Goal: Task Accomplishment & Management: Manage account settings

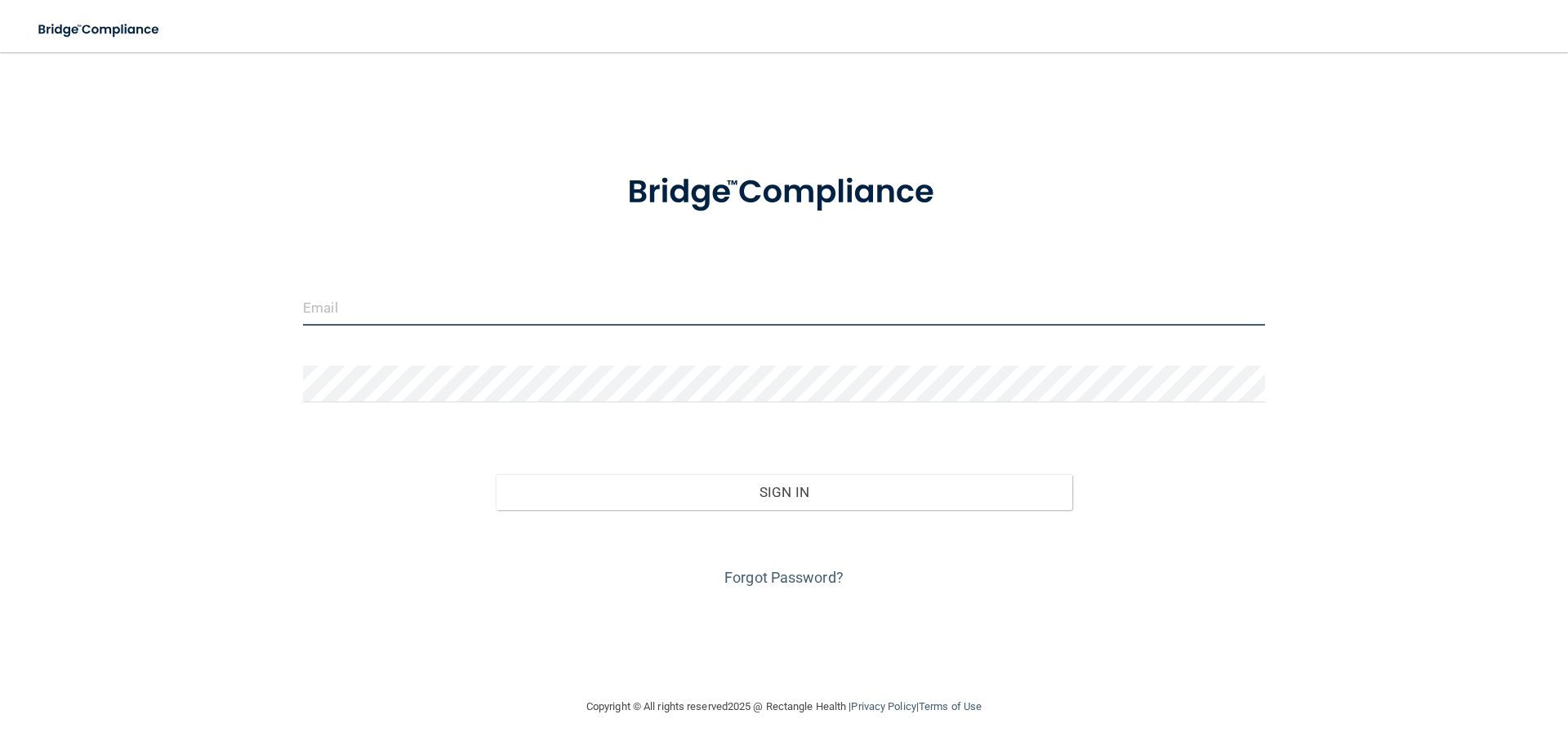
click at [466, 312] on input "email" at bounding box center [784, 307] width 962 height 37
type input "[PERSON_NAME][EMAIL_ADDRESS][DOMAIN_NAME]"
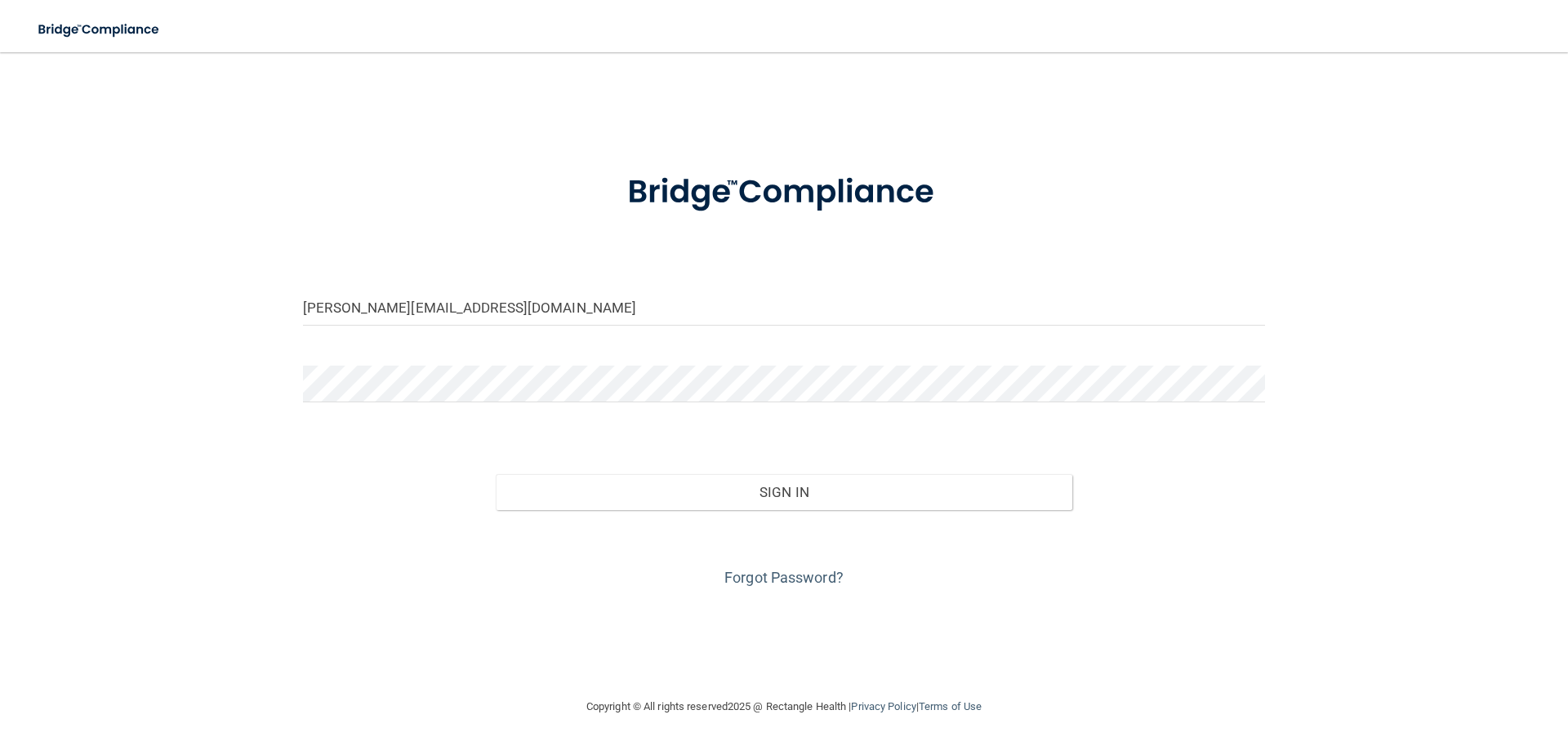
click at [291, 749] on div at bounding box center [784, 763] width 1568 height 0
click at [496, 474] on button "Sign In" at bounding box center [784, 492] width 577 height 36
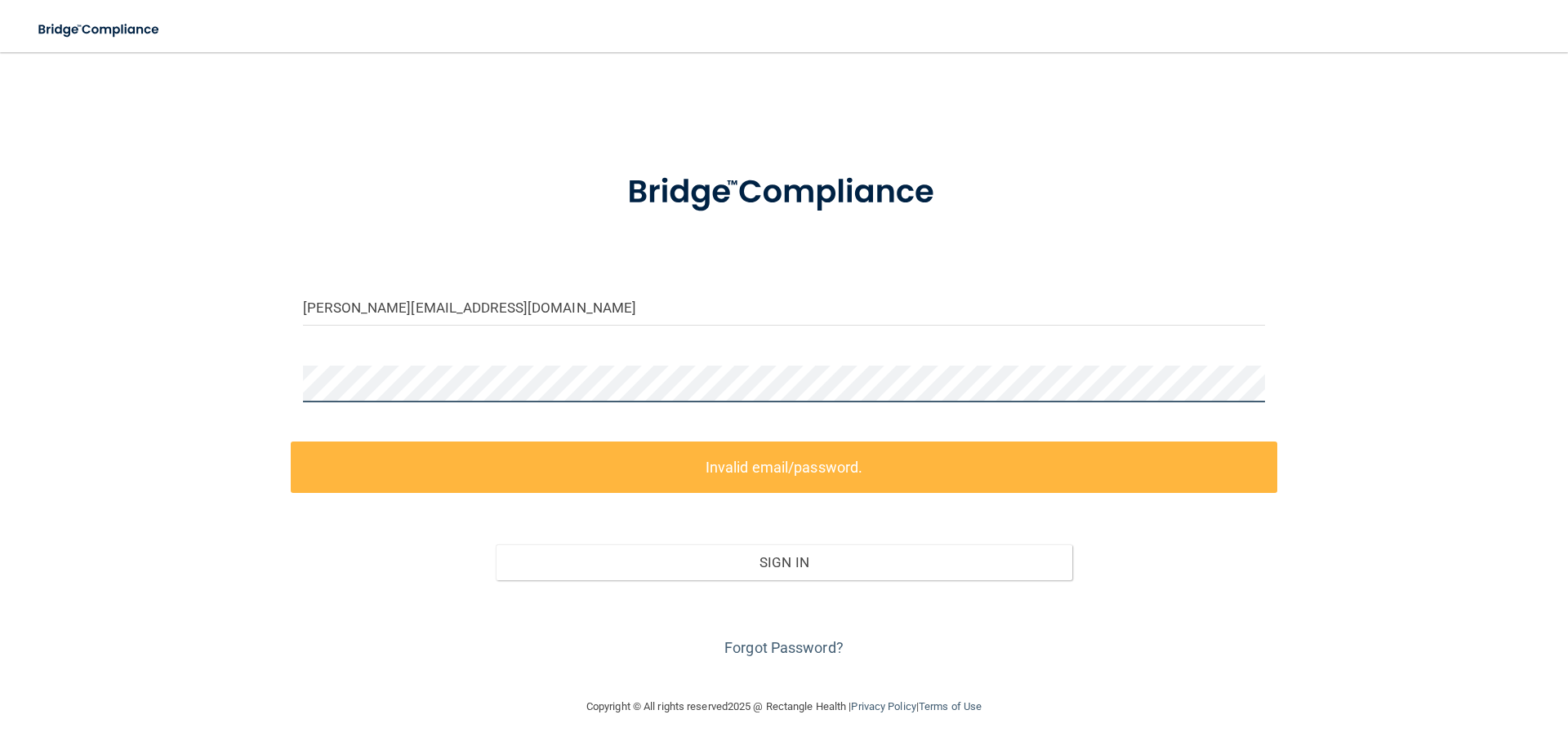
click at [297, 395] on div at bounding box center [784, 390] width 987 height 49
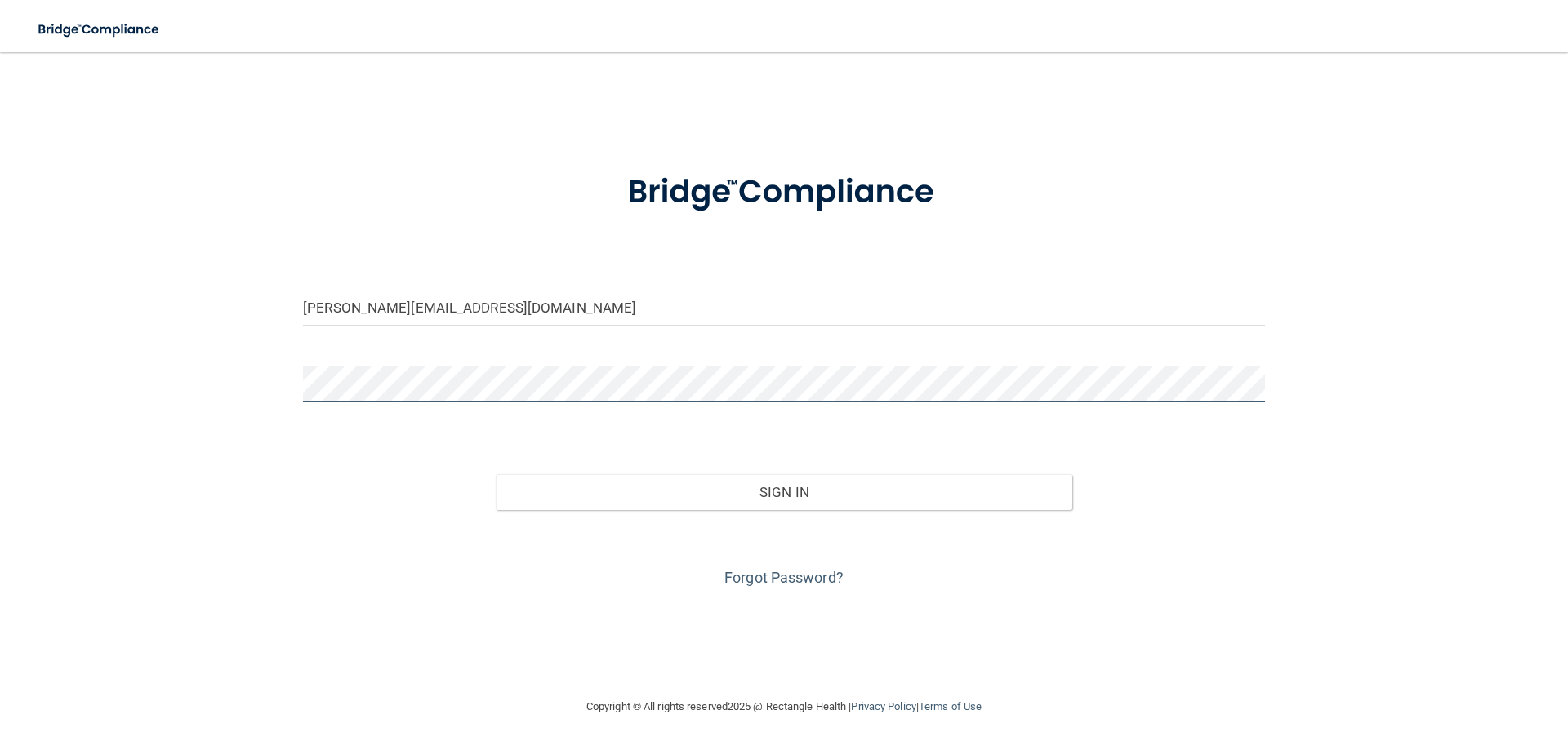
click at [496, 474] on button "Sign In" at bounding box center [784, 492] width 577 height 36
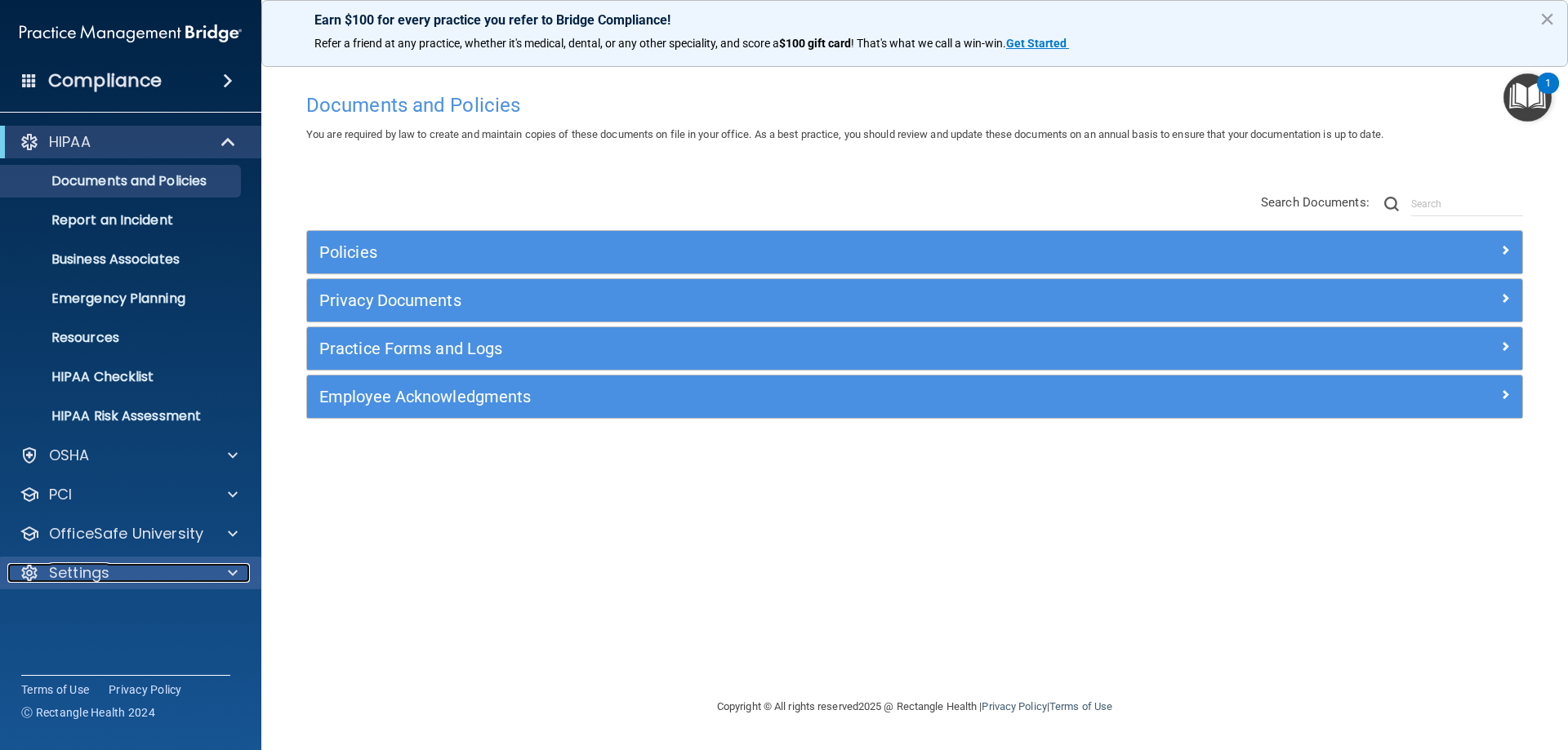
click at [233, 567] on span at bounding box center [233, 573] width 9 height 20
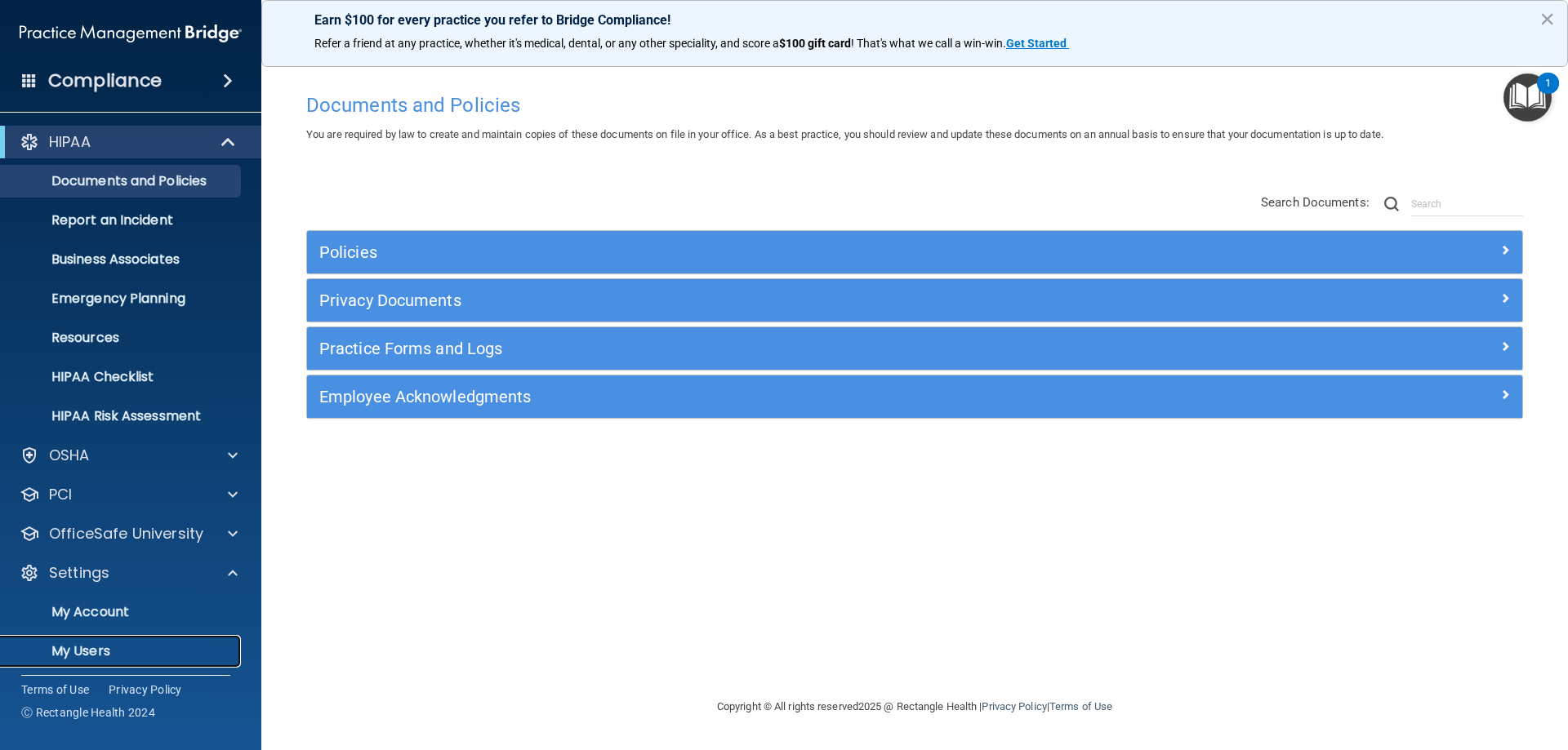
click at [86, 643] on p "My Users" at bounding box center [121, 651] width 223 height 16
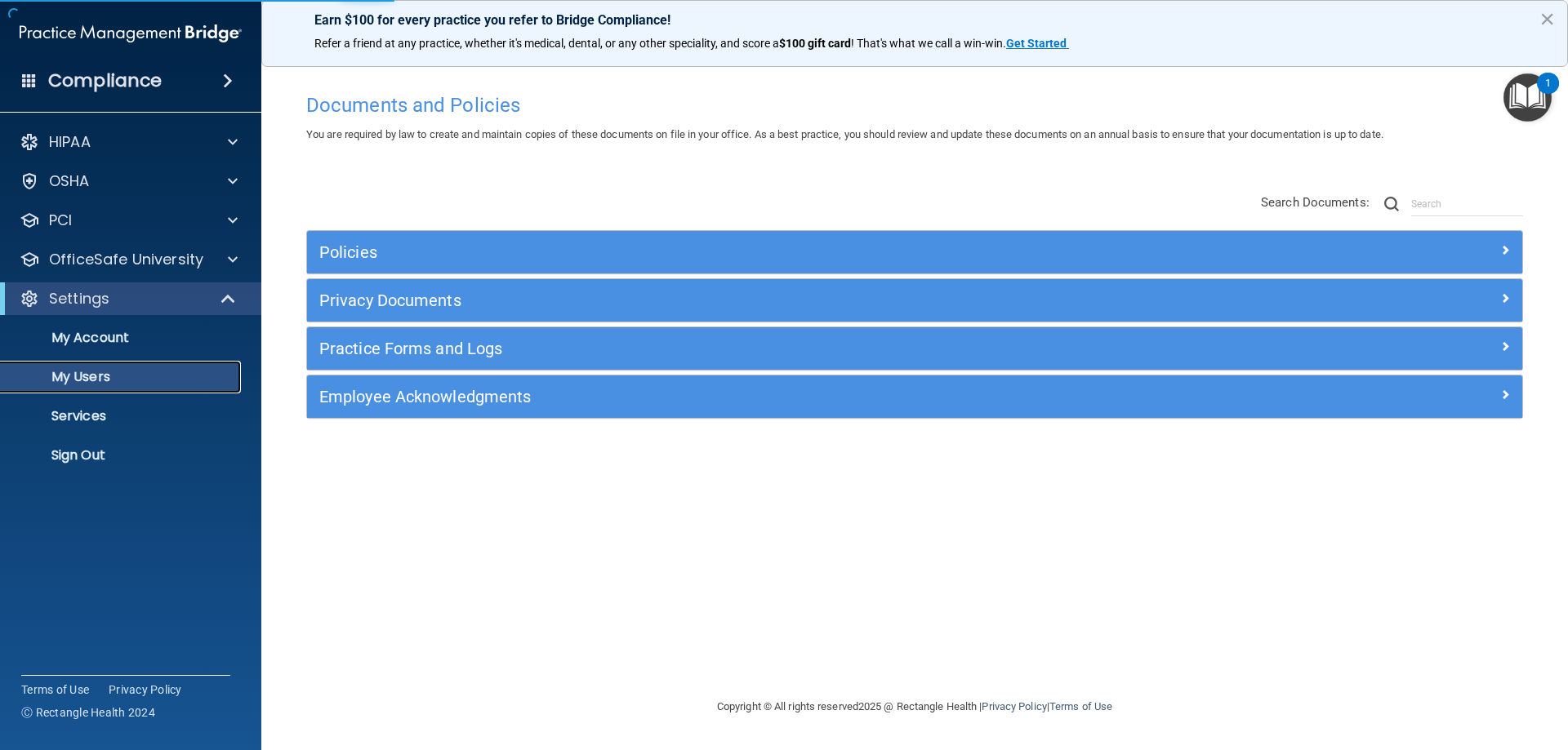
select select "20"
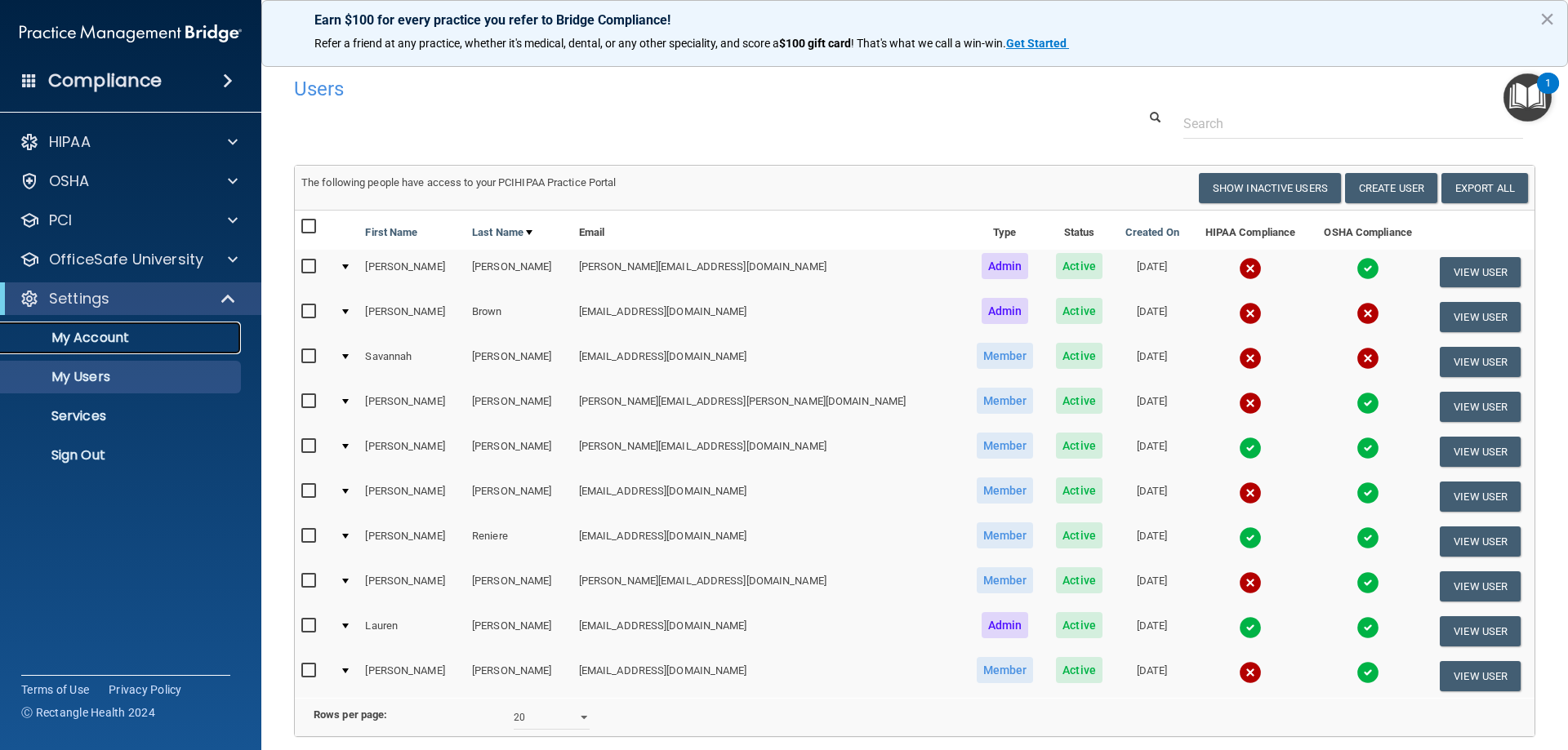
click at [98, 336] on p "My Account" at bounding box center [121, 337] width 223 height 16
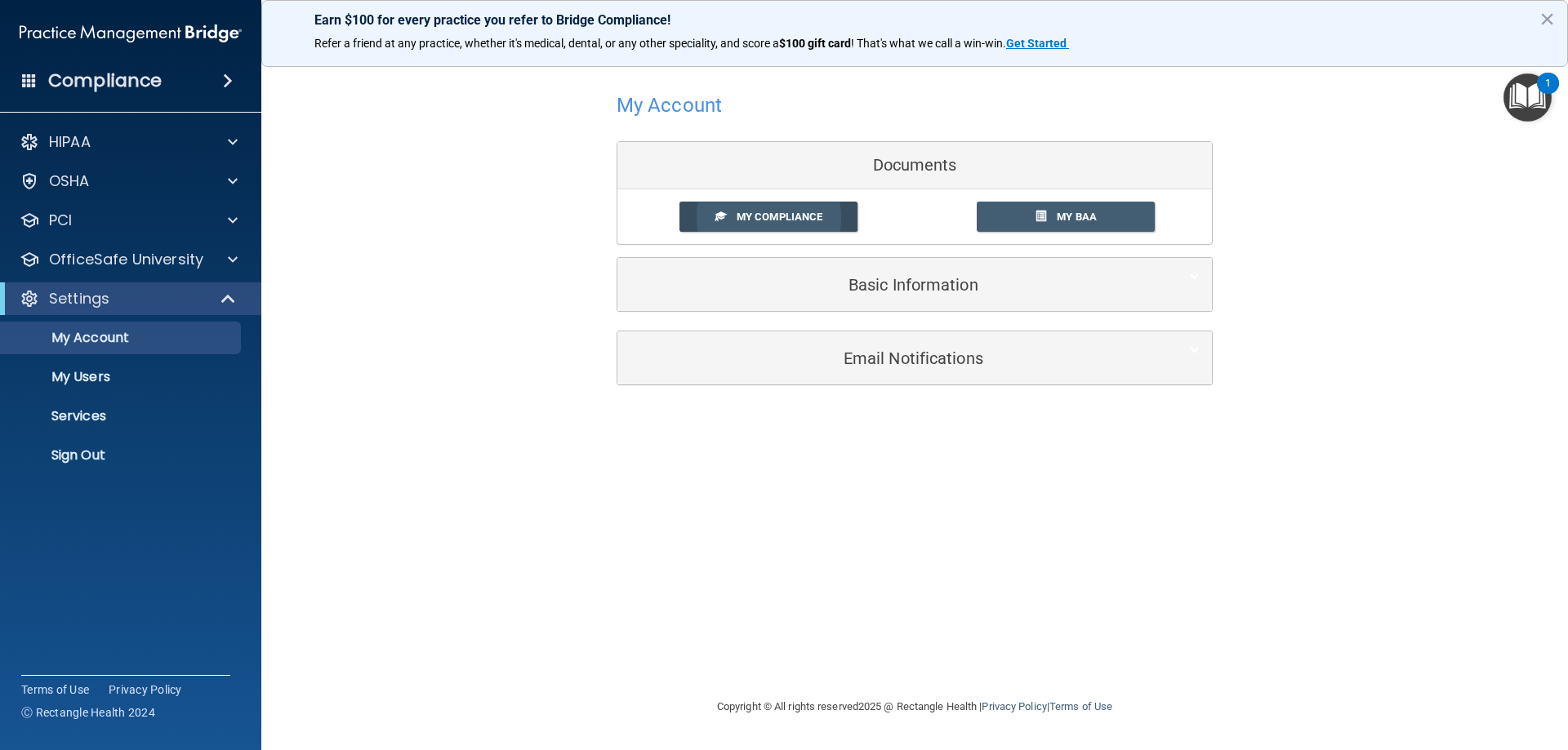
click at [781, 220] on span "My Compliance" at bounding box center [778, 216] width 85 height 12
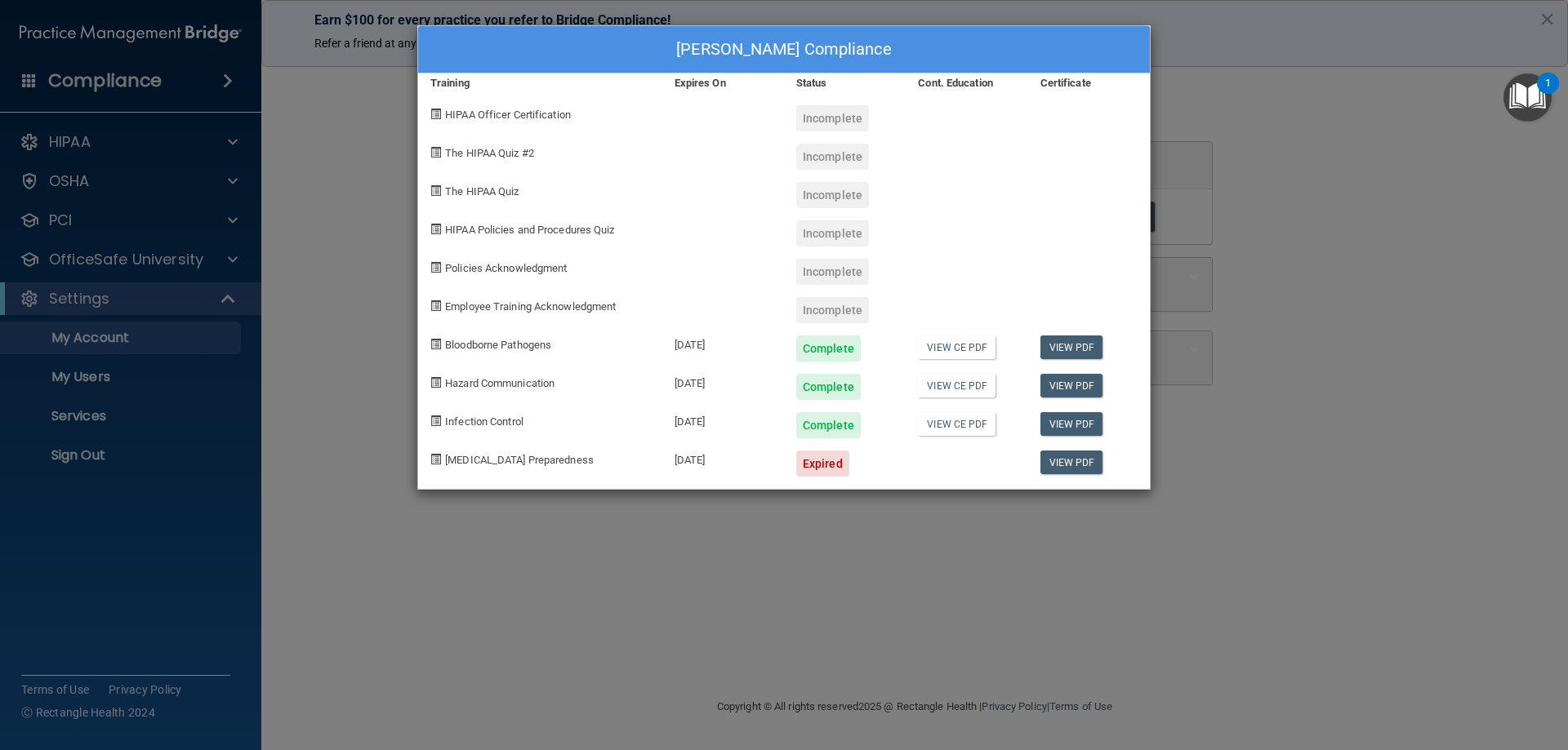
click at [192, 442] on div "Valerie Becker's Compliance Training Expires On Status Cont. Education Certific…" at bounding box center [784, 375] width 1568 height 750
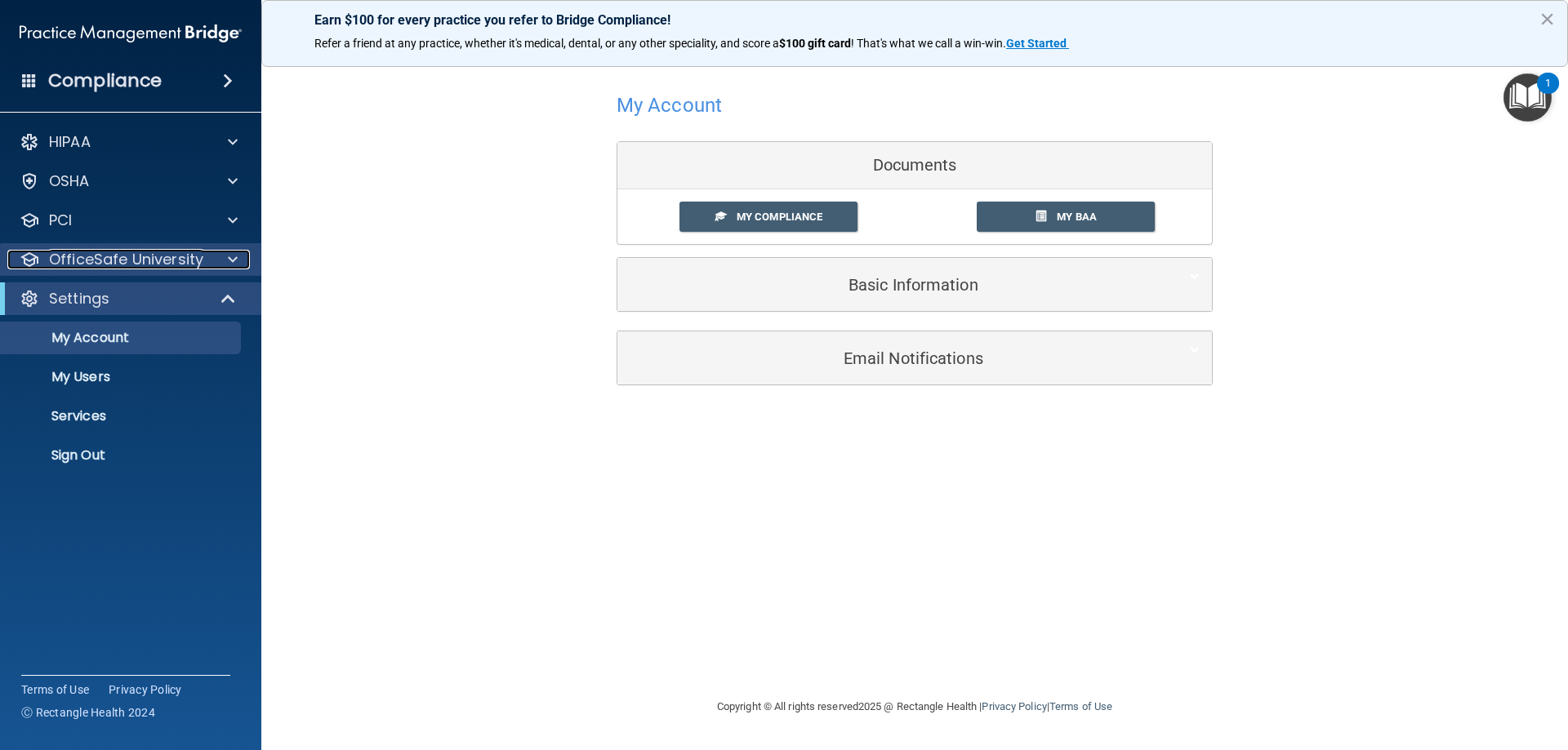
click at [233, 256] on span at bounding box center [233, 259] width 9 height 20
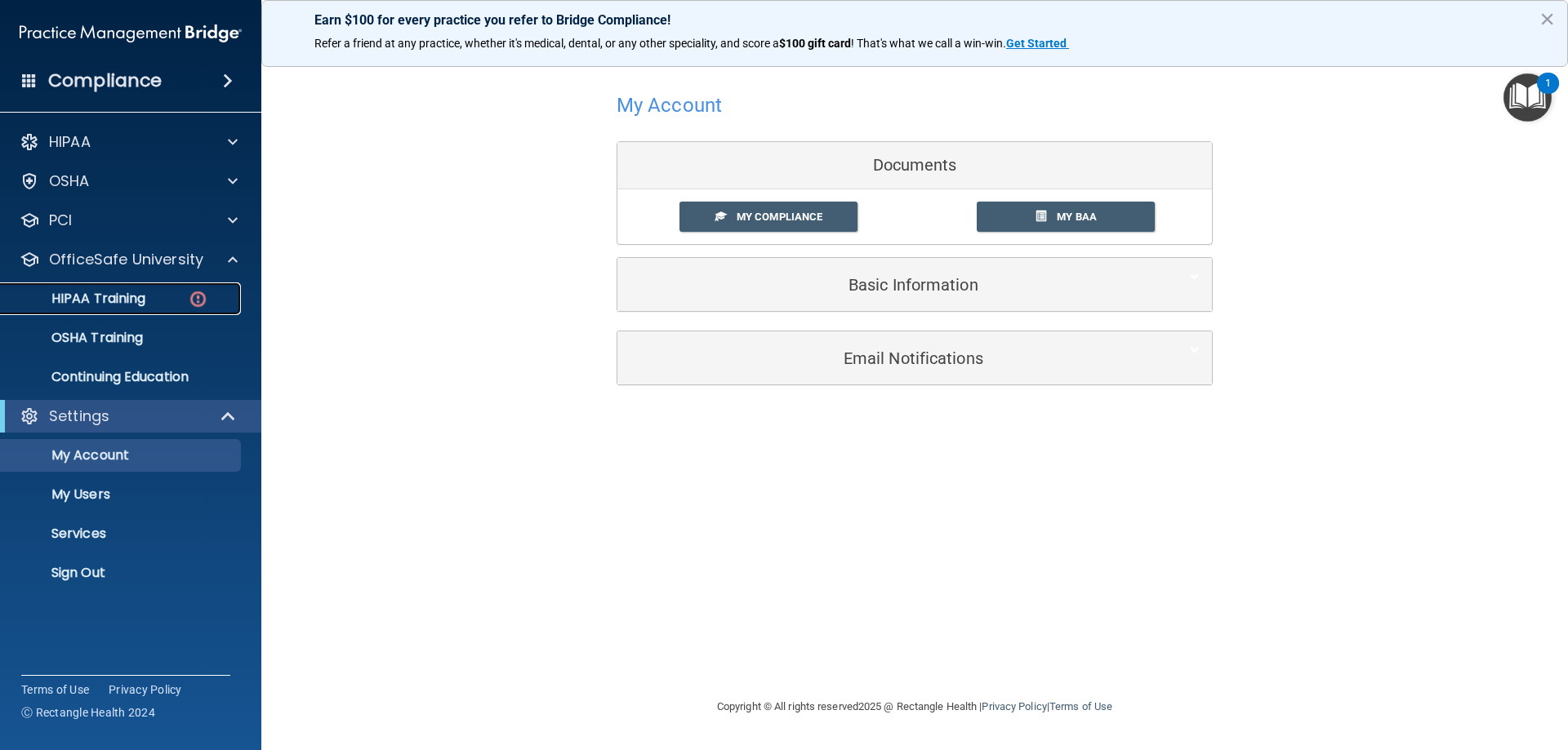
click at [93, 293] on p "HIPAA Training" at bounding box center [77, 298] width 134 height 16
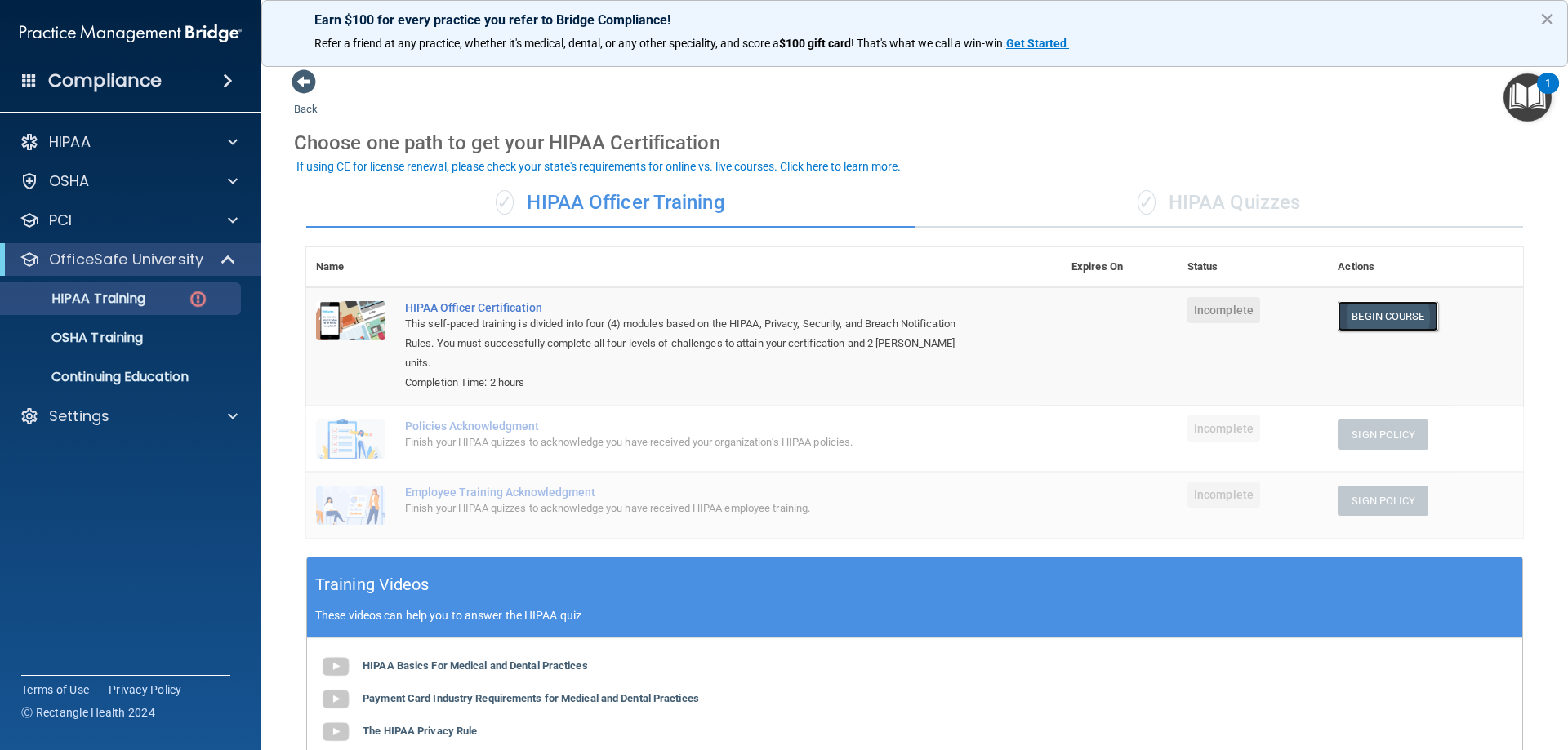
click at [1355, 318] on link "Begin Course" at bounding box center [1388, 316] width 100 height 30
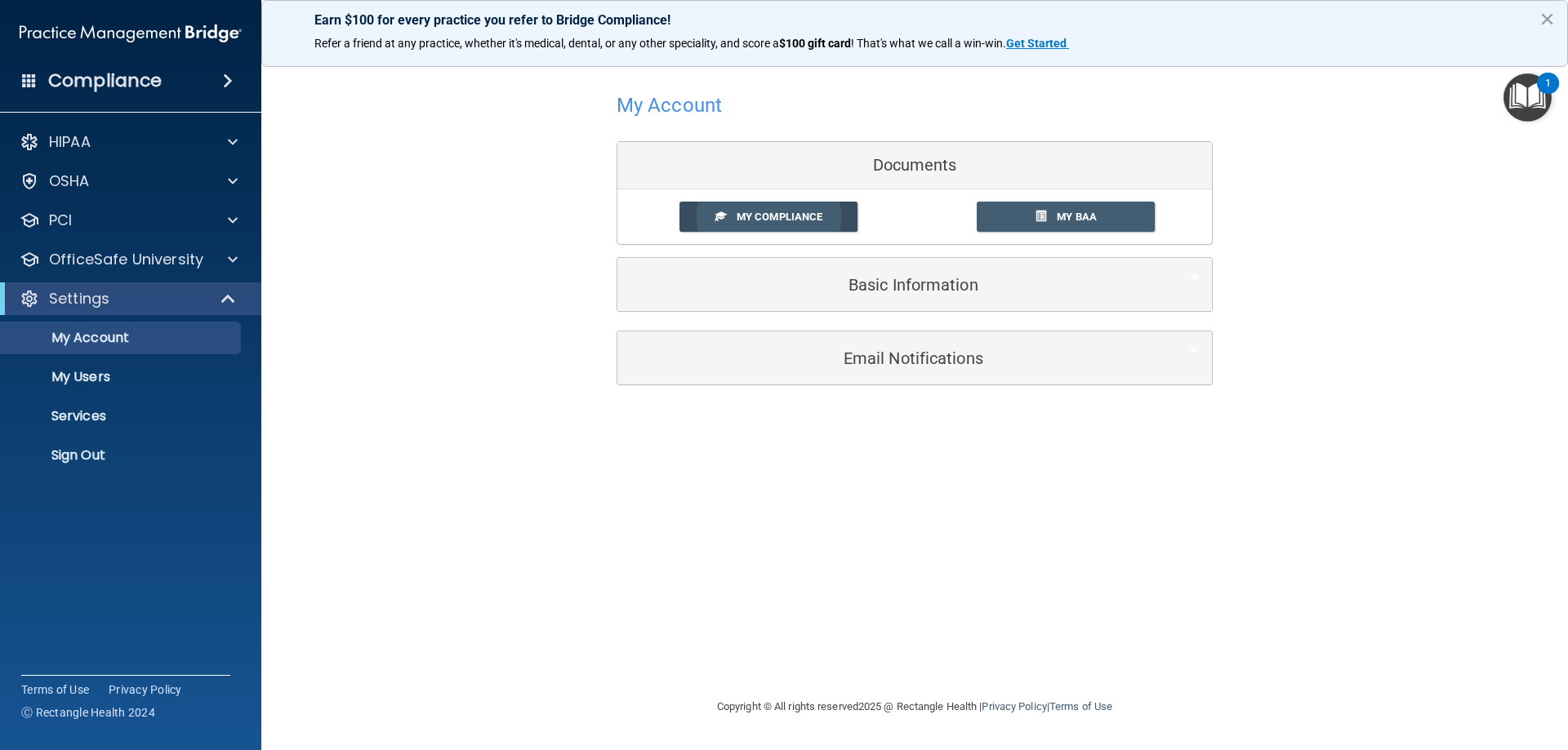
click at [784, 217] on span "My Compliance" at bounding box center [778, 216] width 85 height 12
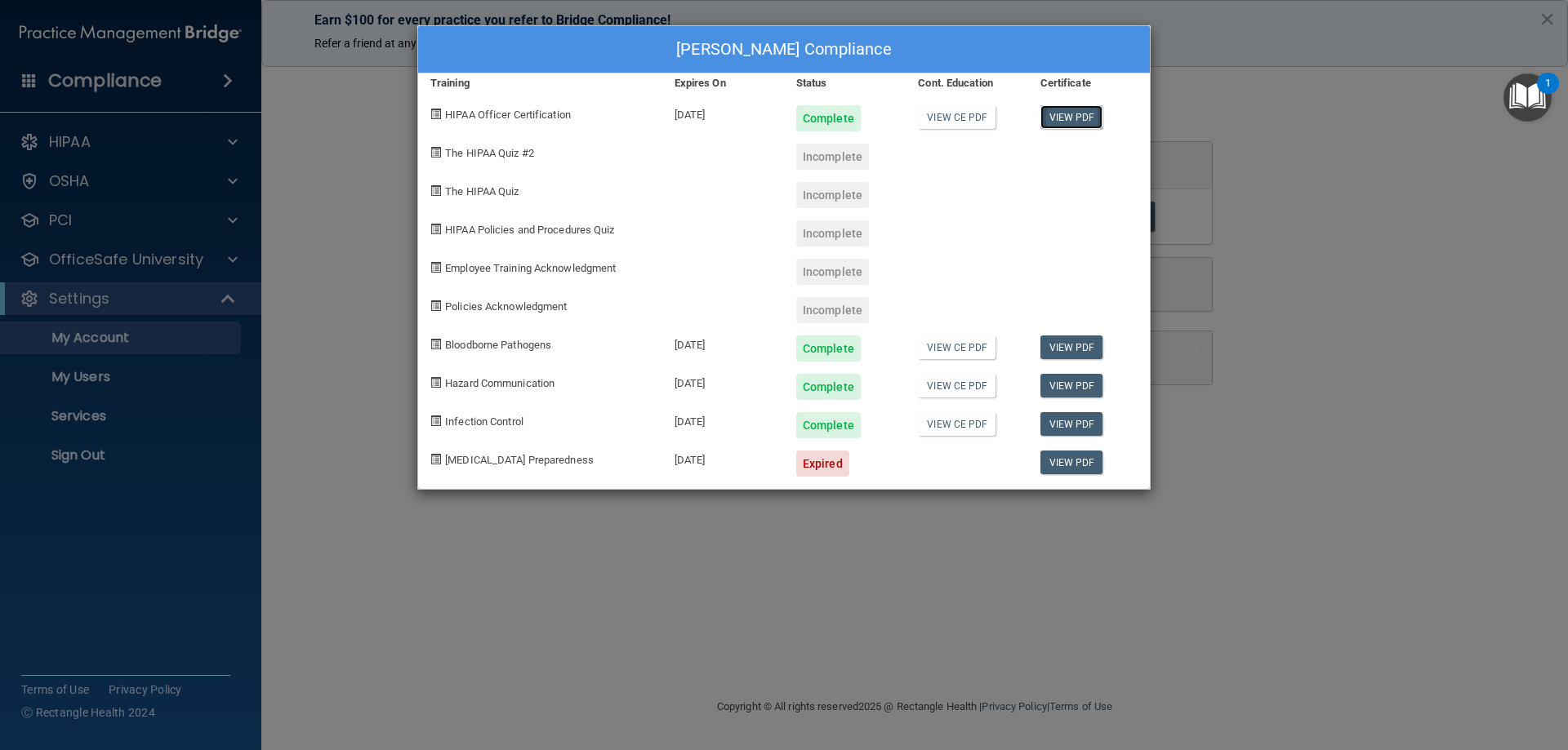
click at [1060, 118] on link "View PDF" at bounding box center [1071, 116] width 63 height 23
click at [596, 553] on div "Valerie Becker's Compliance Training Expires On Status Cont. Education Certific…" at bounding box center [784, 375] width 1568 height 750
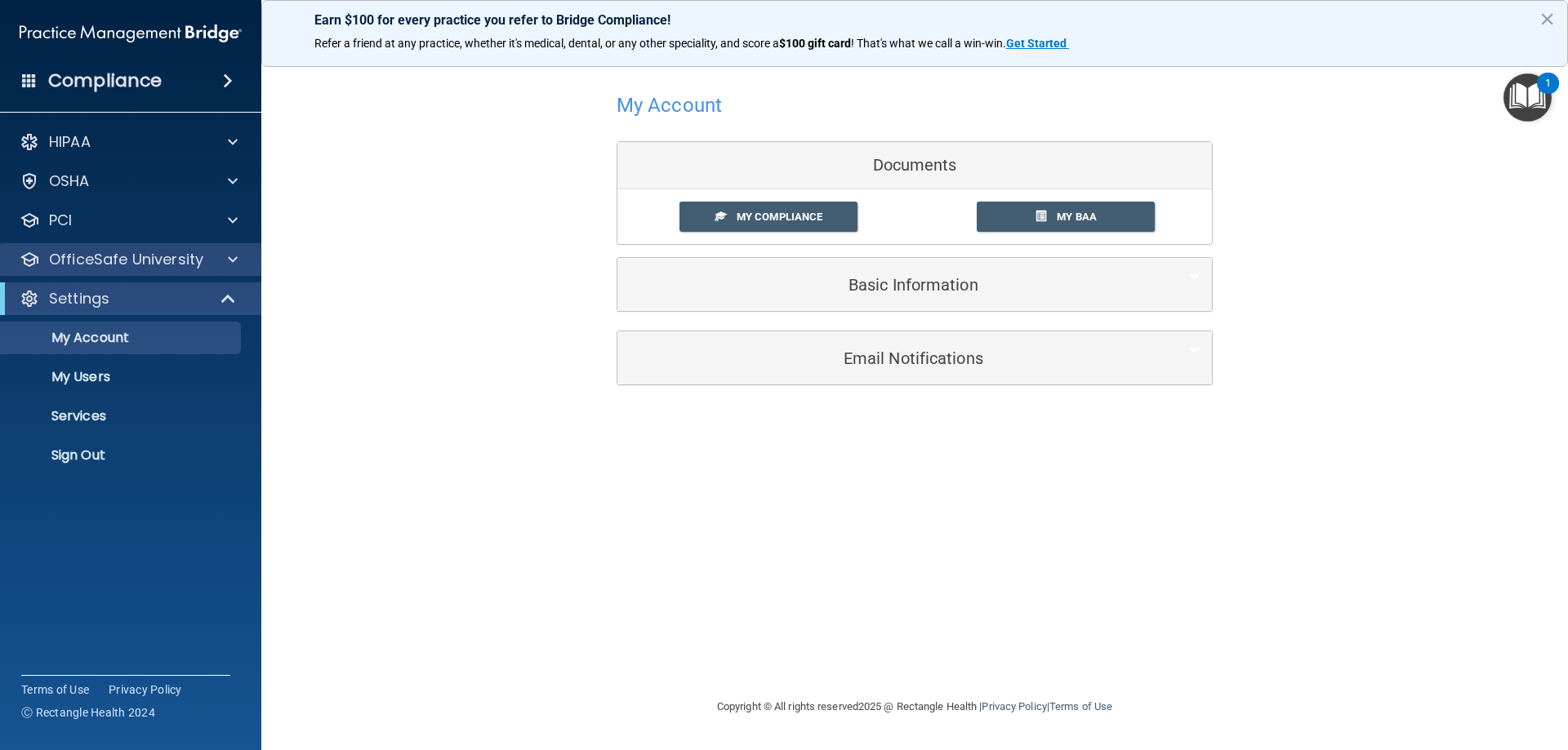
click at [240, 248] on div "OfficeSafe University" at bounding box center [131, 259] width 262 height 33
click at [232, 256] on span at bounding box center [233, 259] width 9 height 20
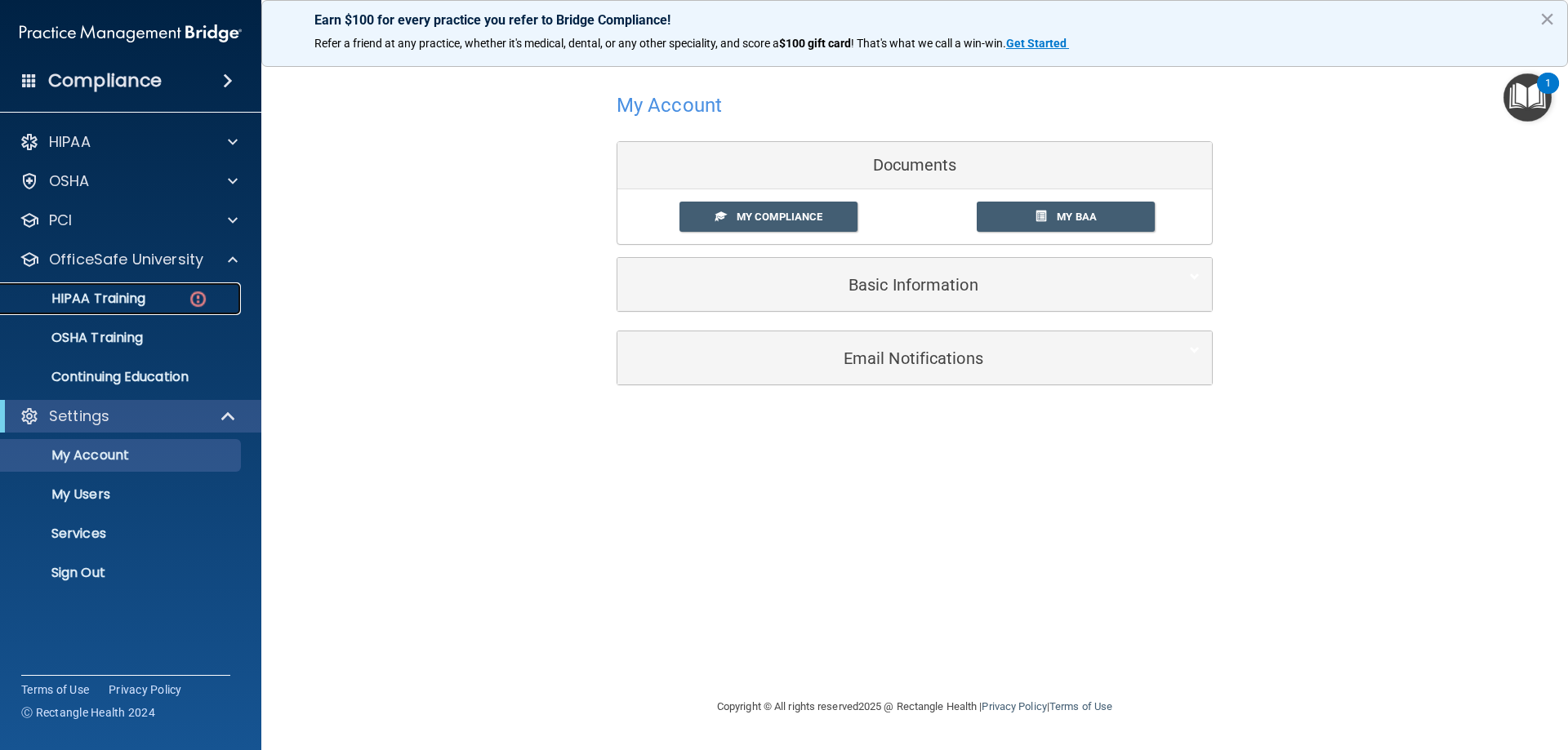
click at [120, 295] on p "HIPAA Training" at bounding box center [77, 298] width 134 height 16
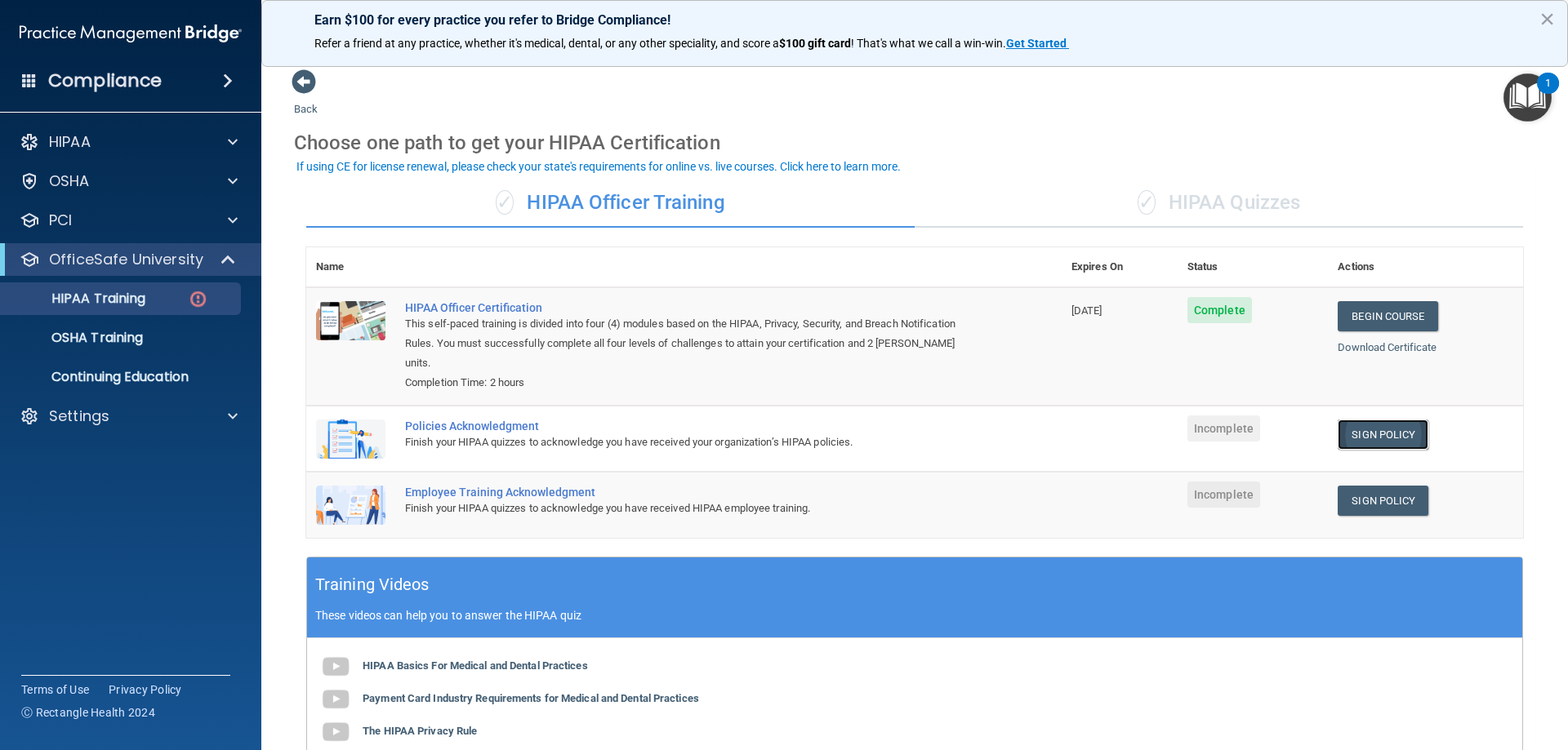
click at [1376, 420] on link "Sign Policy" at bounding box center [1383, 435] width 91 height 30
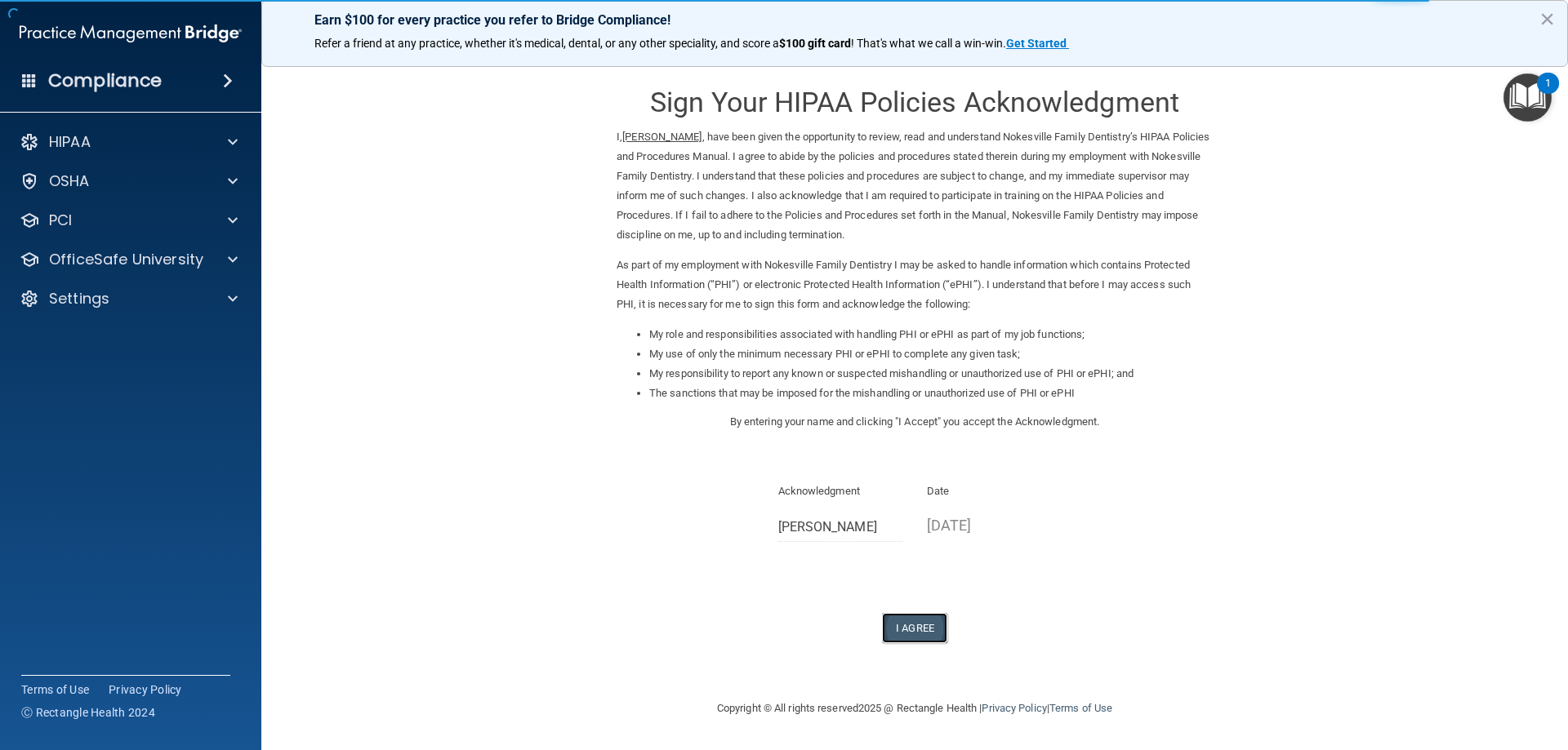
click at [915, 630] on button "I Agree" at bounding box center [915, 628] width 66 height 30
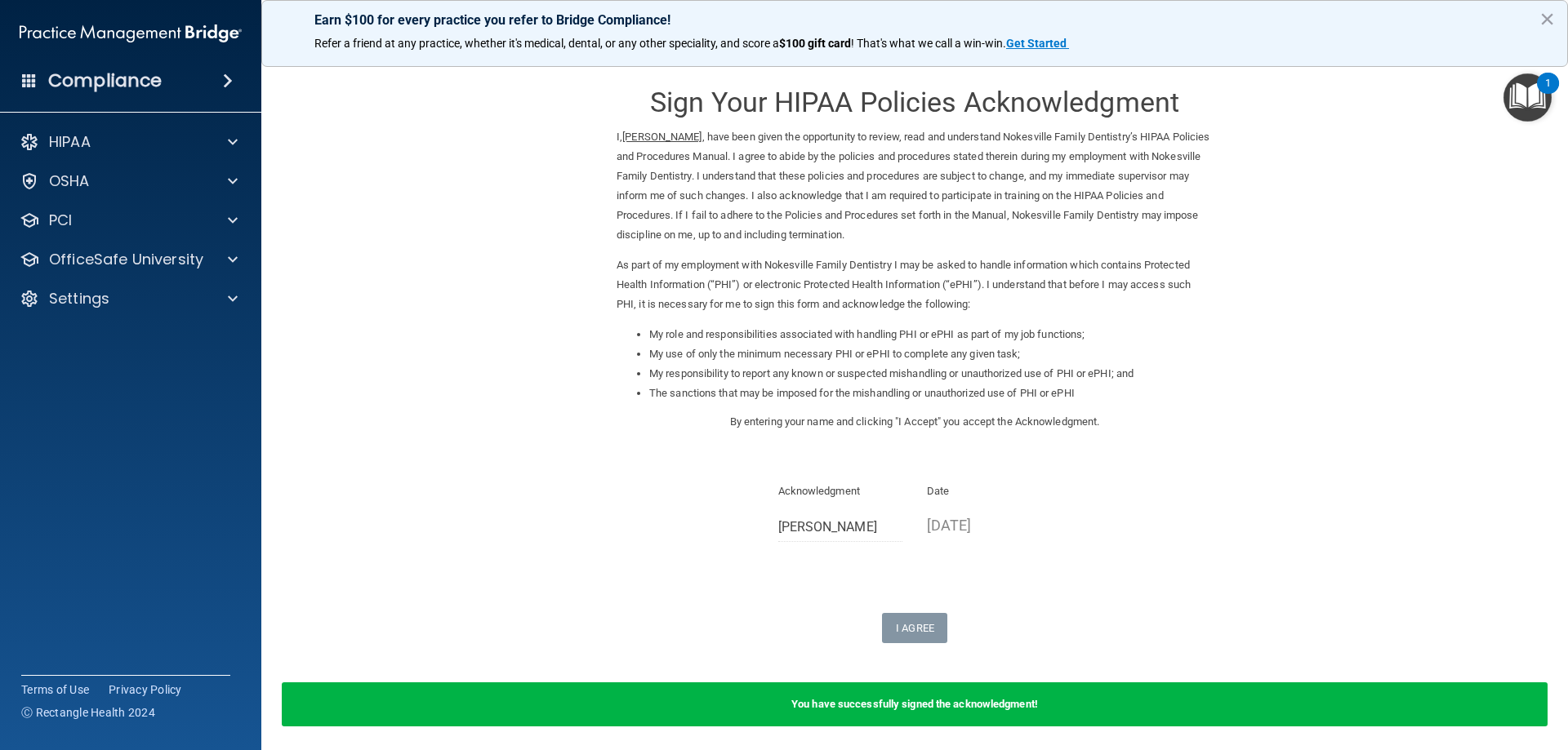
click at [1056, 573] on div "Sign Your HIPAA Policies Acknowledgment I, Valerie Becker , have been given the…" at bounding box center [915, 356] width 596 height 574
click at [227, 141] on div at bounding box center [230, 142] width 40 height 20
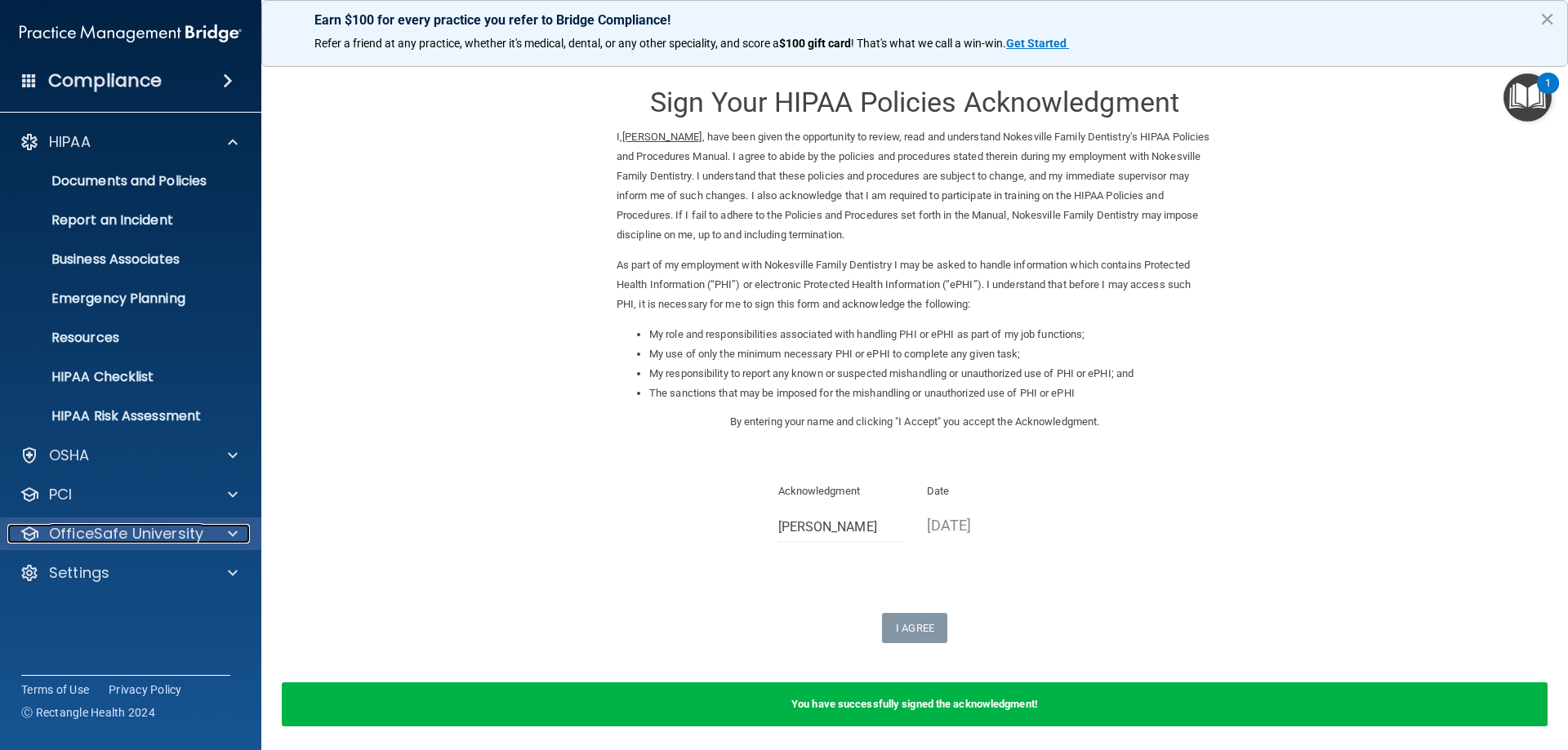
click at [235, 530] on span at bounding box center [233, 533] width 9 height 20
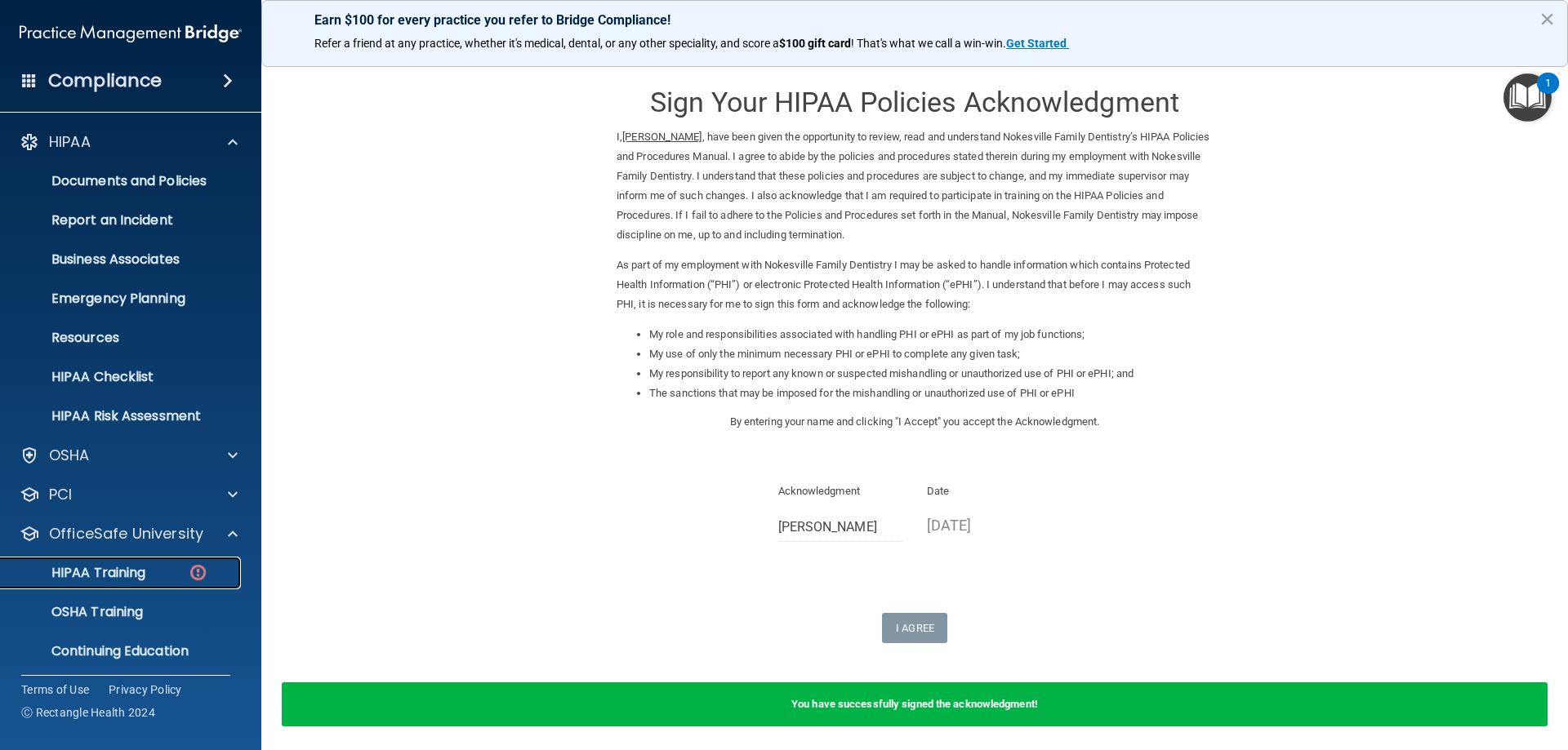
click at [95, 574] on p "HIPAA Training" at bounding box center [77, 573] width 134 height 16
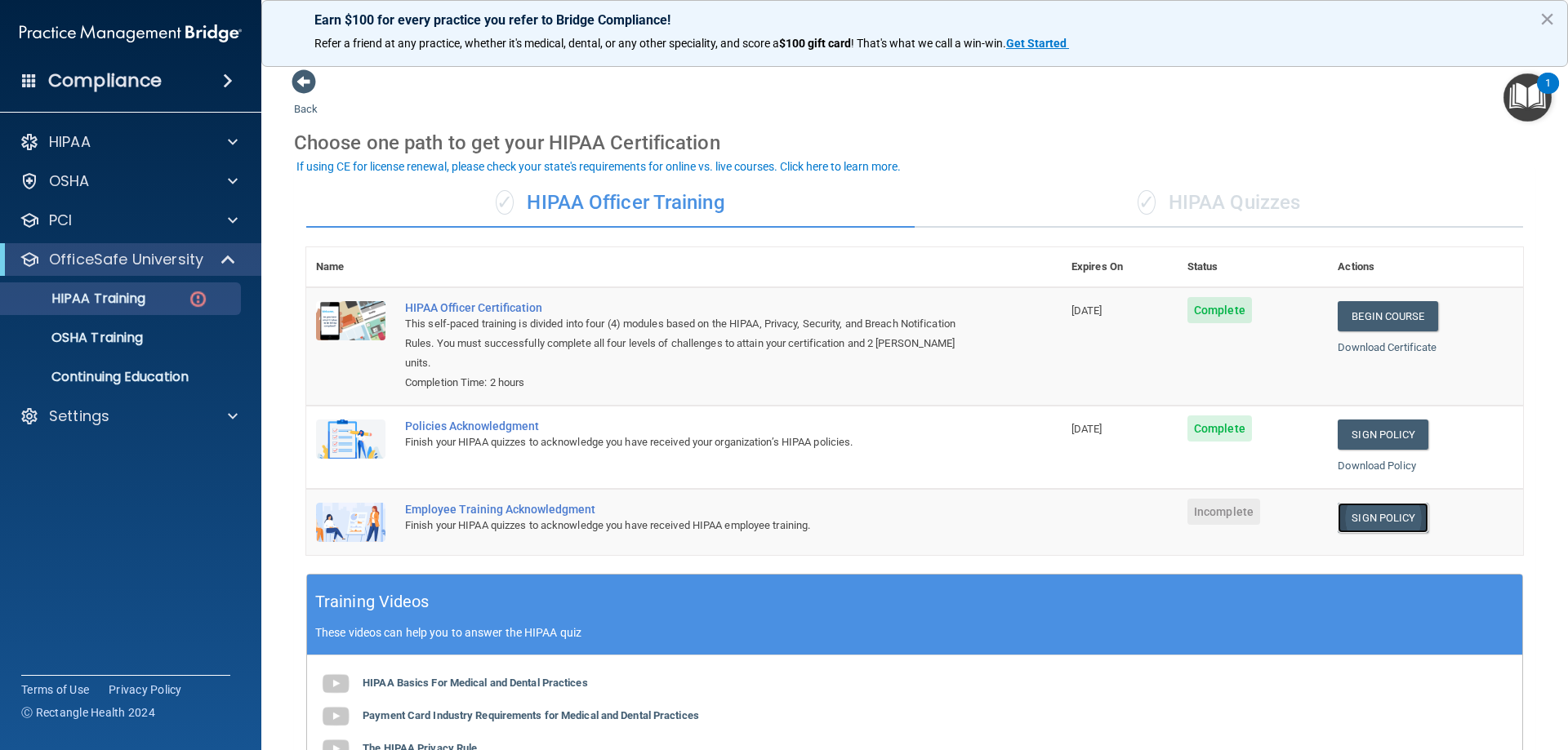
click at [1375, 503] on link "Sign Policy" at bounding box center [1383, 518] width 91 height 30
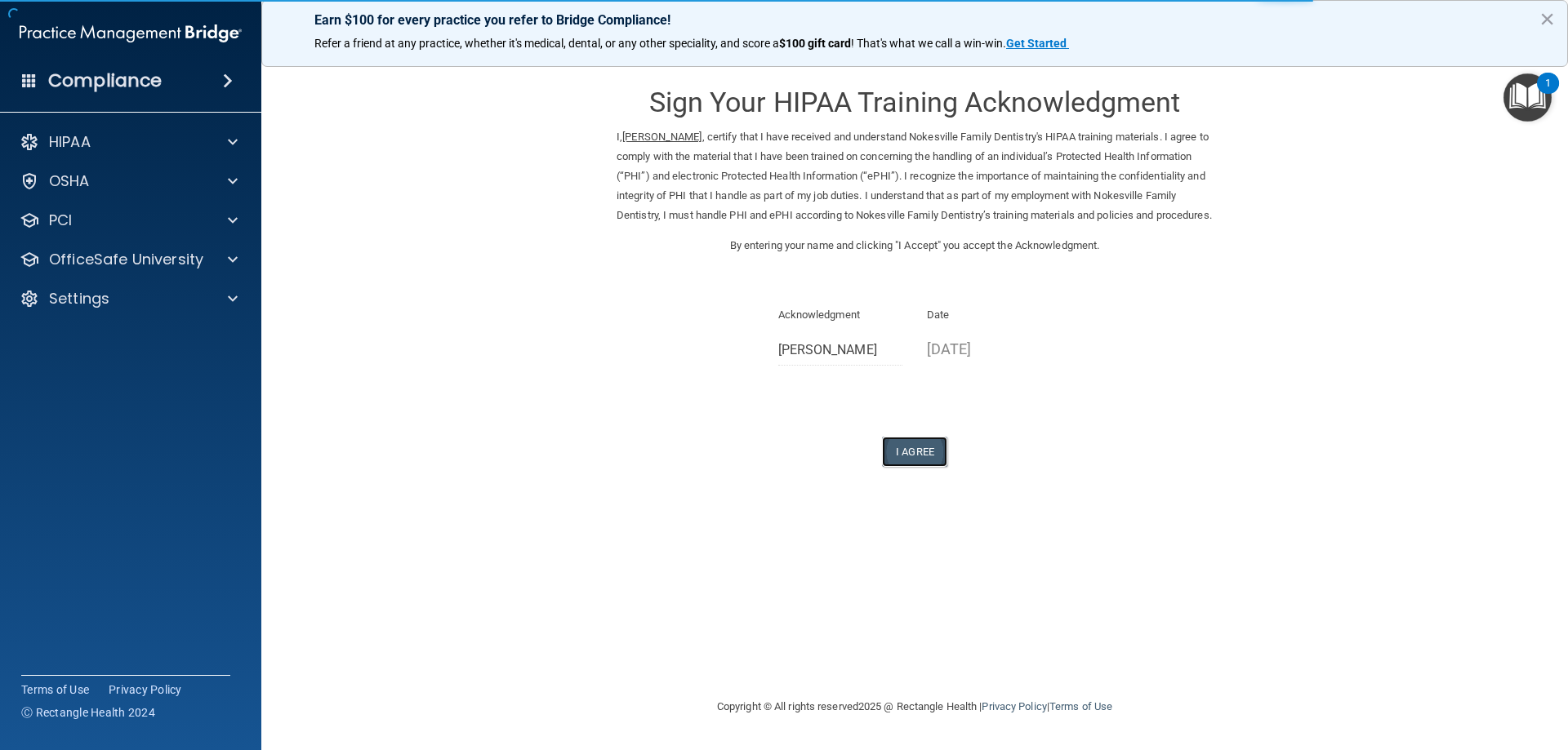
click at [915, 467] on button "I Agree" at bounding box center [915, 452] width 66 height 30
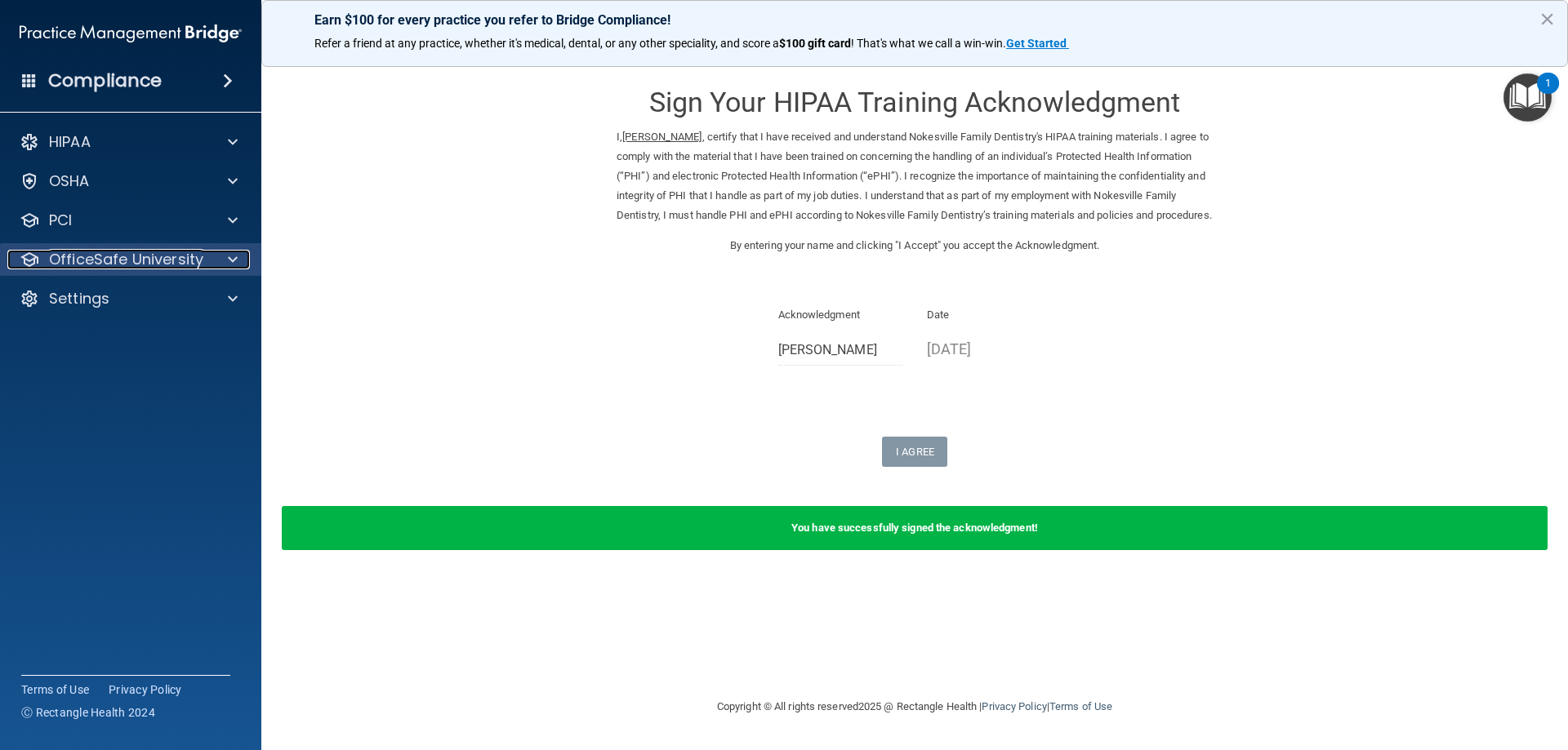
click at [229, 258] on span at bounding box center [233, 259] width 9 height 20
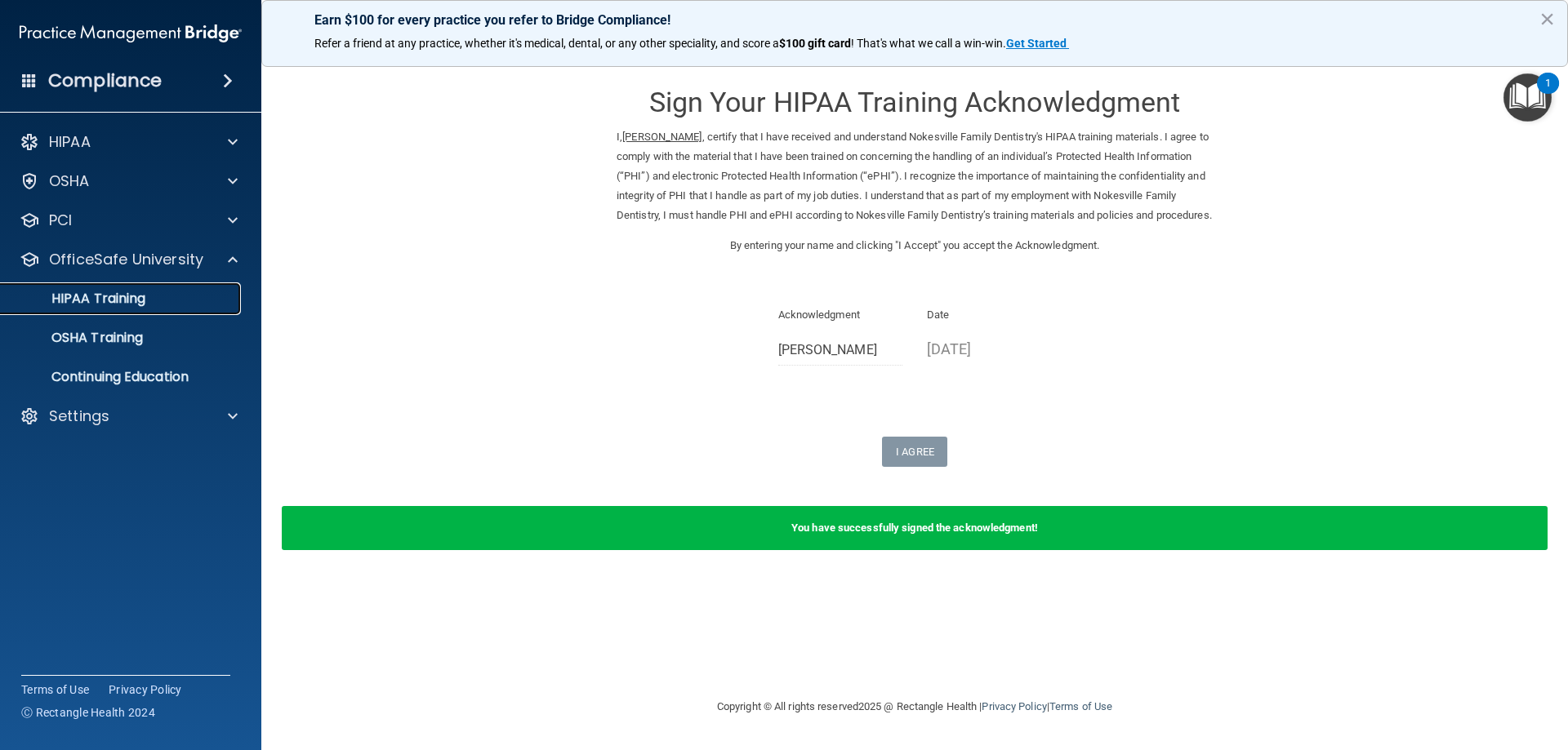
click at [123, 297] on p "HIPAA Training" at bounding box center [77, 298] width 134 height 16
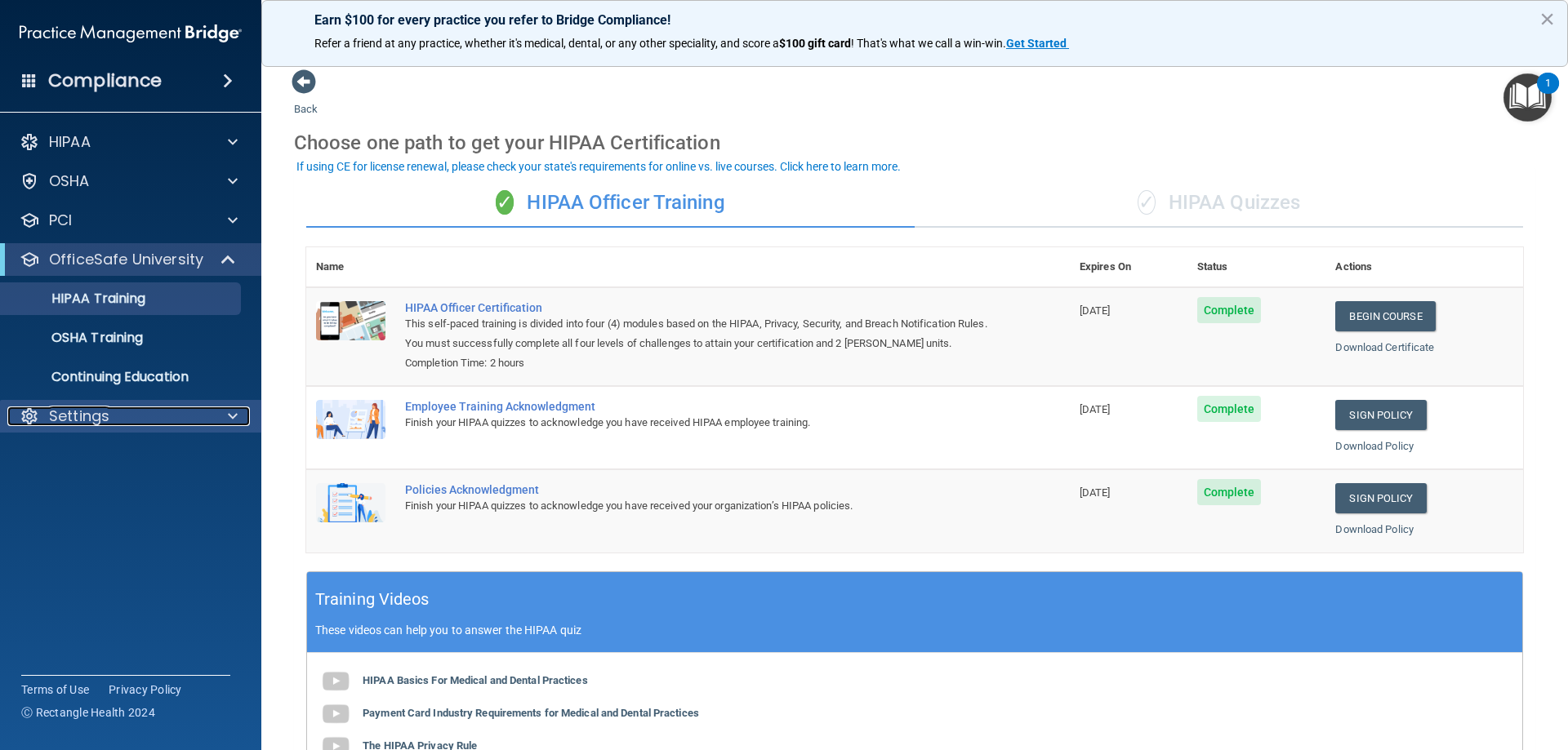
click at [238, 421] on div at bounding box center [230, 416] width 40 height 20
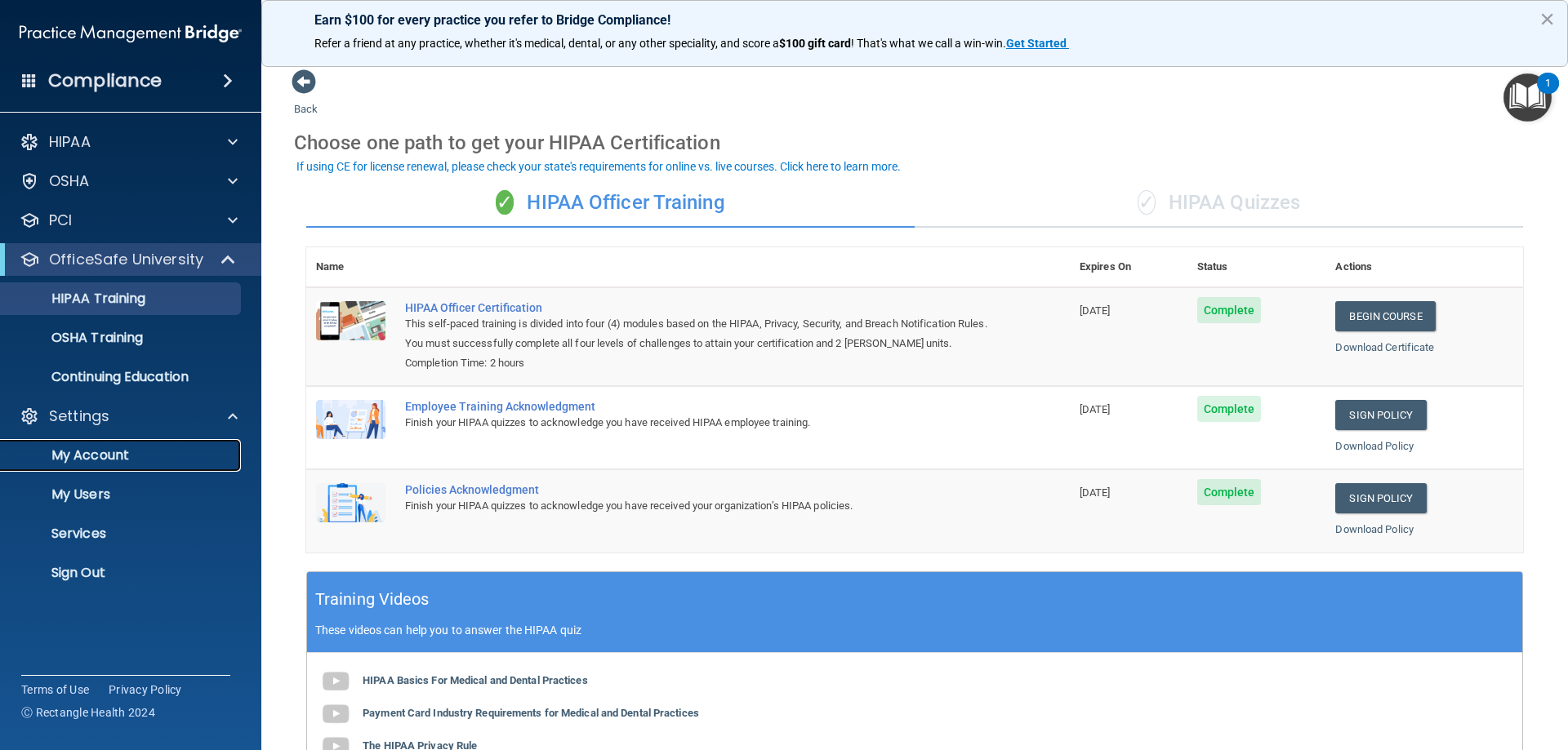
click at [99, 452] on p "My Account" at bounding box center [121, 455] width 223 height 16
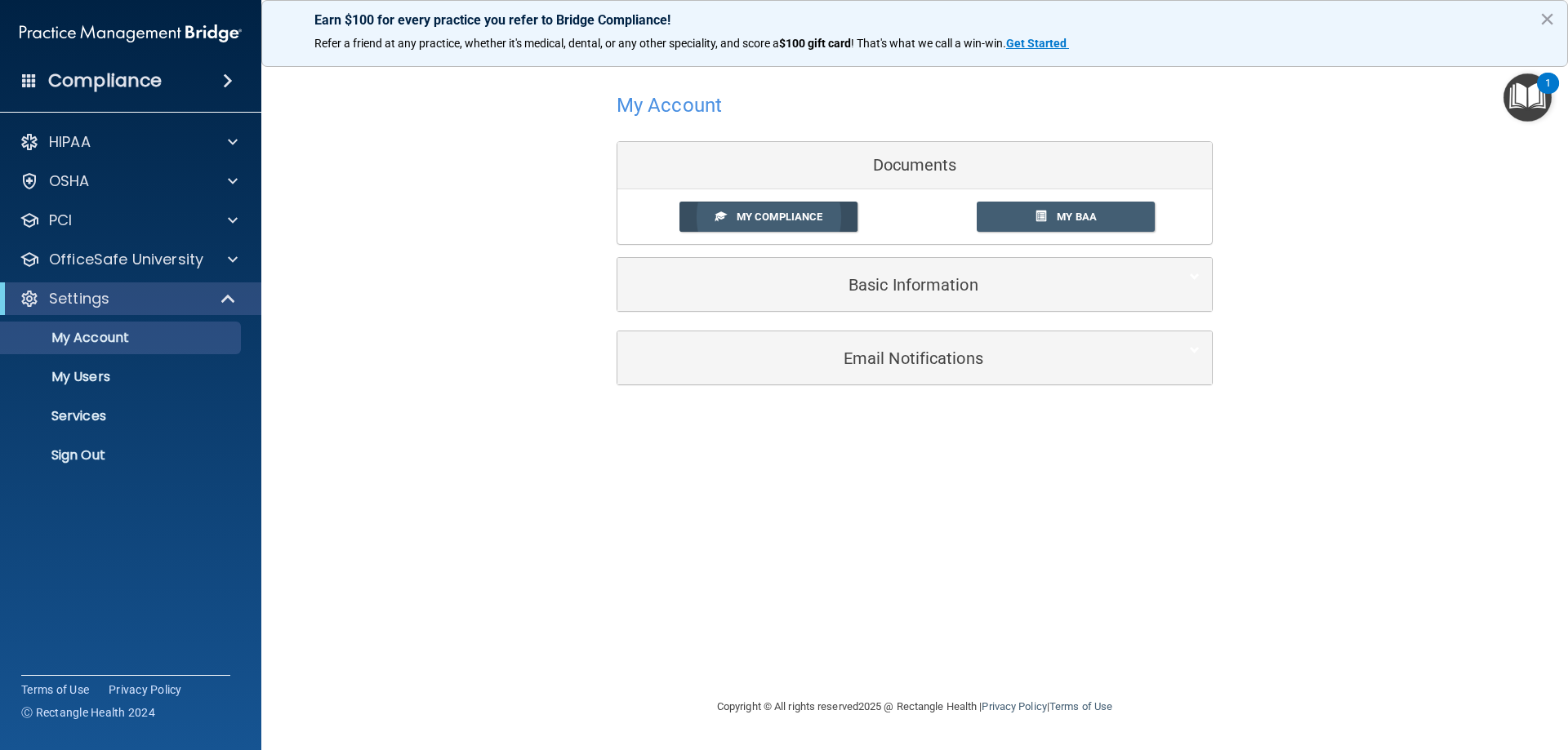
click at [818, 208] on link "My Compliance" at bounding box center [769, 217] width 178 height 30
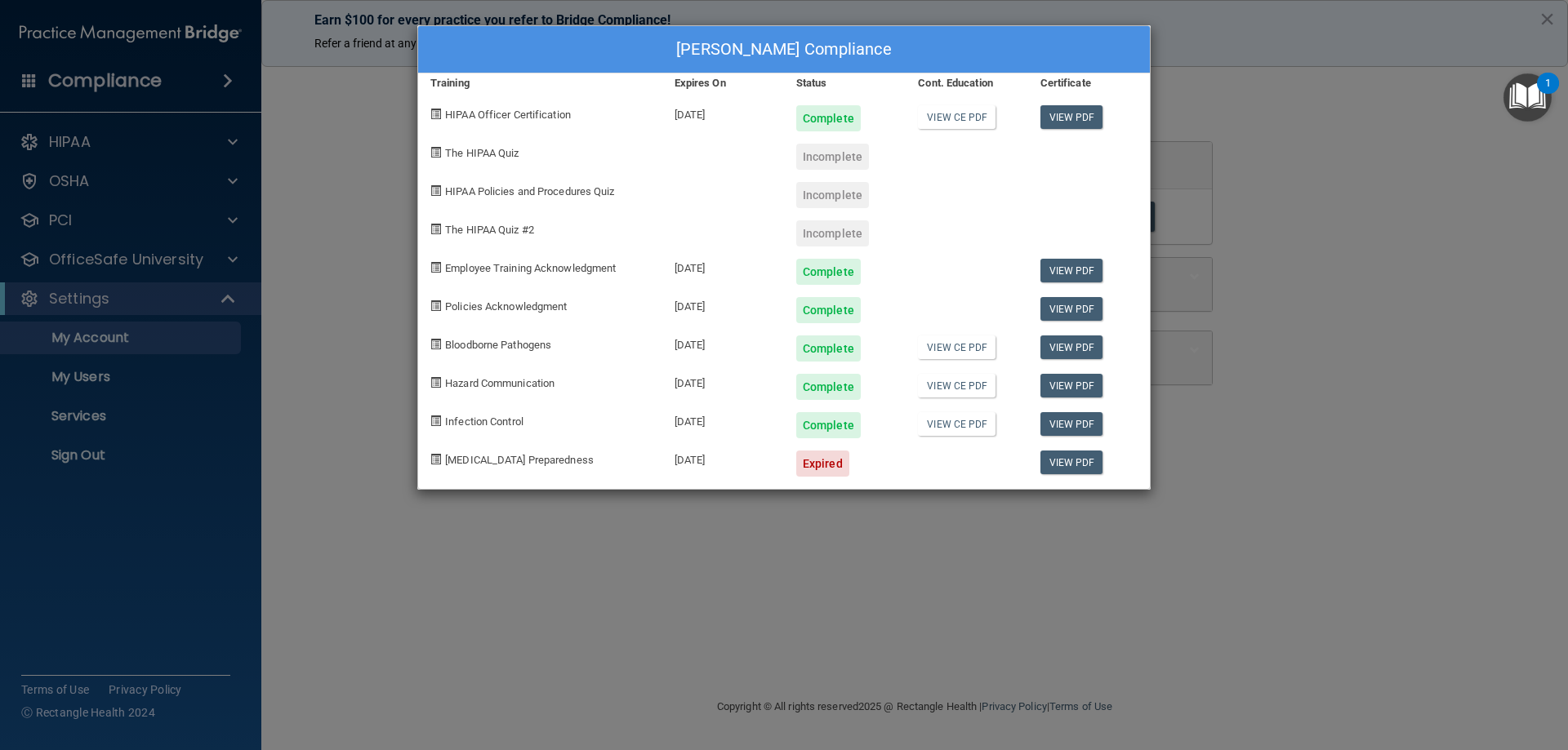
click at [498, 599] on div "Valerie Becker's Compliance Training Expires On Status Cont. Education Certific…" at bounding box center [784, 375] width 1568 height 750
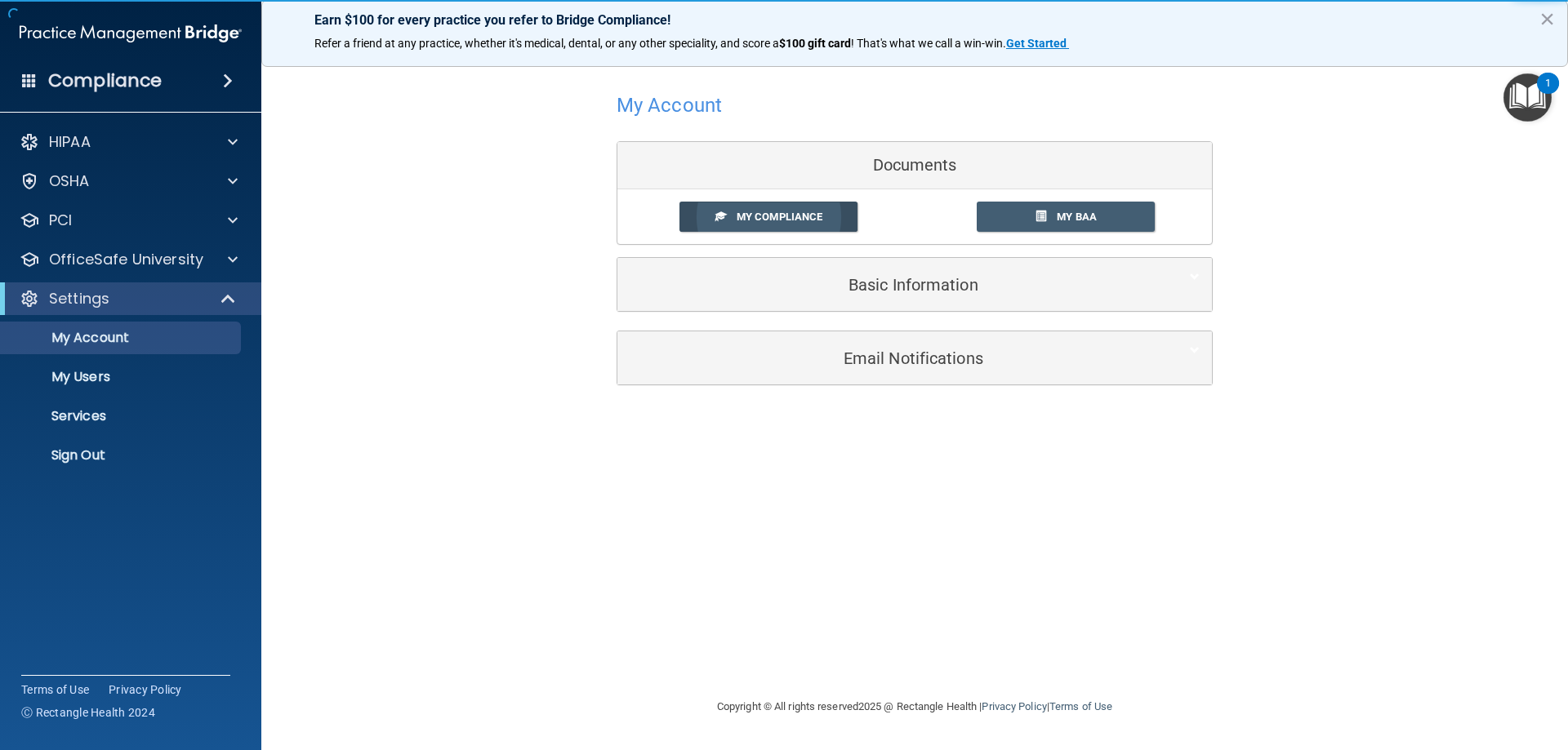
click at [737, 216] on span "My Compliance" at bounding box center [778, 216] width 85 height 12
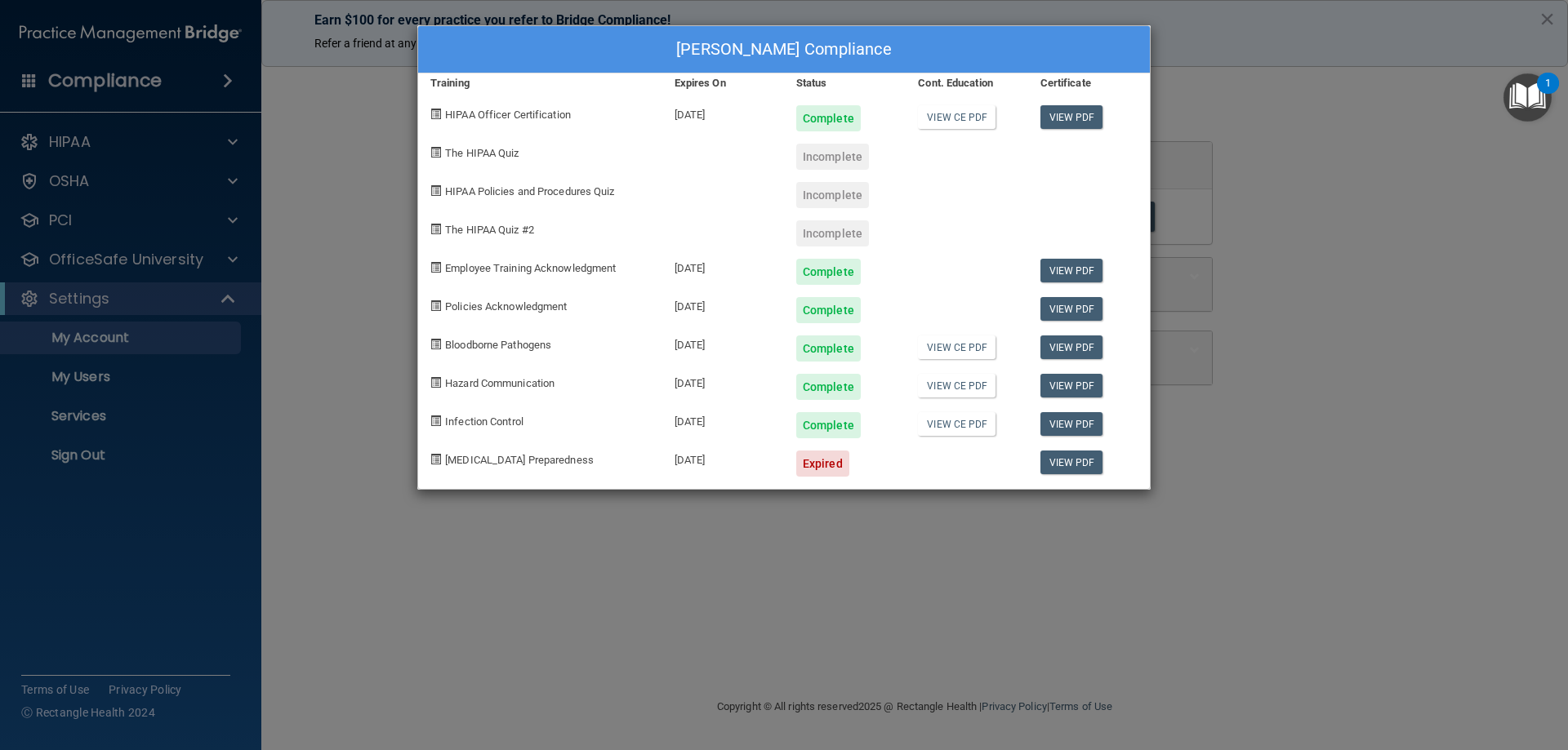
click at [577, 188] on span "HIPAA Policies and Procedures Quiz" at bounding box center [530, 191] width 169 height 12
click at [67, 330] on div "[PERSON_NAME] Compliance Training Expires On Status Cont. Education Certificate…" at bounding box center [784, 375] width 1568 height 750
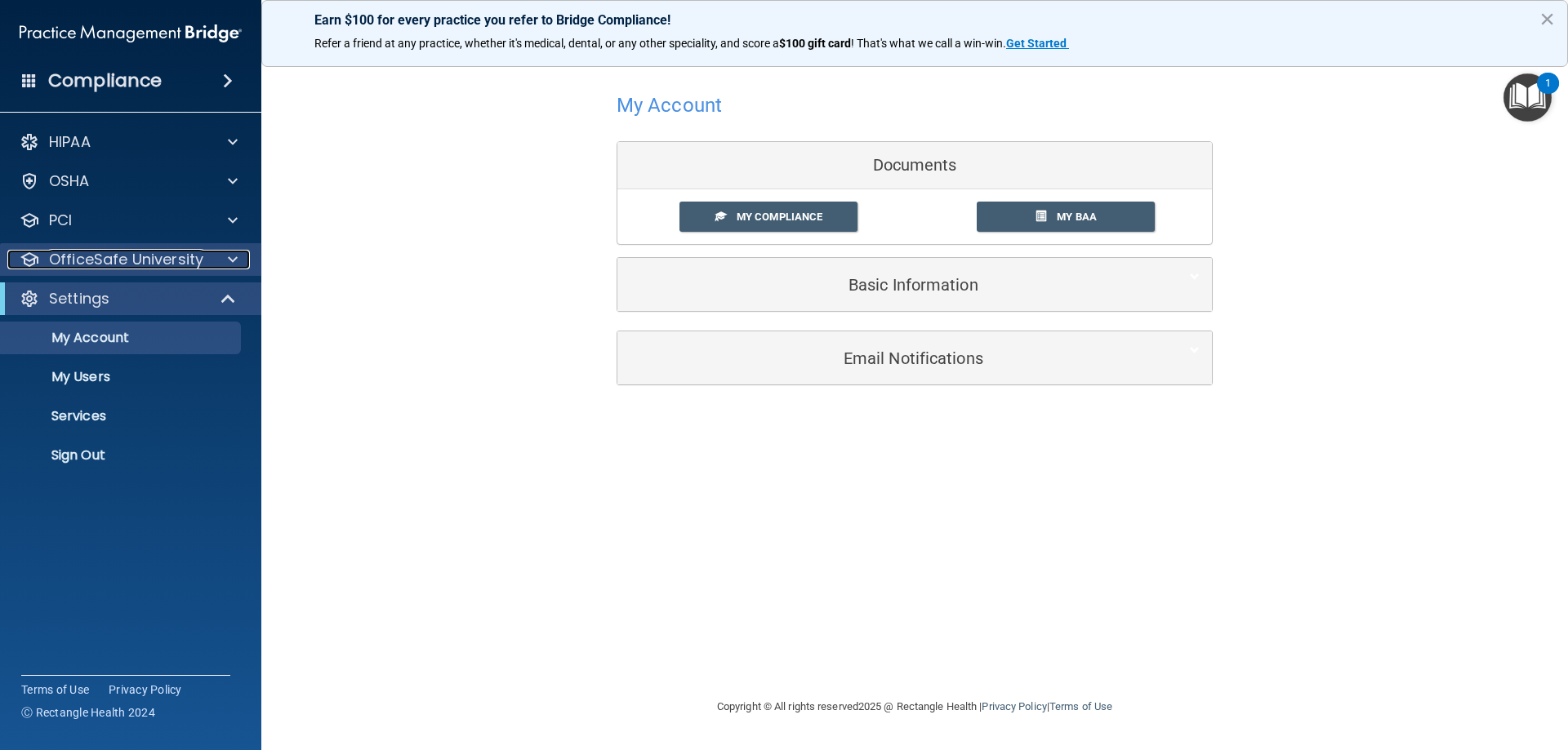
click at [224, 260] on div at bounding box center [230, 259] width 40 height 20
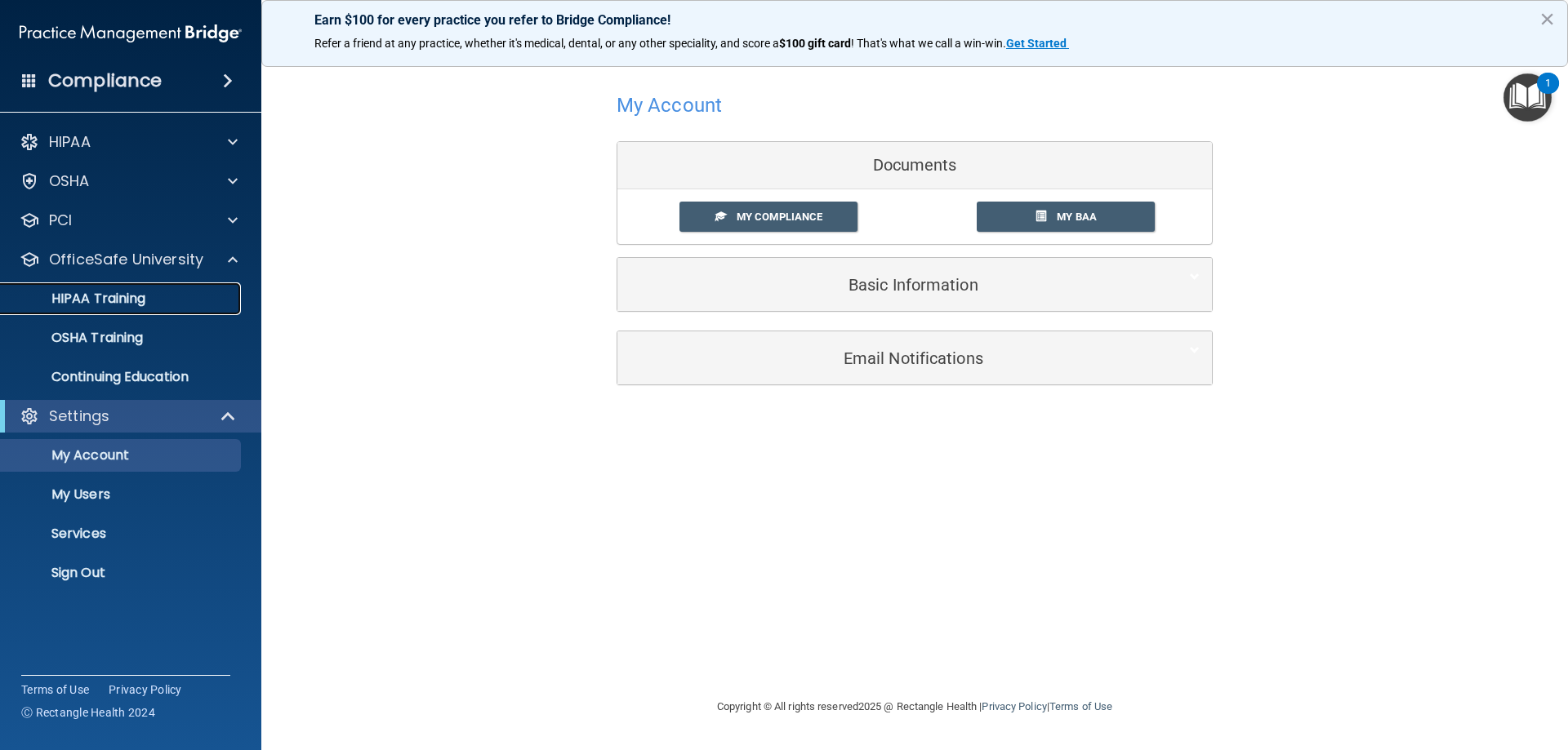
click at [120, 296] on p "HIPAA Training" at bounding box center [77, 298] width 134 height 16
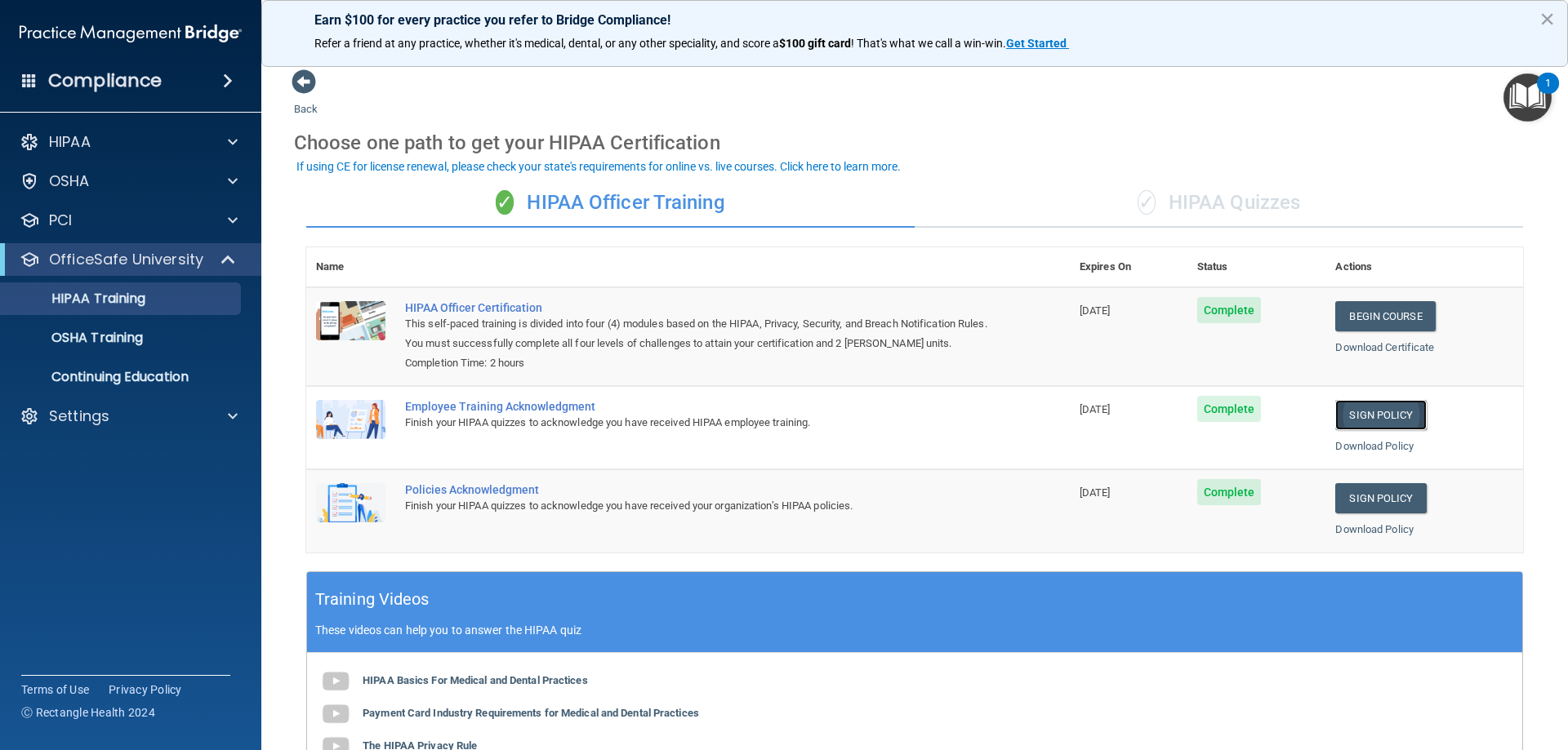
click at [1366, 409] on link "Sign Policy" at bounding box center [1380, 415] width 91 height 30
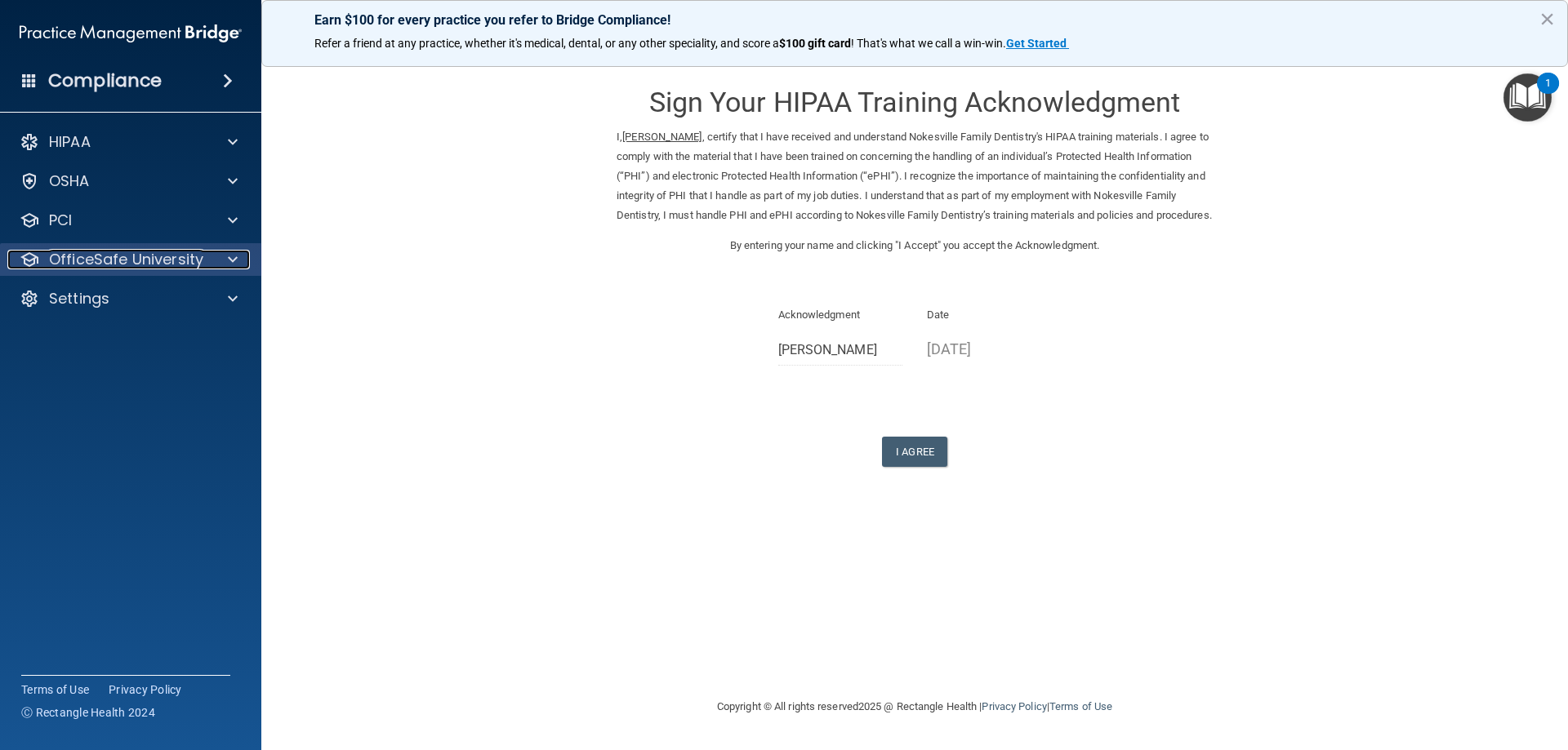
click at [228, 262] on span at bounding box center [233, 259] width 9 height 20
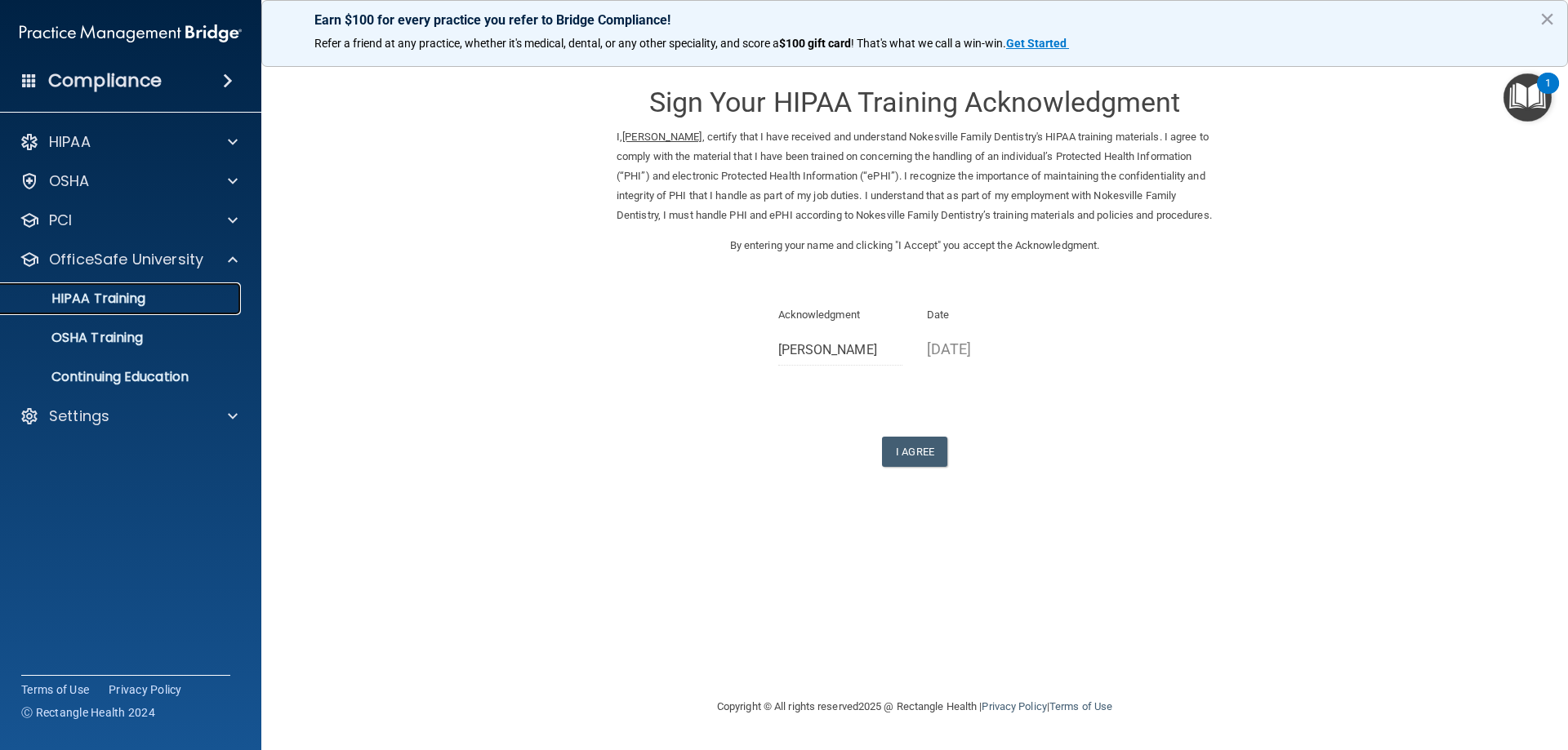
click at [146, 296] on p "HIPAA Training" at bounding box center [77, 298] width 134 height 16
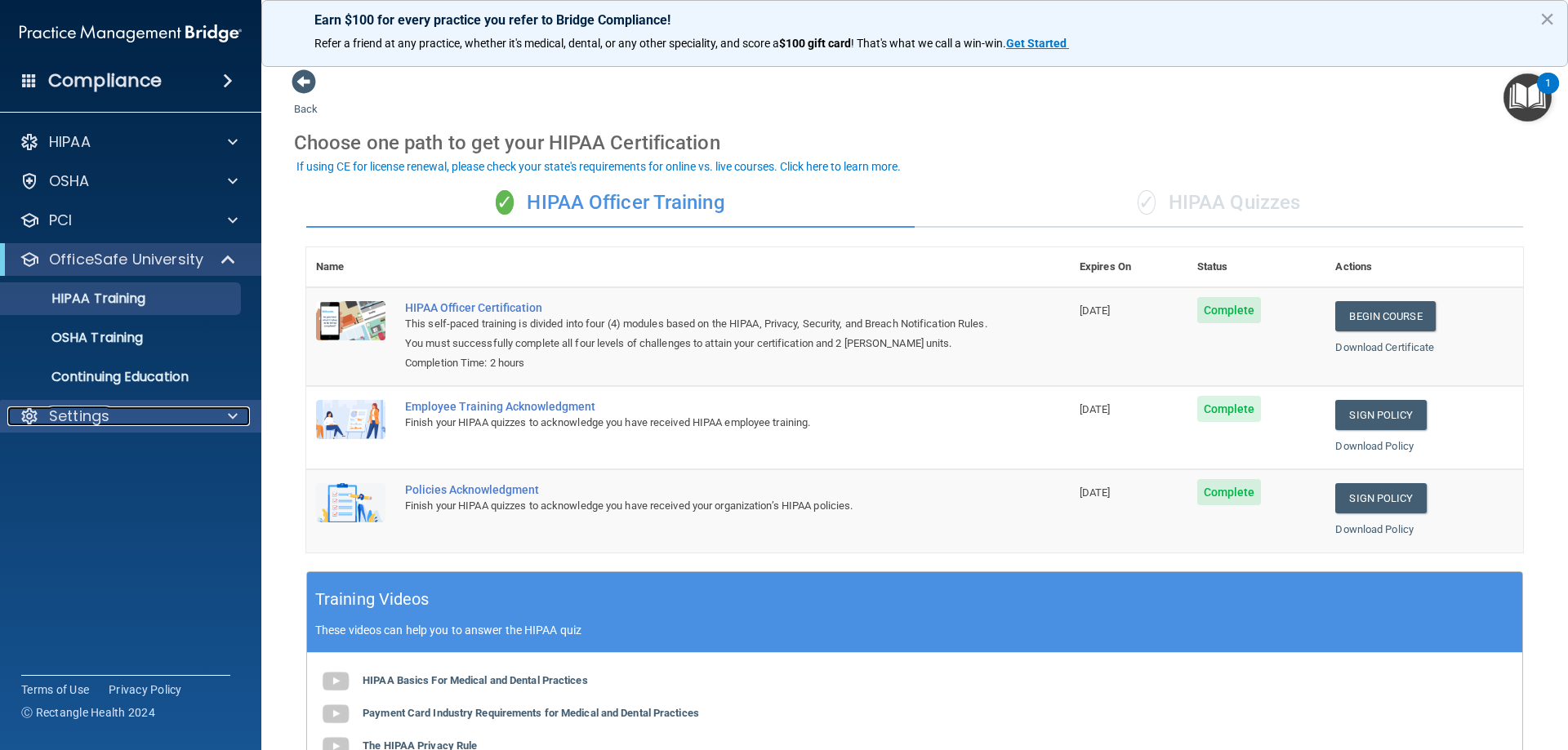
click at [235, 411] on span at bounding box center [233, 416] width 9 height 20
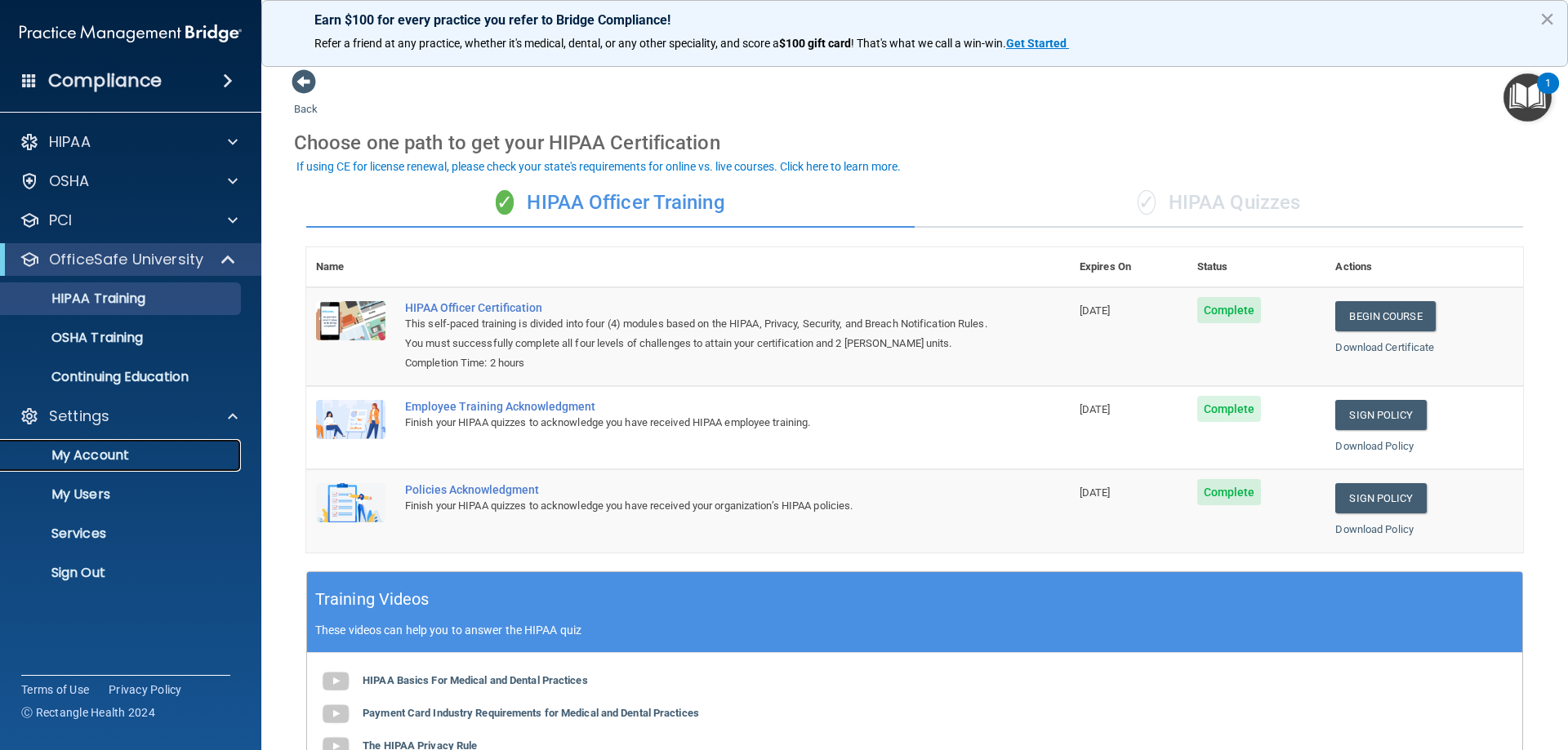
click at [96, 451] on p "My Account" at bounding box center [121, 455] width 223 height 16
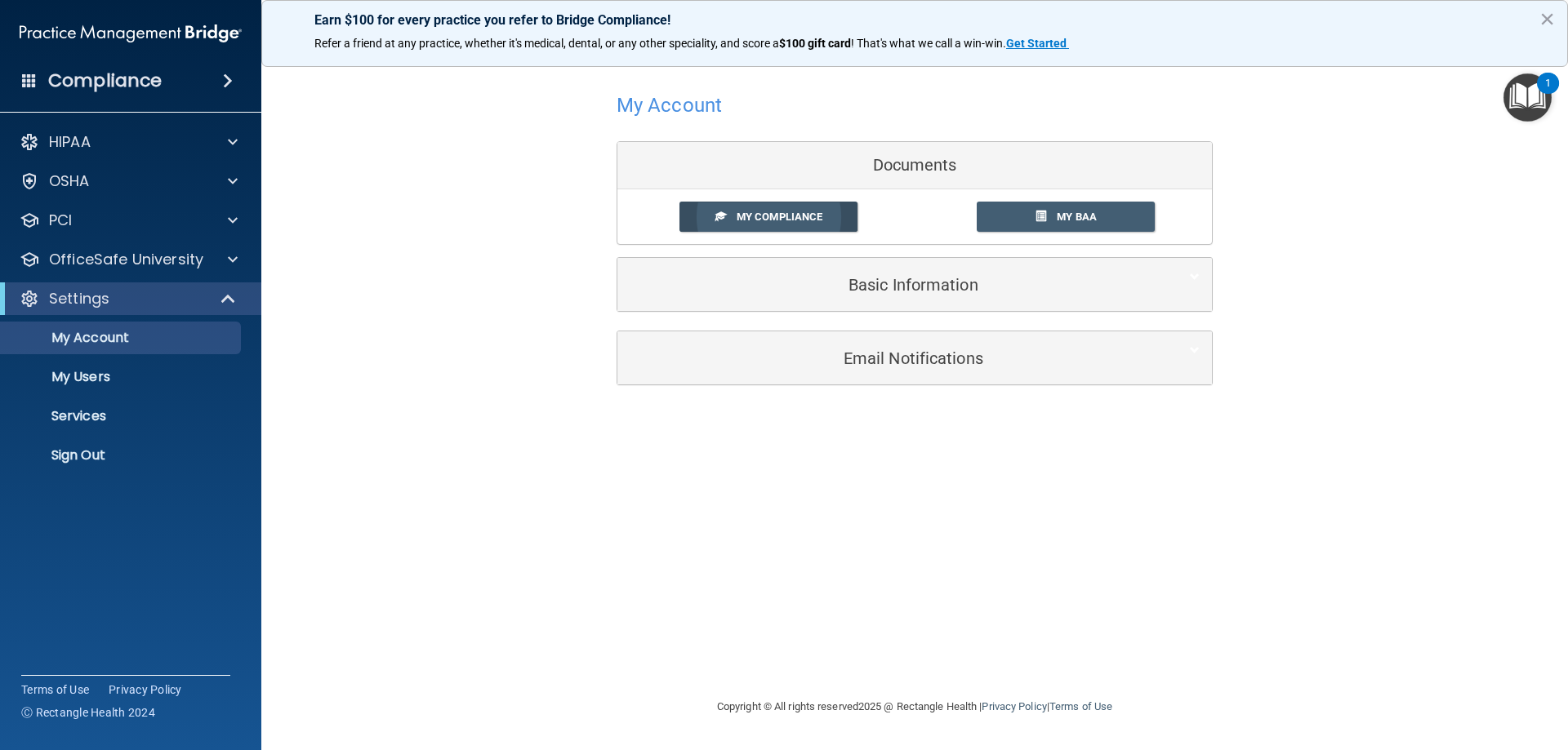
click at [762, 213] on span "My Compliance" at bounding box center [778, 216] width 85 height 12
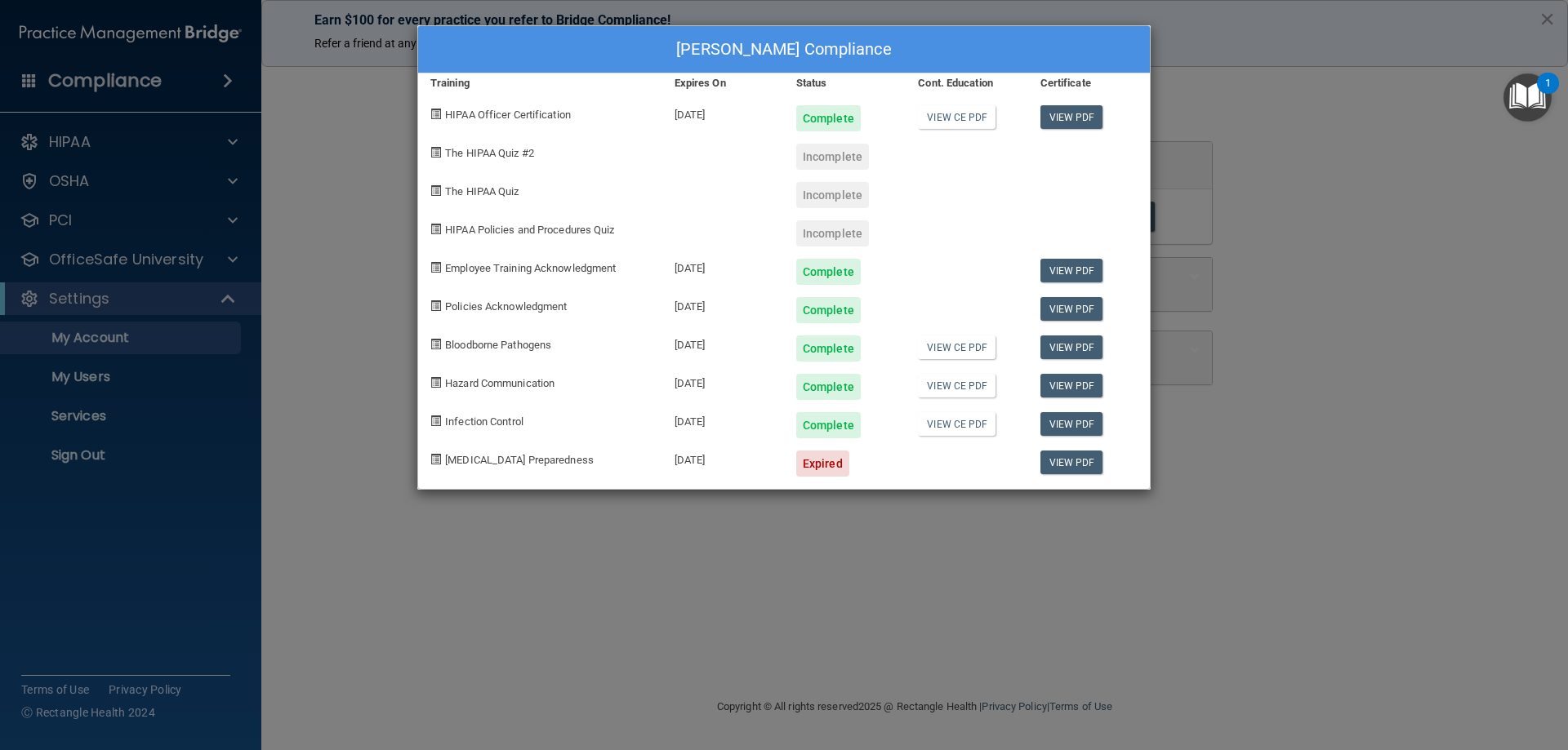
click at [86, 302] on div "Valerie Becker's Compliance Training Expires On Status Cont. Education Certific…" at bounding box center [784, 375] width 1568 height 750
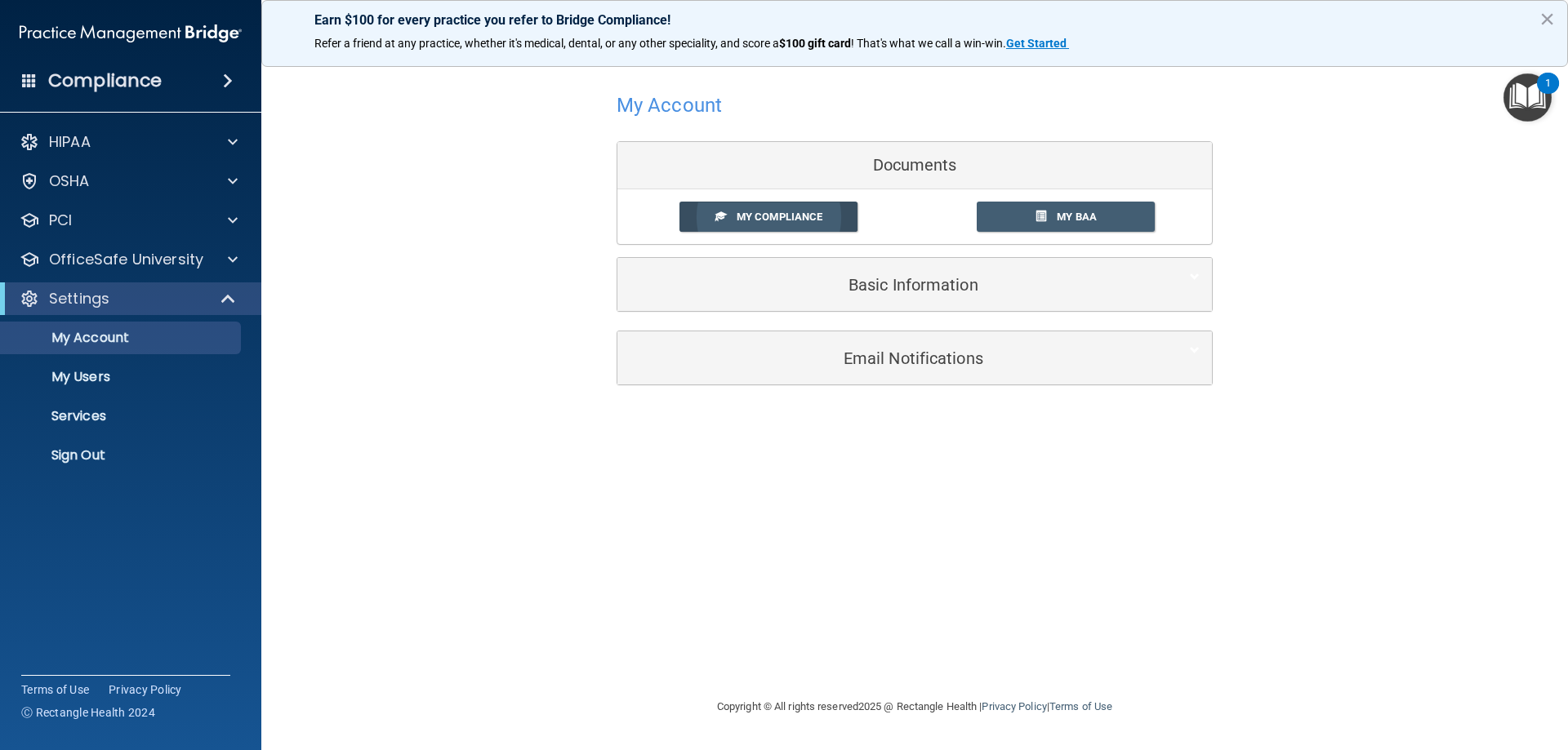
click at [715, 216] on span at bounding box center [720, 215] width 10 height 10
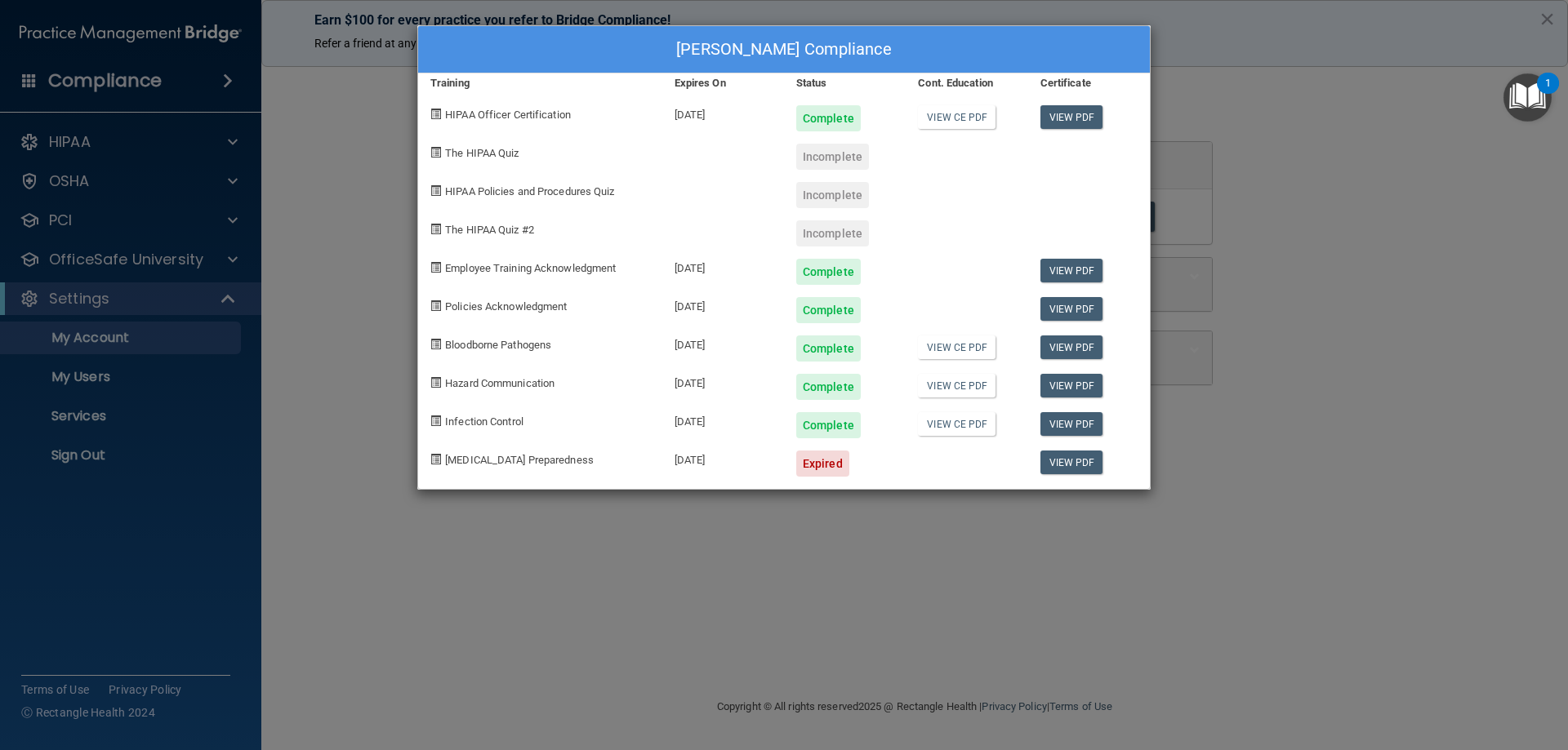
click at [496, 623] on div "Valerie Becker's Compliance Training Expires On Status Cont. Education Certific…" at bounding box center [784, 375] width 1568 height 750
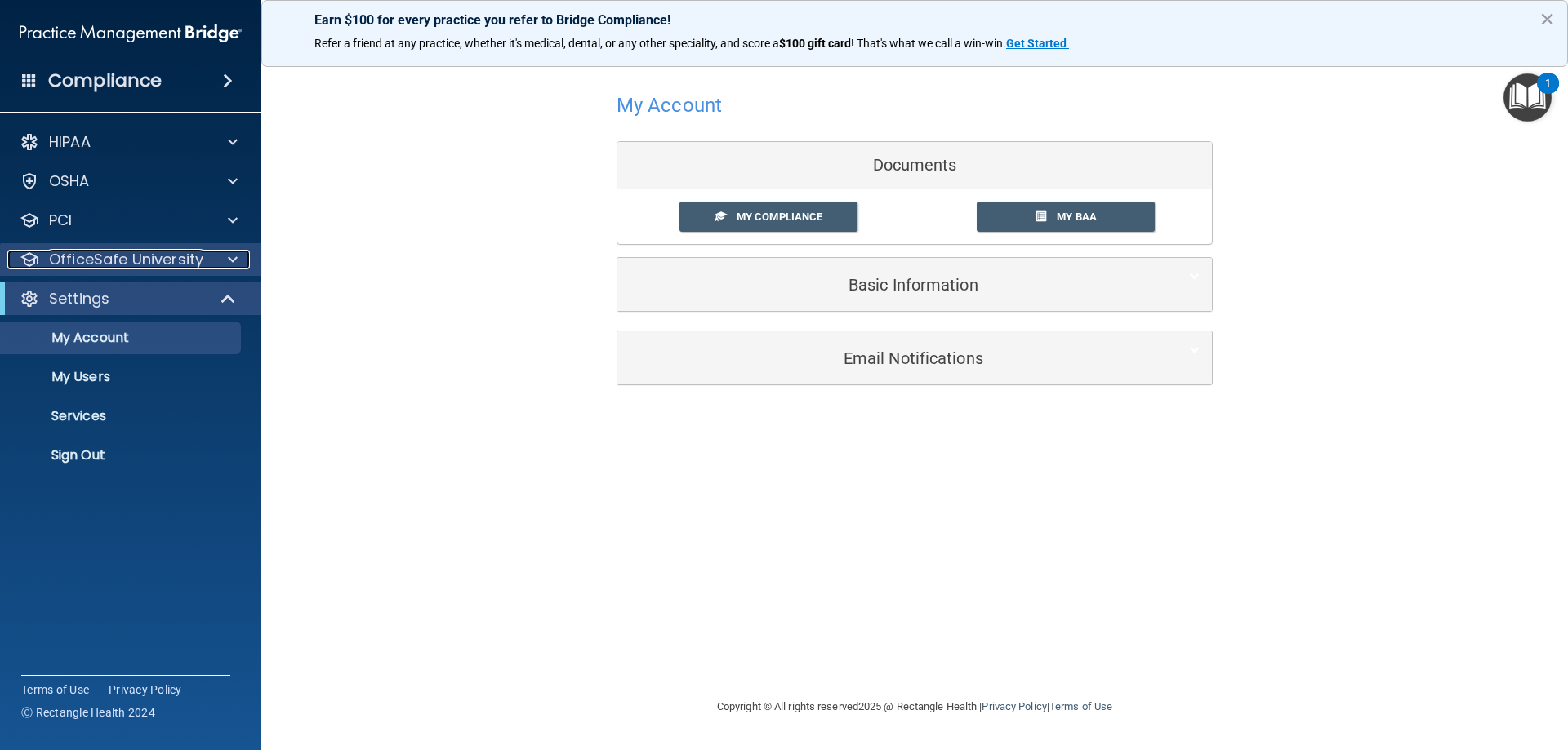
click at [235, 254] on span at bounding box center [233, 259] width 9 height 20
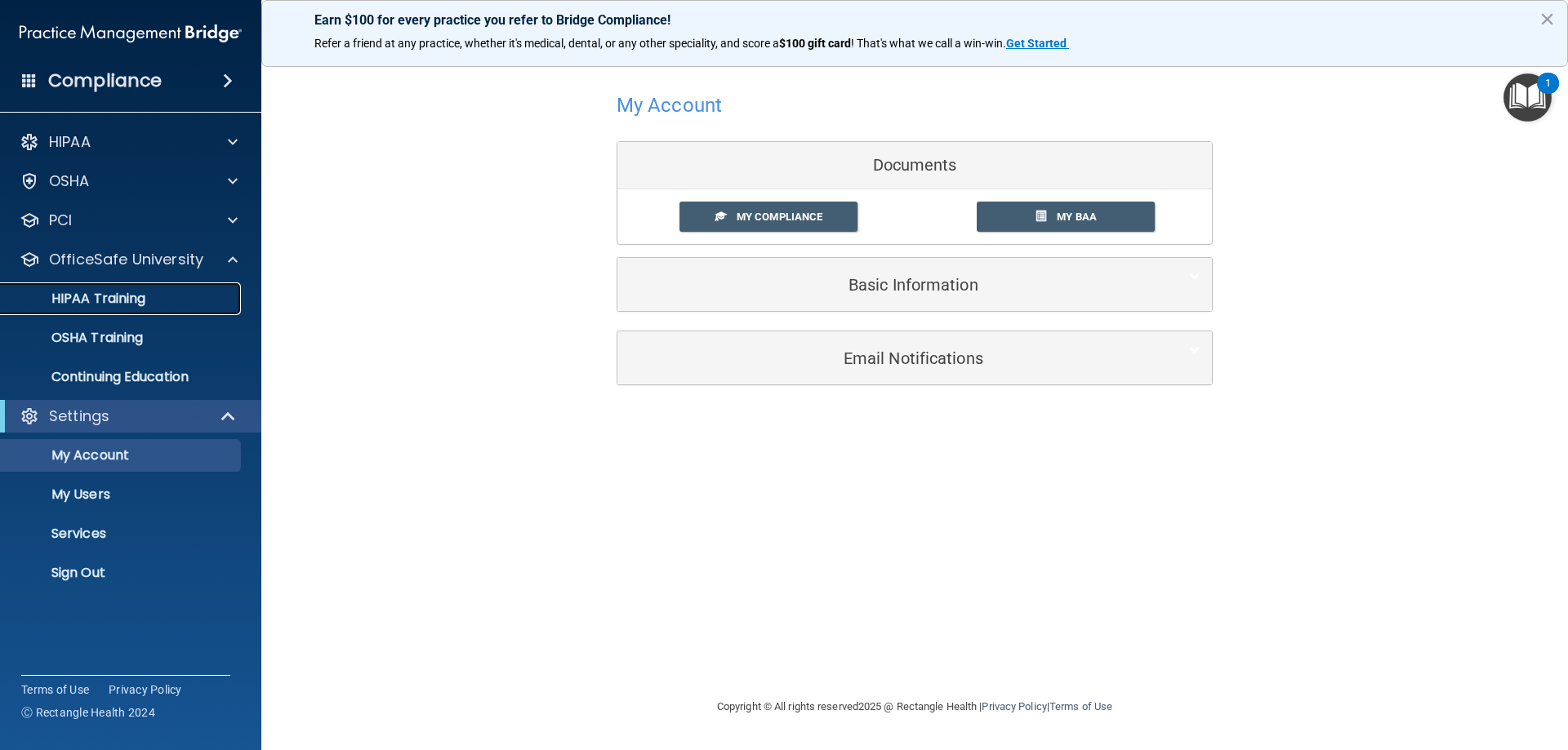
click at [119, 291] on p "HIPAA Training" at bounding box center [77, 298] width 134 height 16
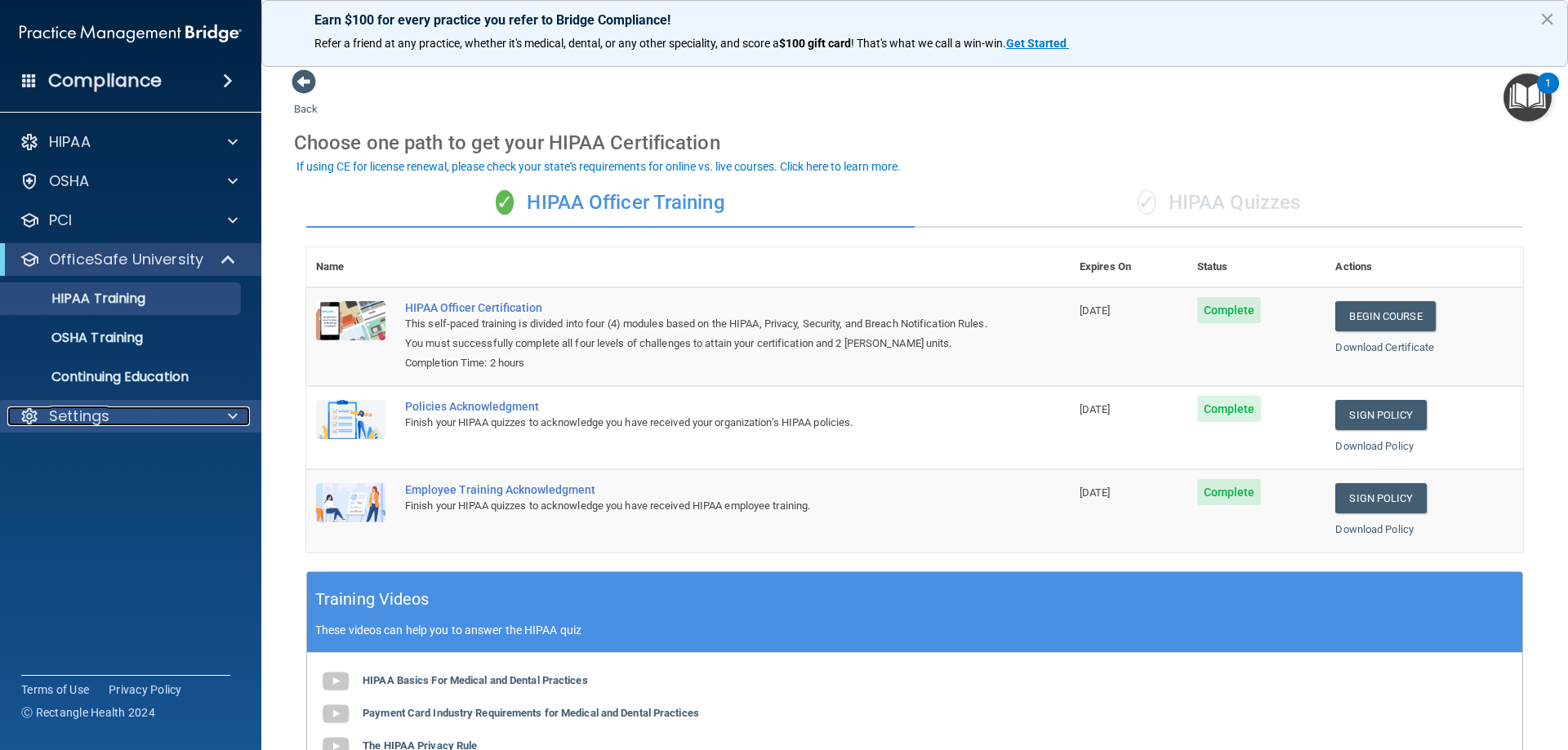
click at [72, 416] on p "Settings" at bounding box center [79, 416] width 60 height 20
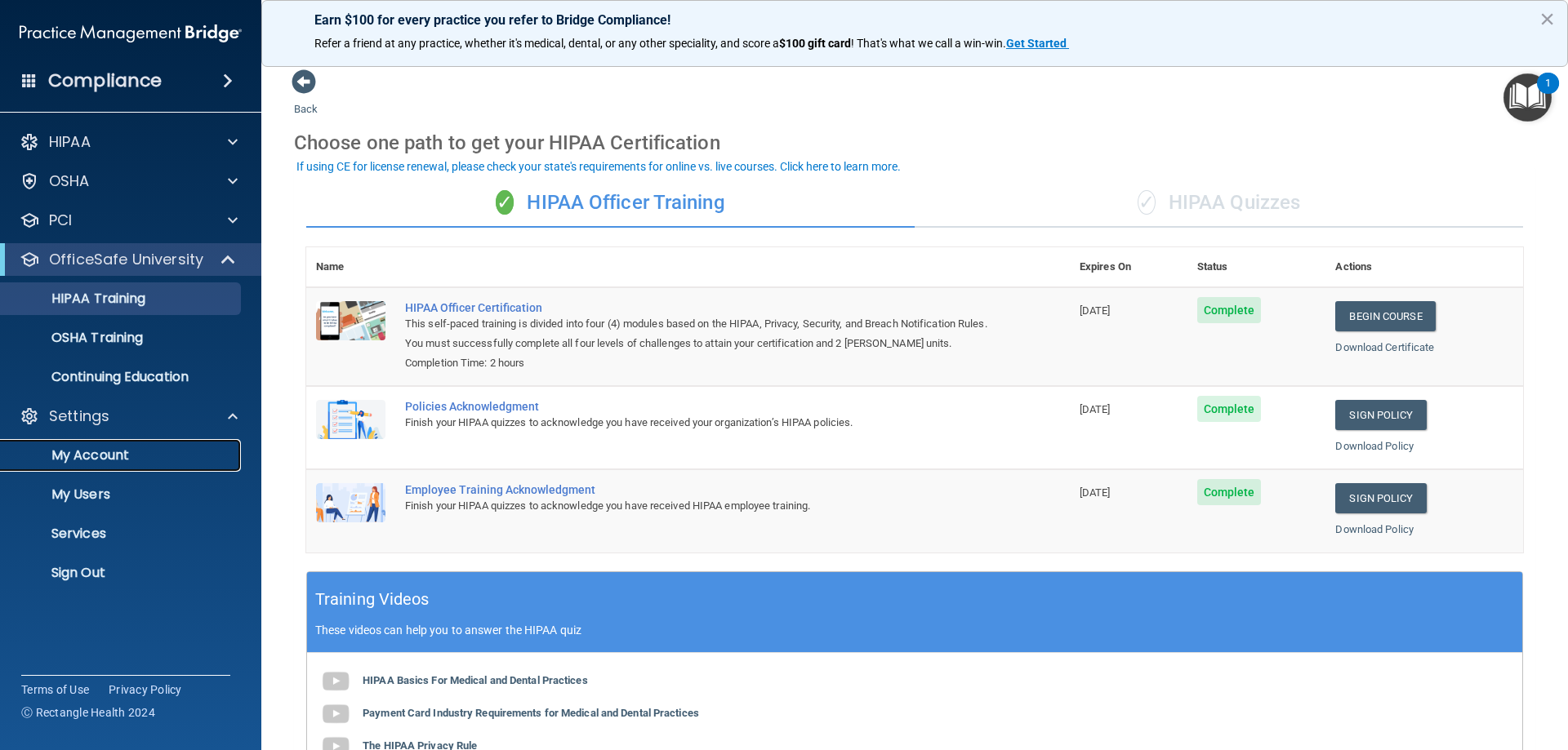
click at [78, 455] on p "My Account" at bounding box center [121, 455] width 223 height 16
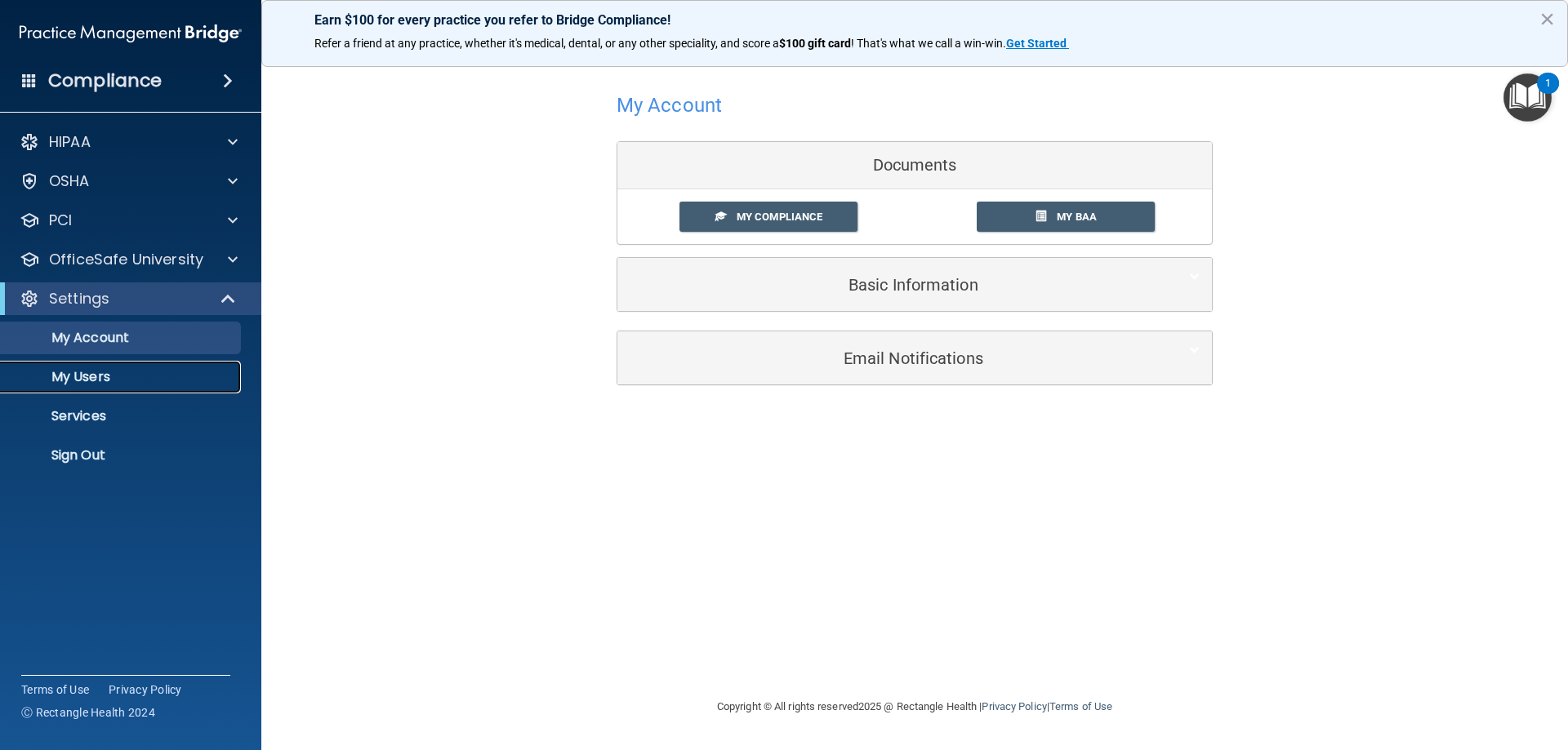
click at [83, 377] on p "My Users" at bounding box center [121, 376] width 223 height 16
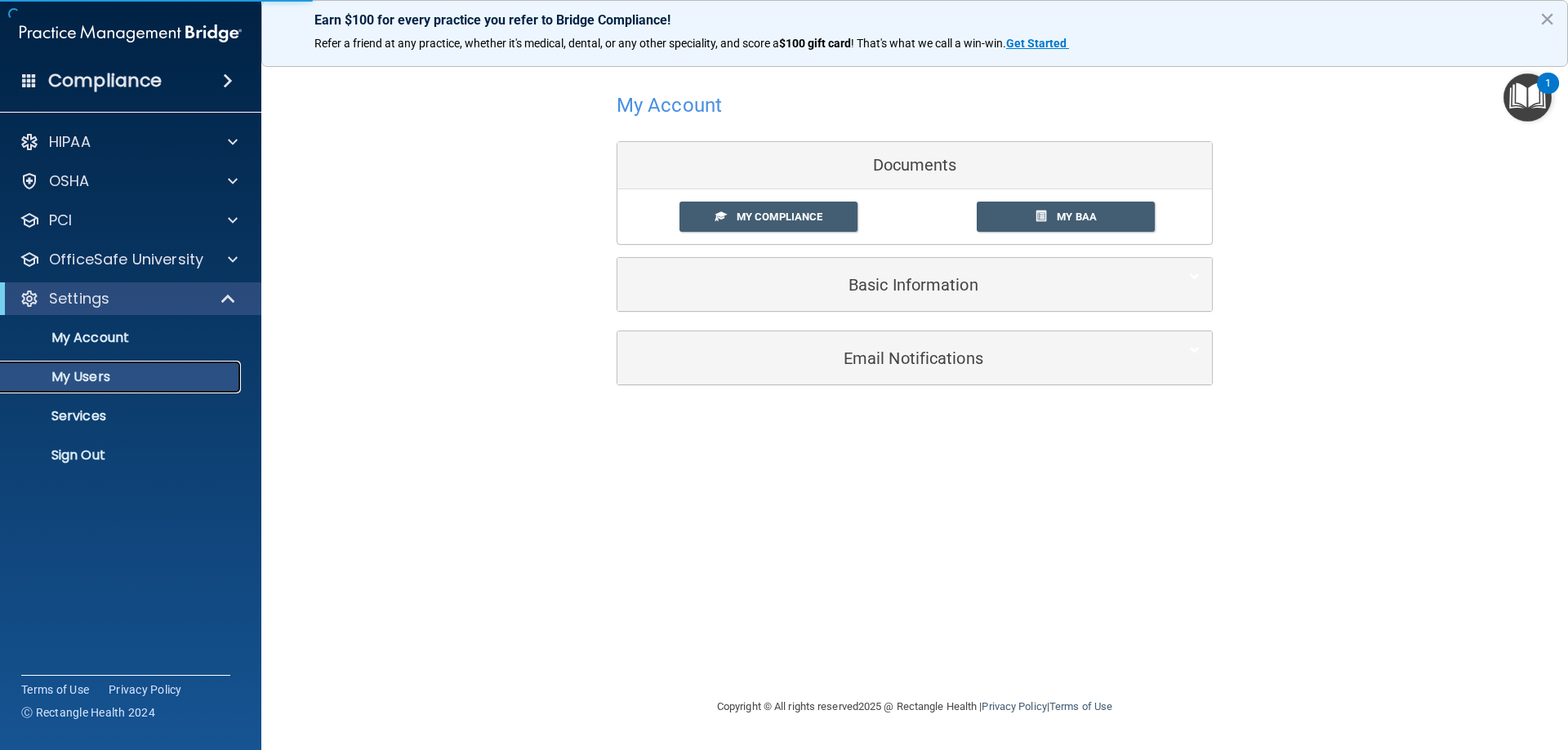
select select "20"
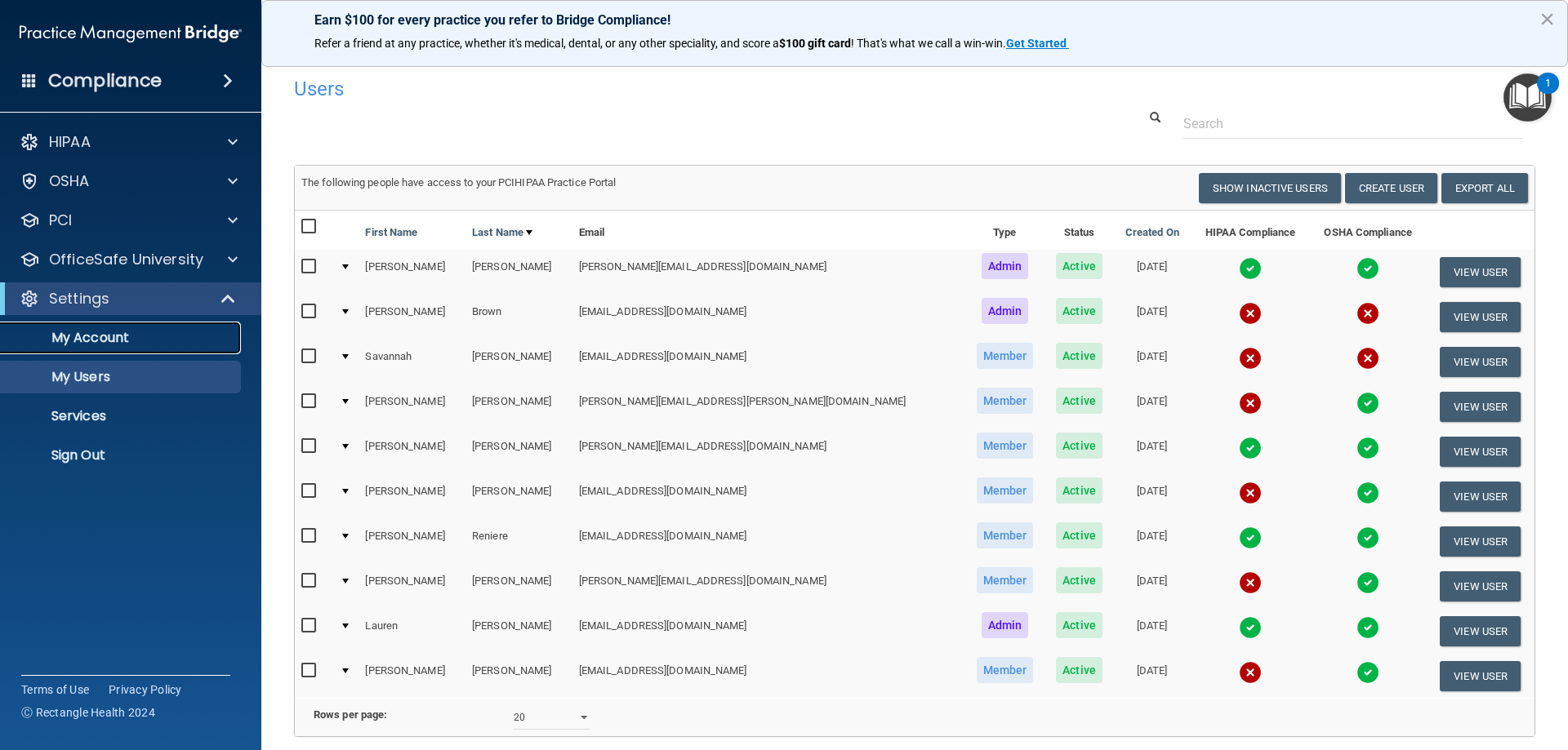
click at [100, 335] on p "My Account" at bounding box center [121, 337] width 223 height 16
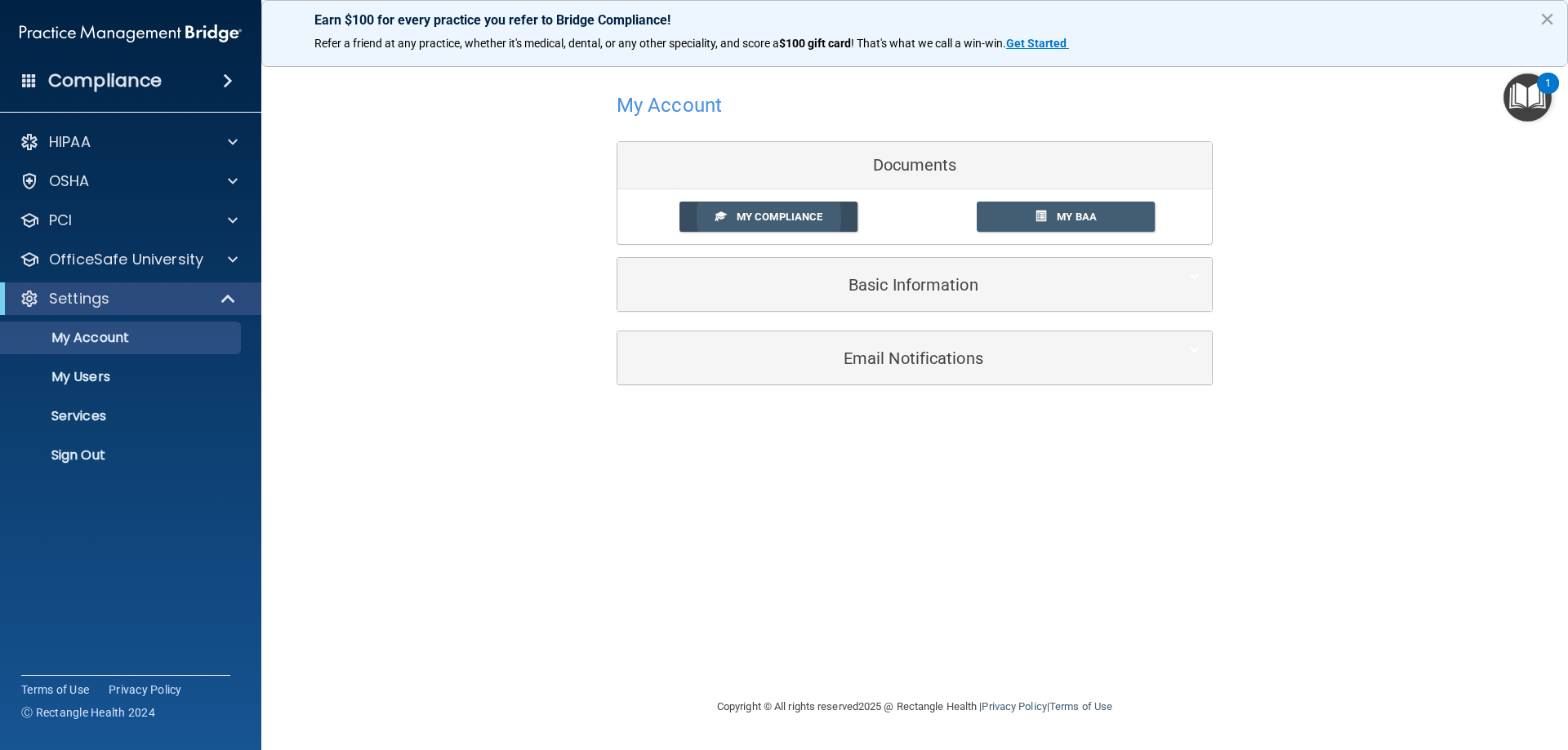
click at [761, 217] on span "My Compliance" at bounding box center [778, 216] width 85 height 12
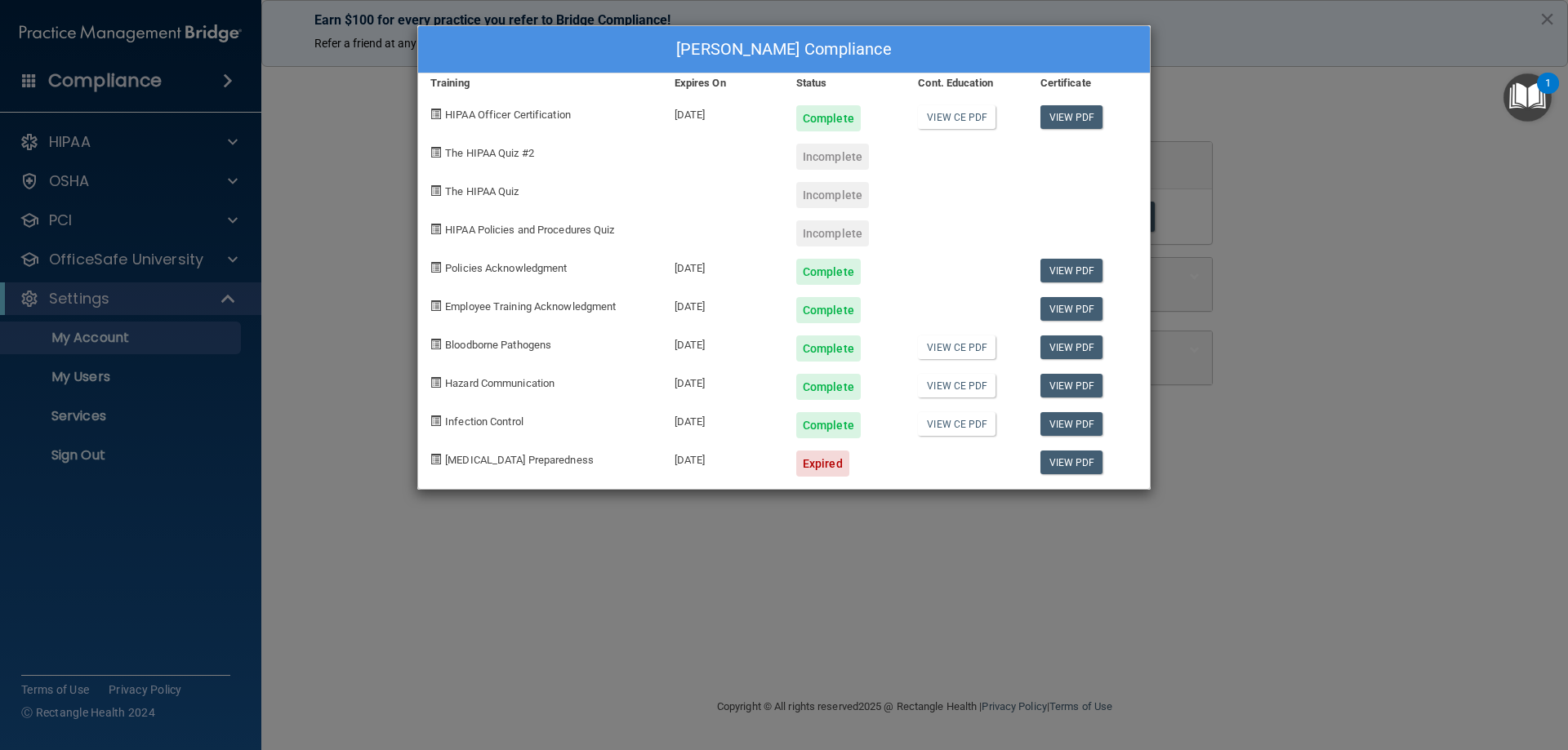
click at [588, 545] on div "Valerie Becker's Compliance Training Expires On Status Cont. Education Certific…" at bounding box center [784, 375] width 1568 height 750
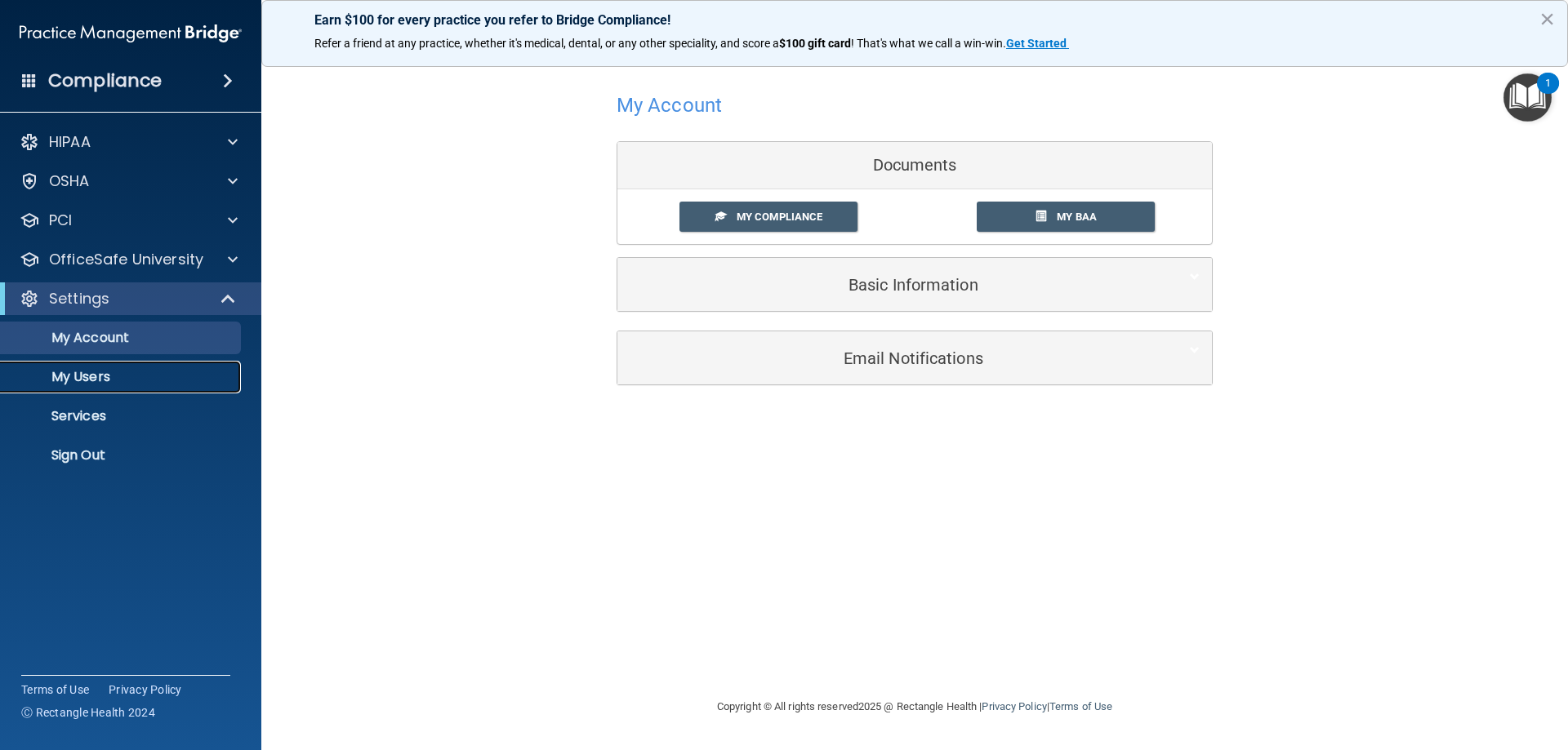
click at [56, 381] on p "My Users" at bounding box center [121, 376] width 223 height 16
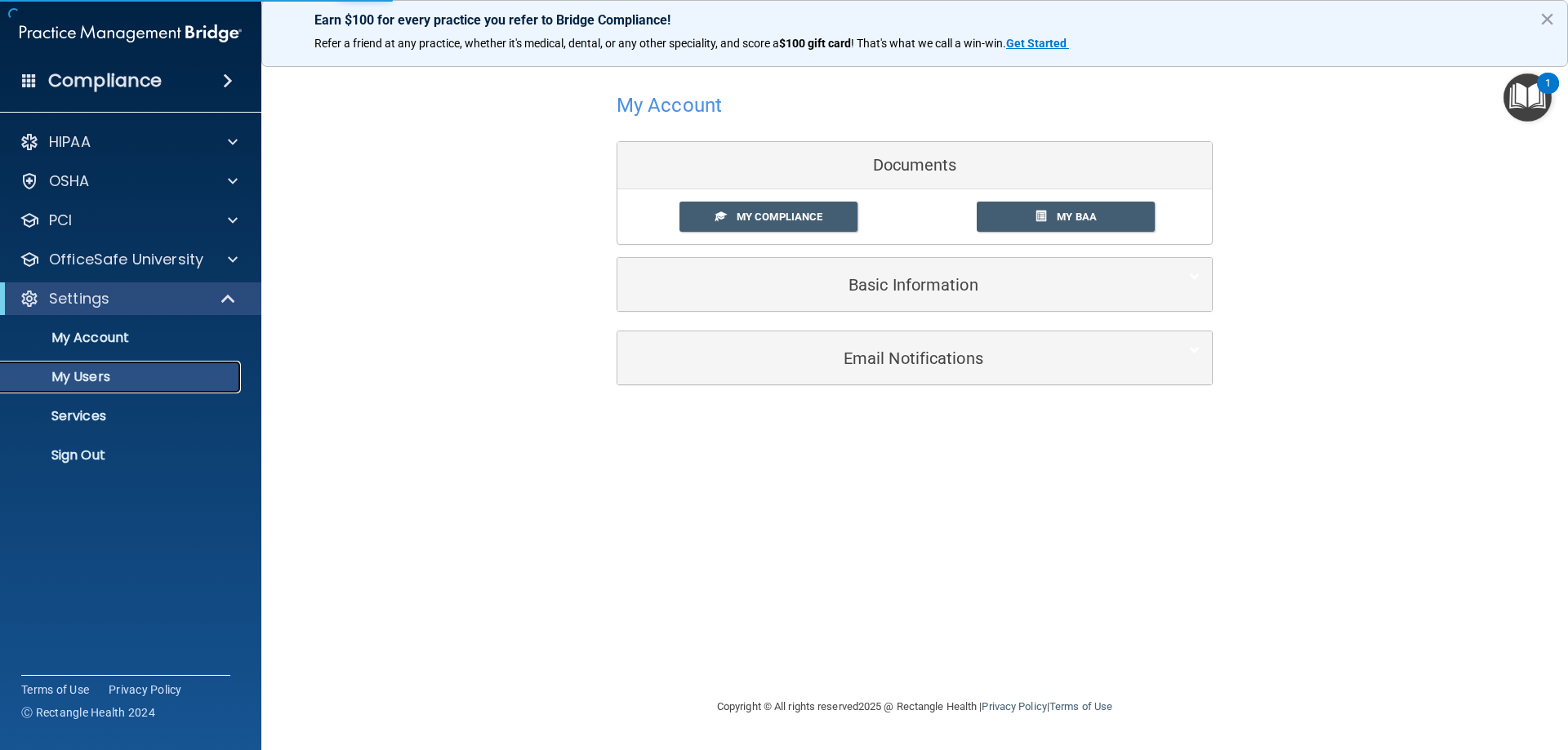
select select "20"
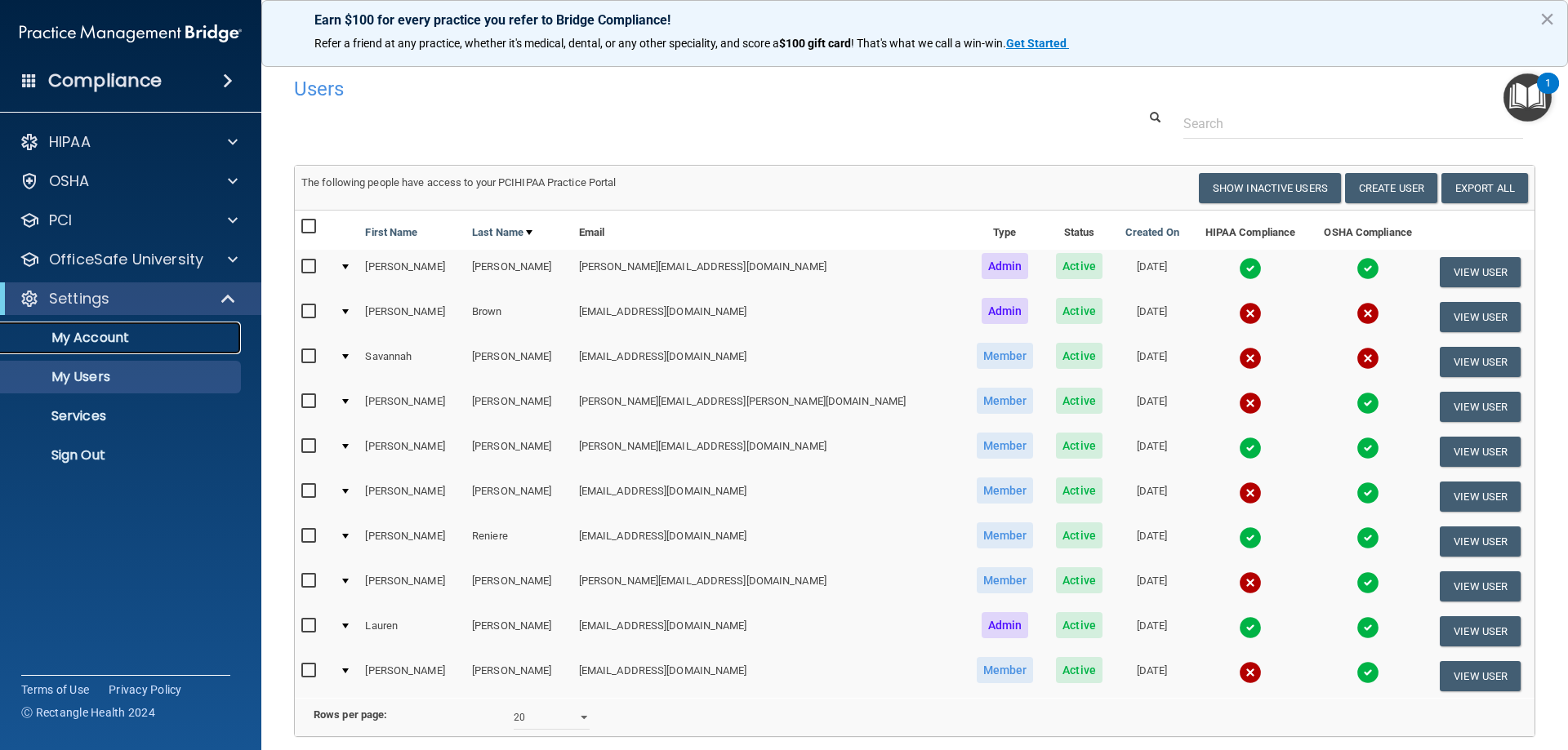
click at [85, 337] on p "My Account" at bounding box center [121, 337] width 223 height 16
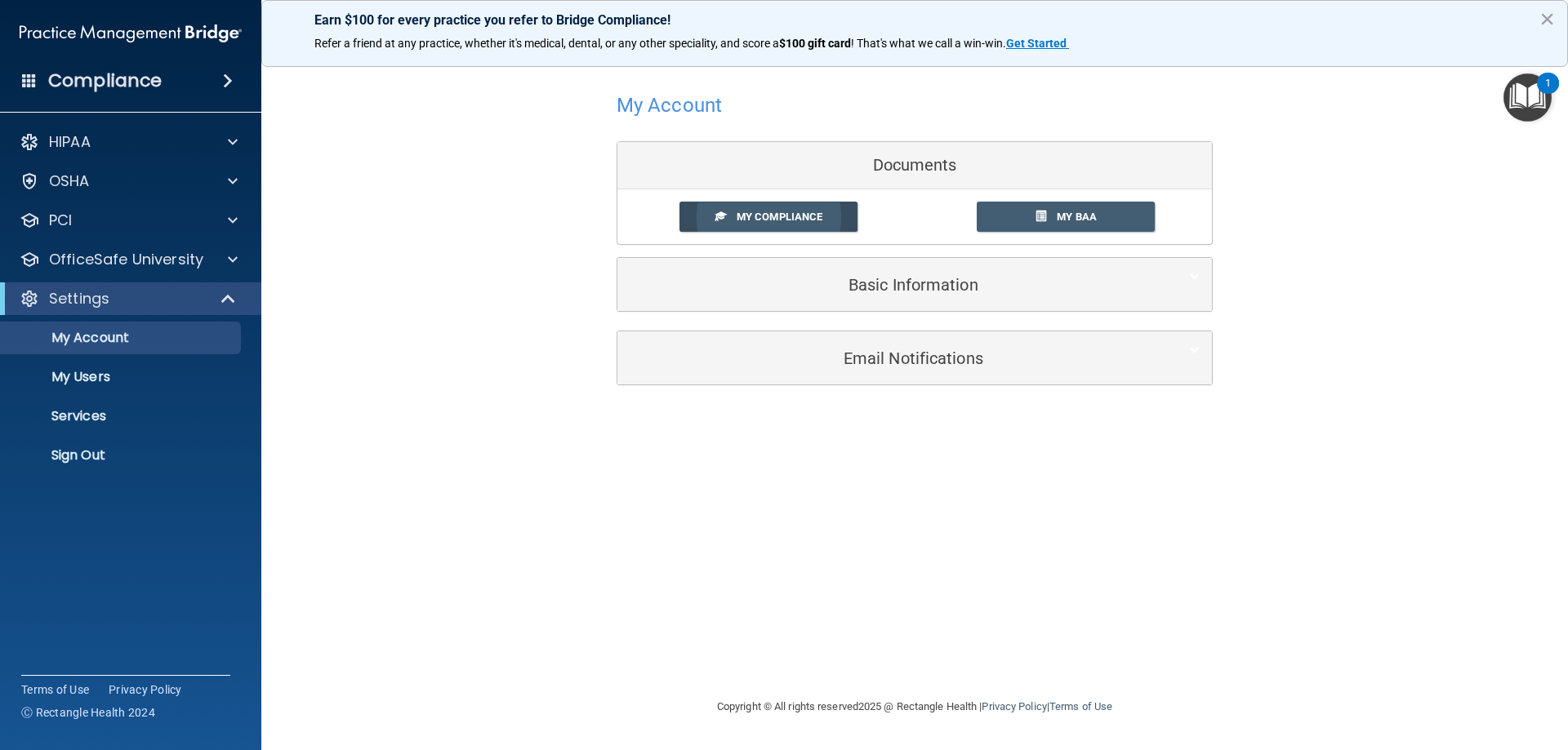
click at [802, 205] on link "My Compliance" at bounding box center [769, 217] width 178 height 30
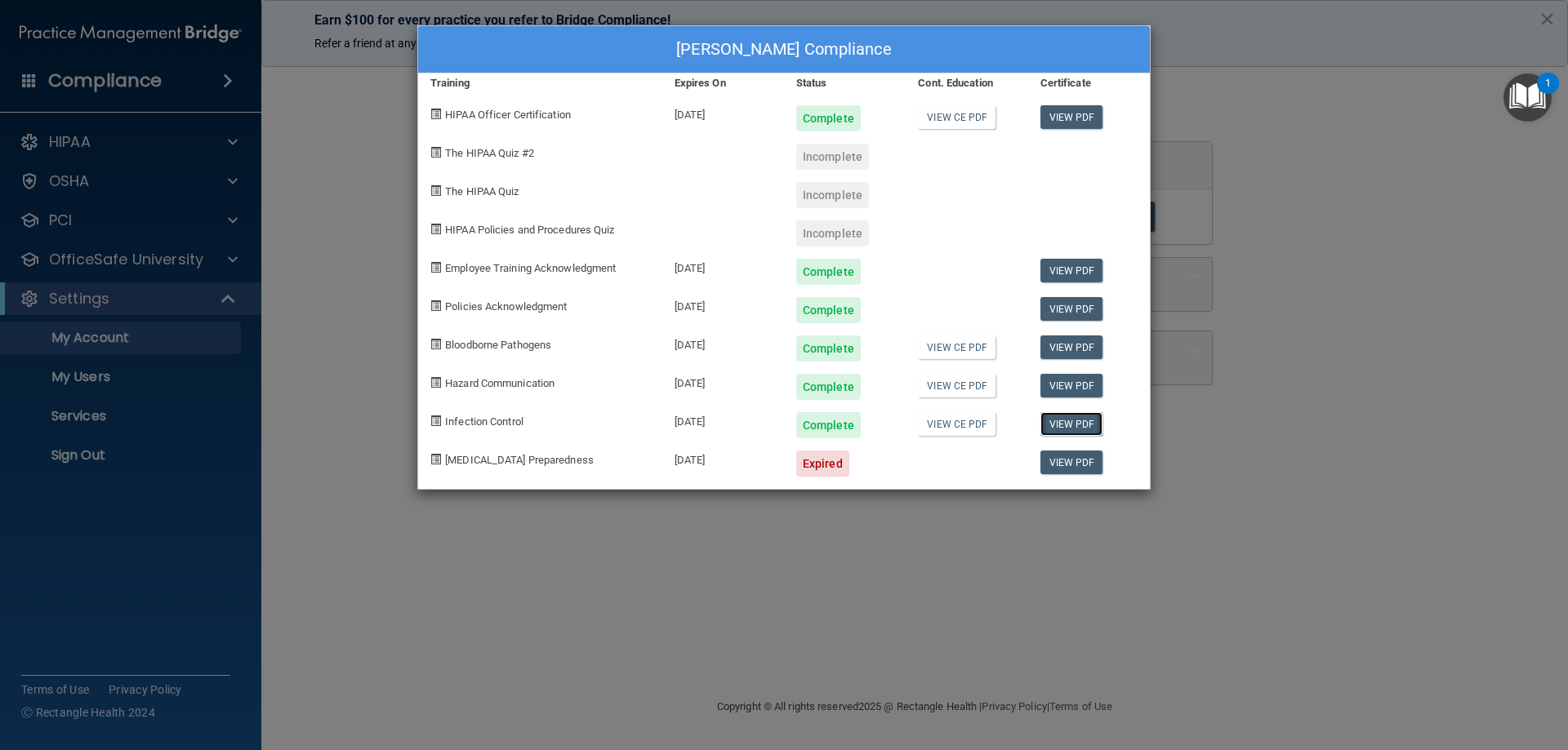
click at [1060, 425] on link "View PDF" at bounding box center [1071, 423] width 63 height 23
click at [1068, 388] on link "View PDF" at bounding box center [1071, 385] width 63 height 23
click at [1062, 303] on link "View PDF" at bounding box center [1071, 309] width 63 height 23
click at [1075, 272] on link "View PDF" at bounding box center [1071, 270] width 63 height 23
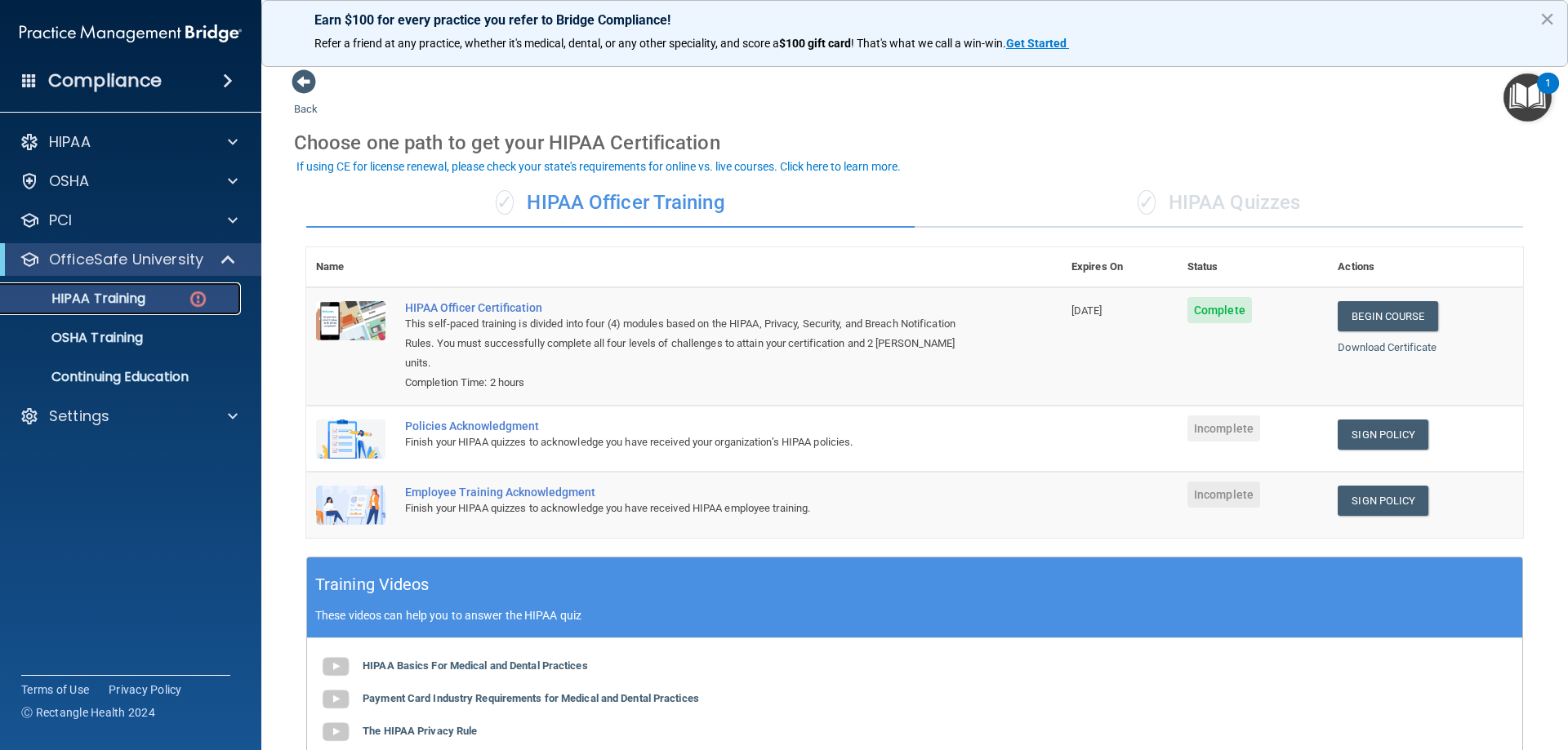
click at [152, 297] on div "HIPAA Training" at bounding box center [121, 298] width 223 height 16
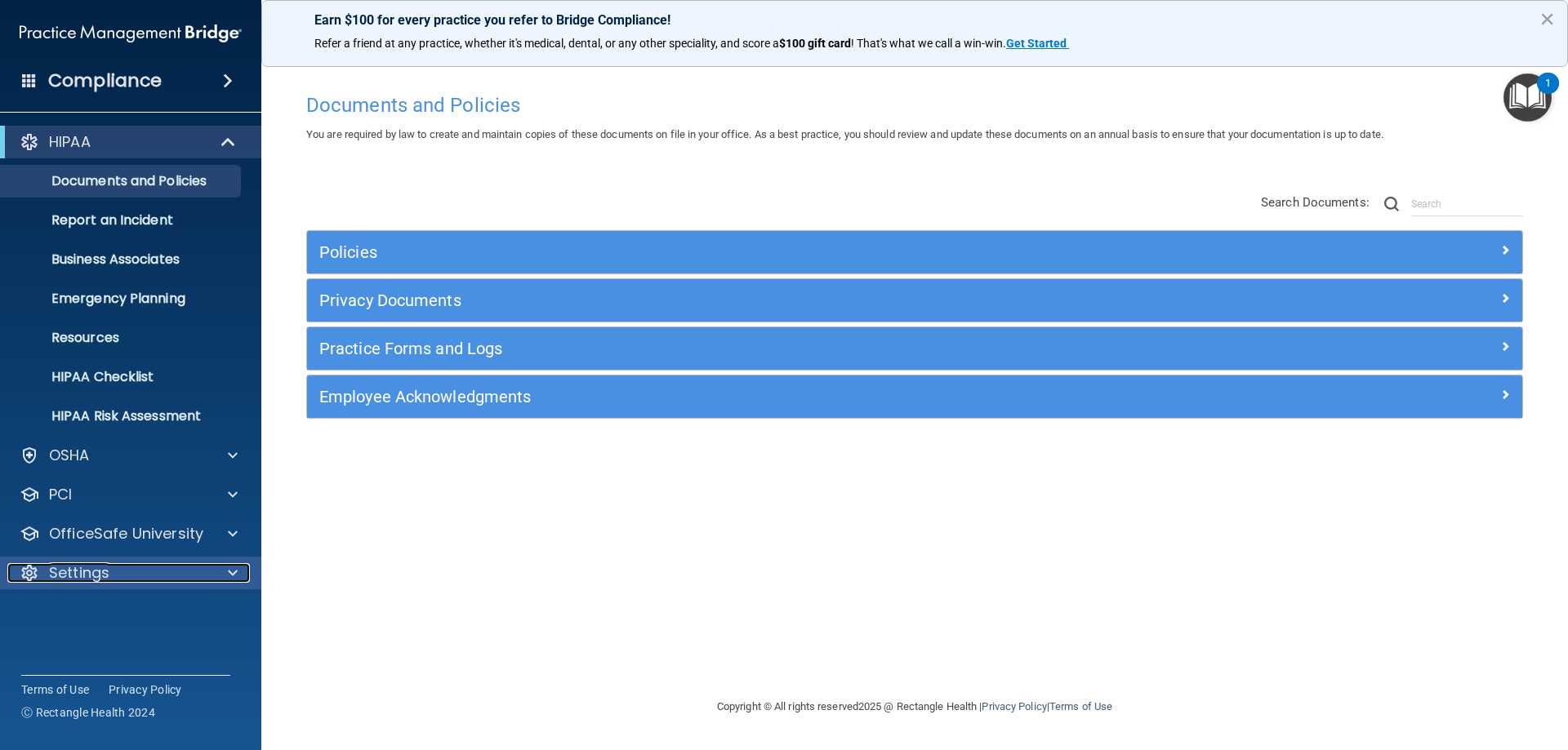
click at [245, 574] on div at bounding box center [230, 573] width 40 height 20
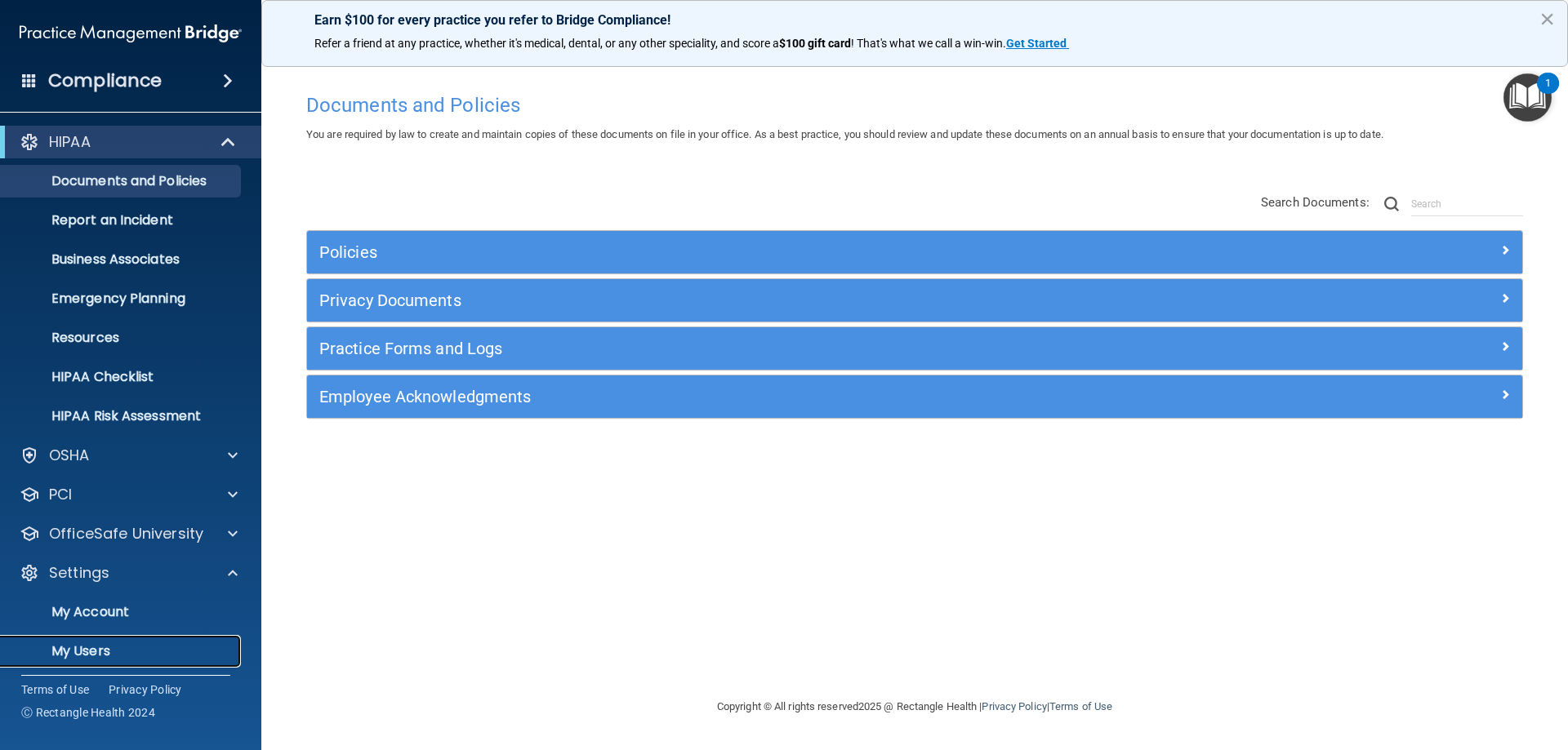
click at [92, 647] on p "My Users" at bounding box center [121, 651] width 223 height 16
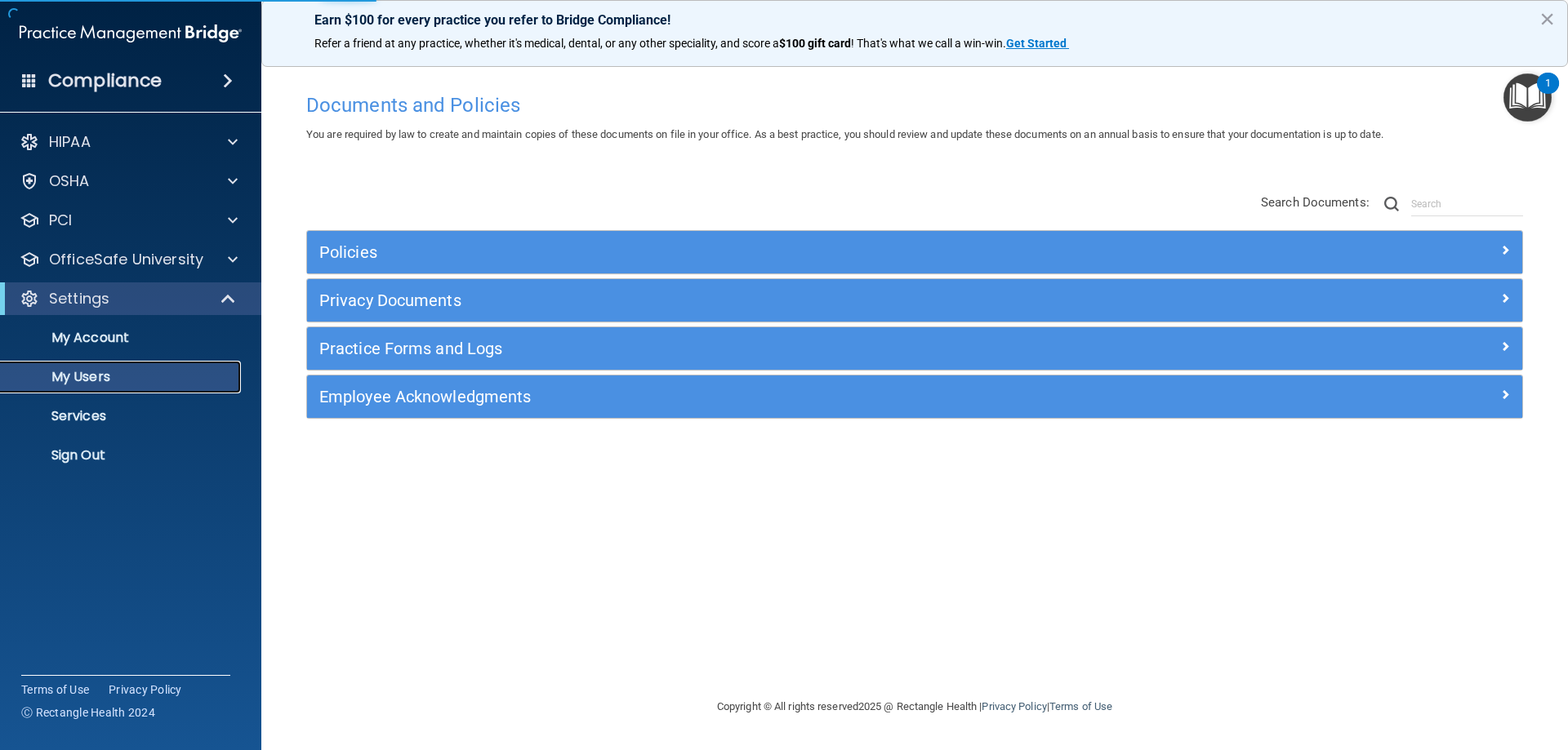
select select "20"
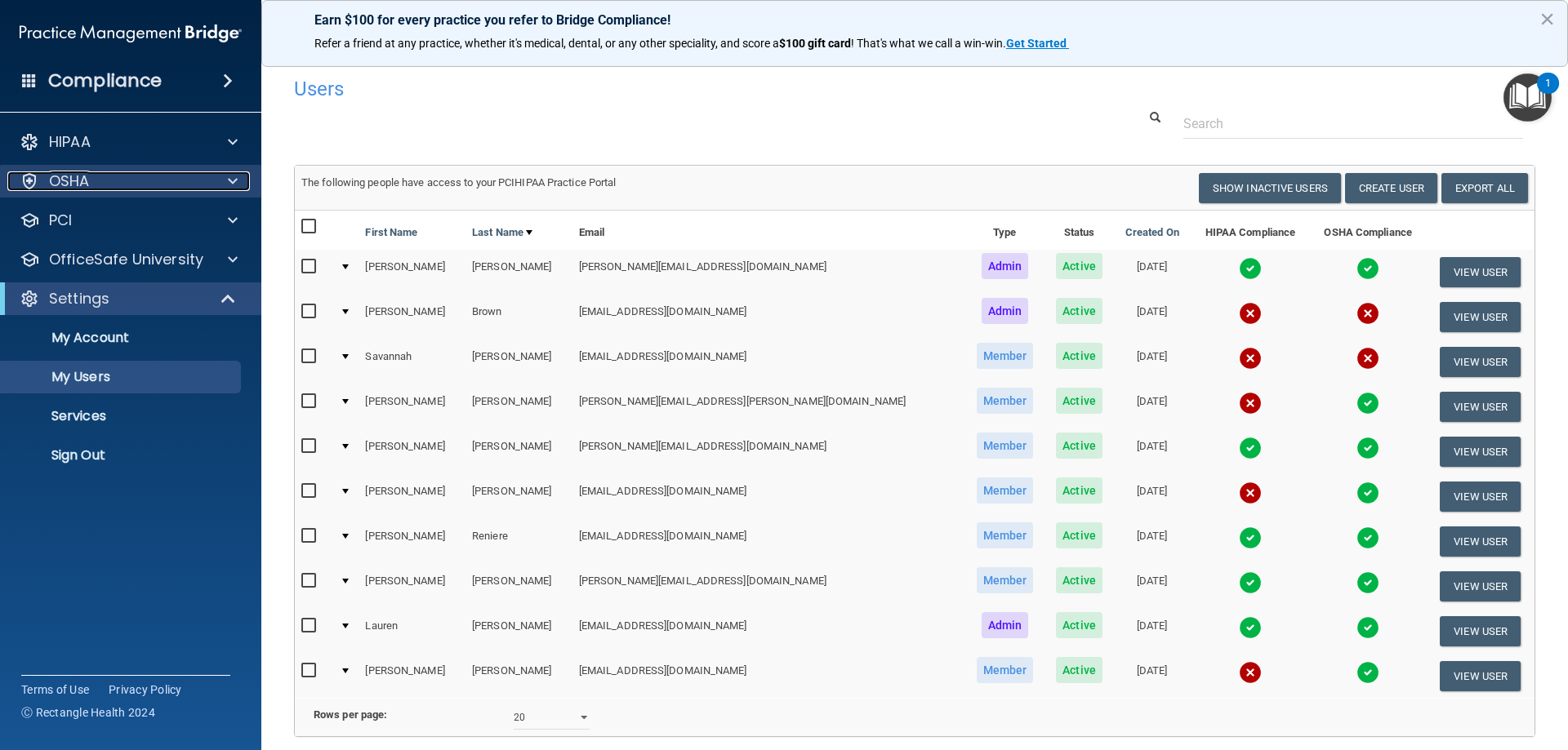
click at [236, 176] on span at bounding box center [233, 181] width 9 height 20
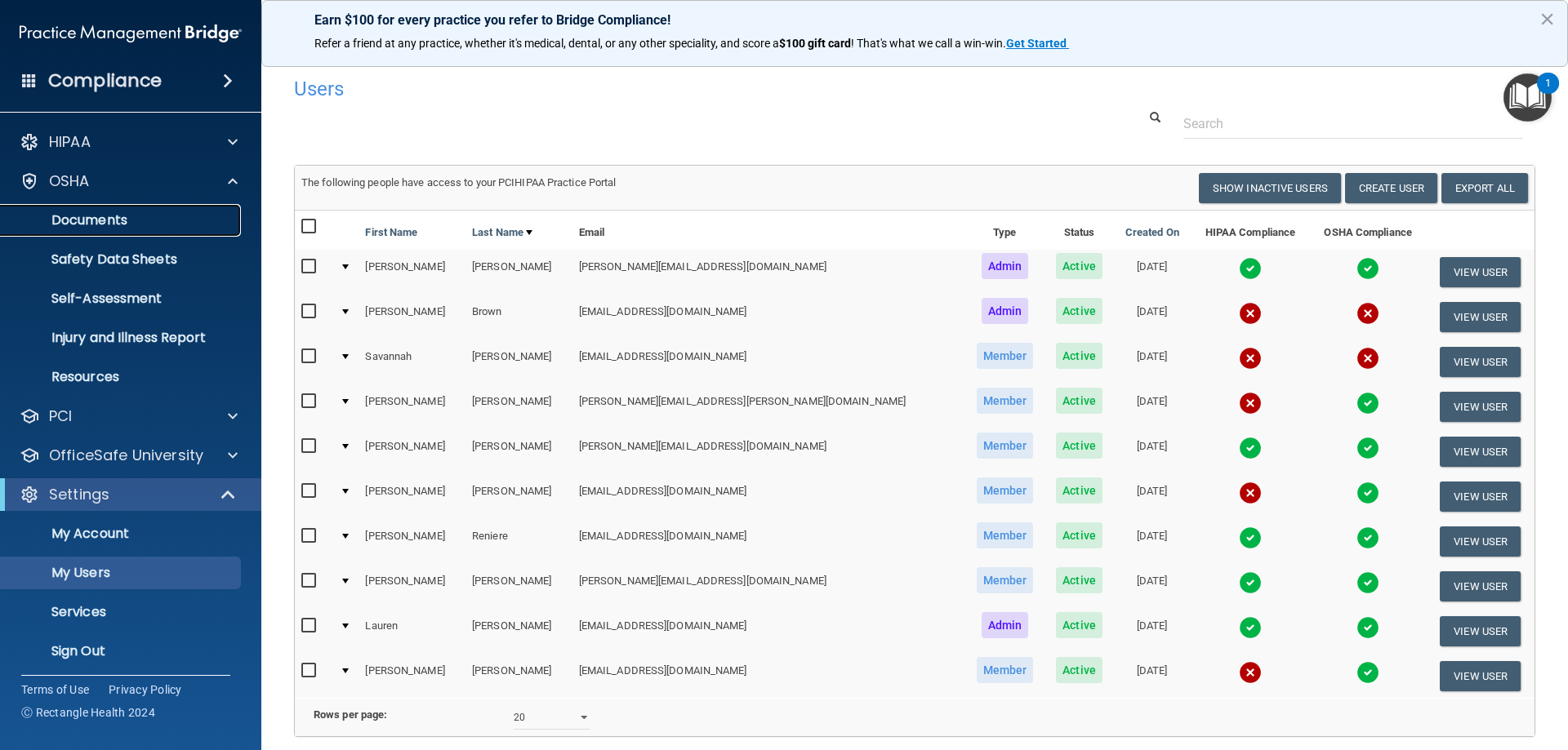
click at [69, 226] on p "Documents" at bounding box center [121, 220] width 223 height 16
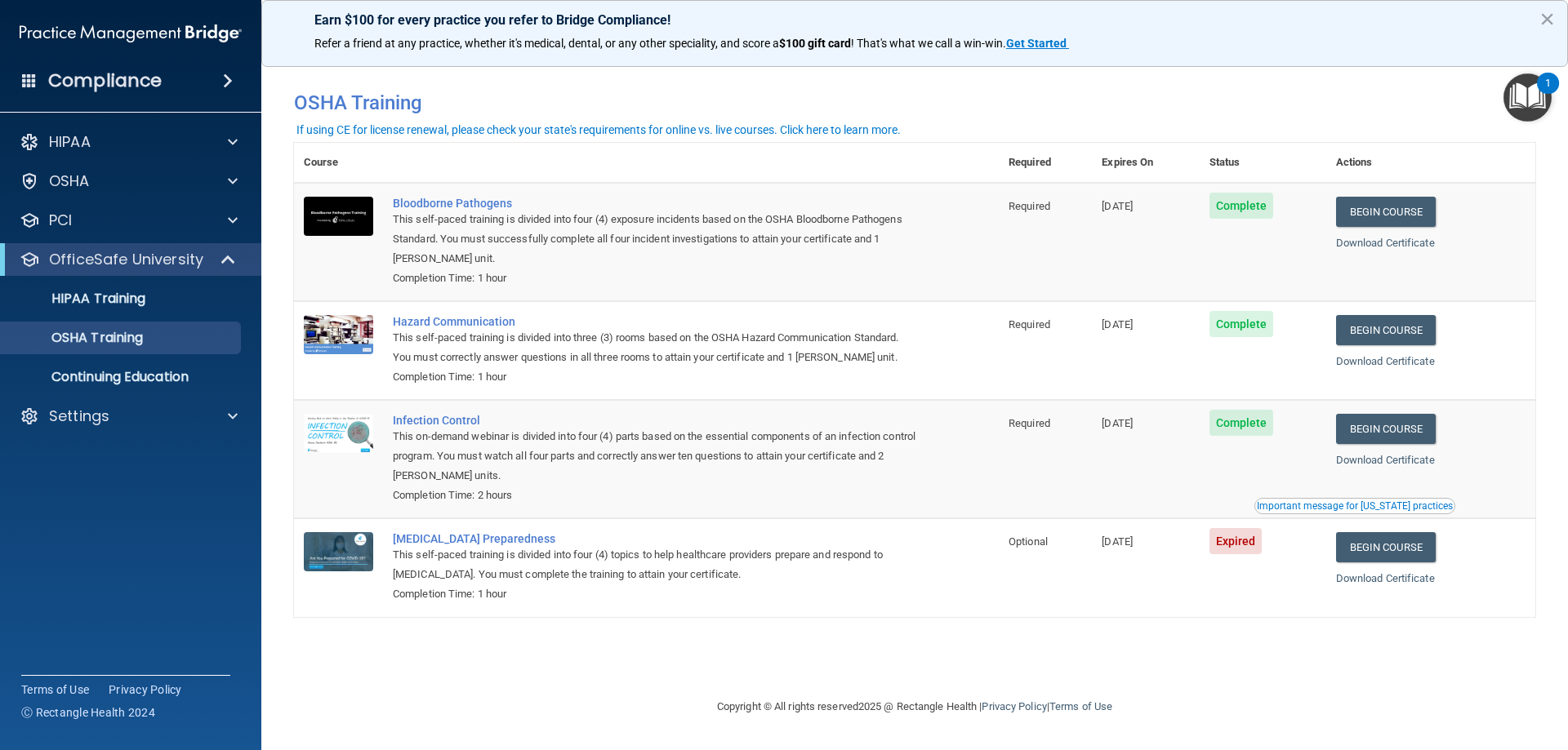
click at [230, 75] on span at bounding box center [227, 81] width 9 height 20
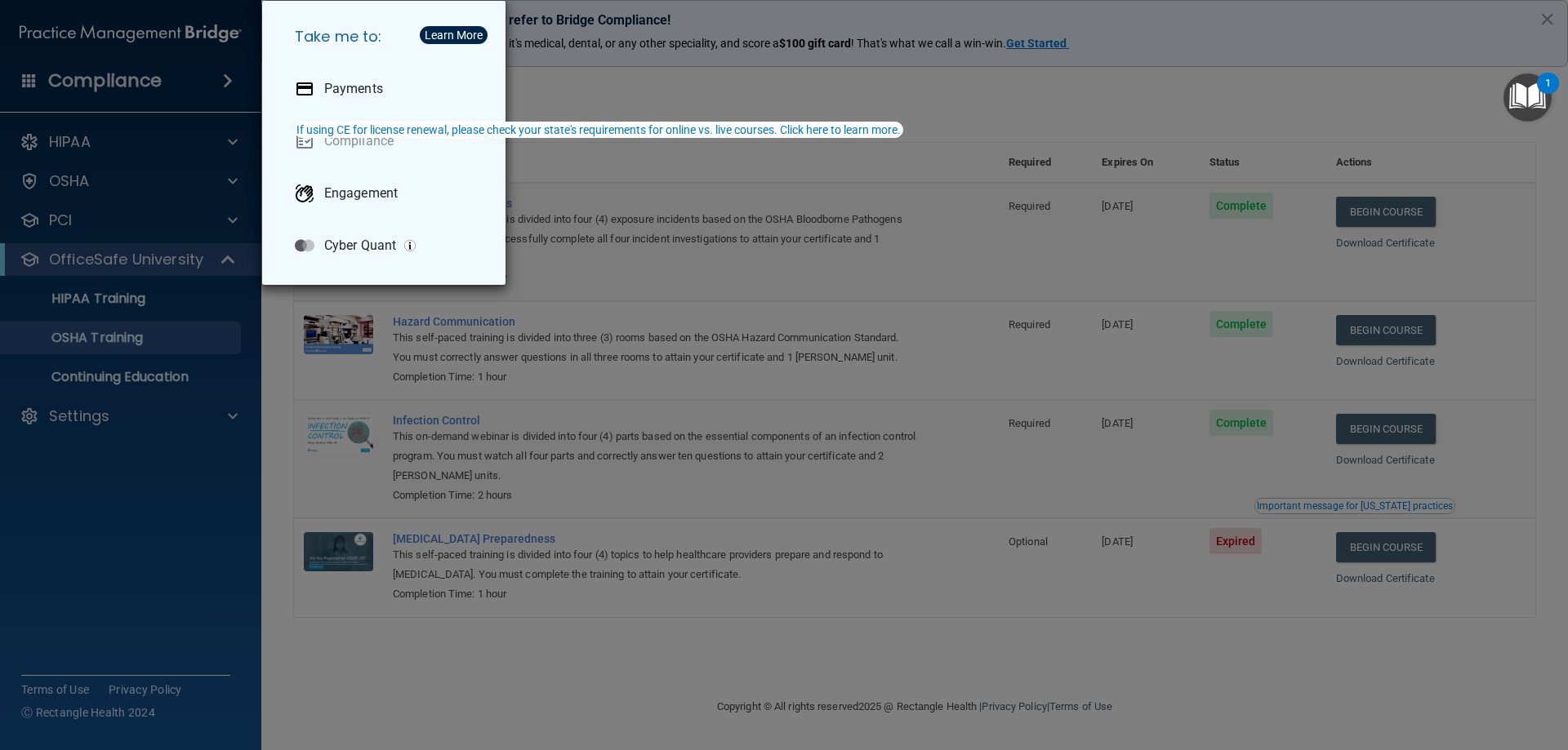
click at [196, 515] on div "Take me to: Payments Compliance Engagement Cyber Quant" at bounding box center [784, 375] width 1568 height 750
